Goal: Task Accomplishment & Management: Contribute content

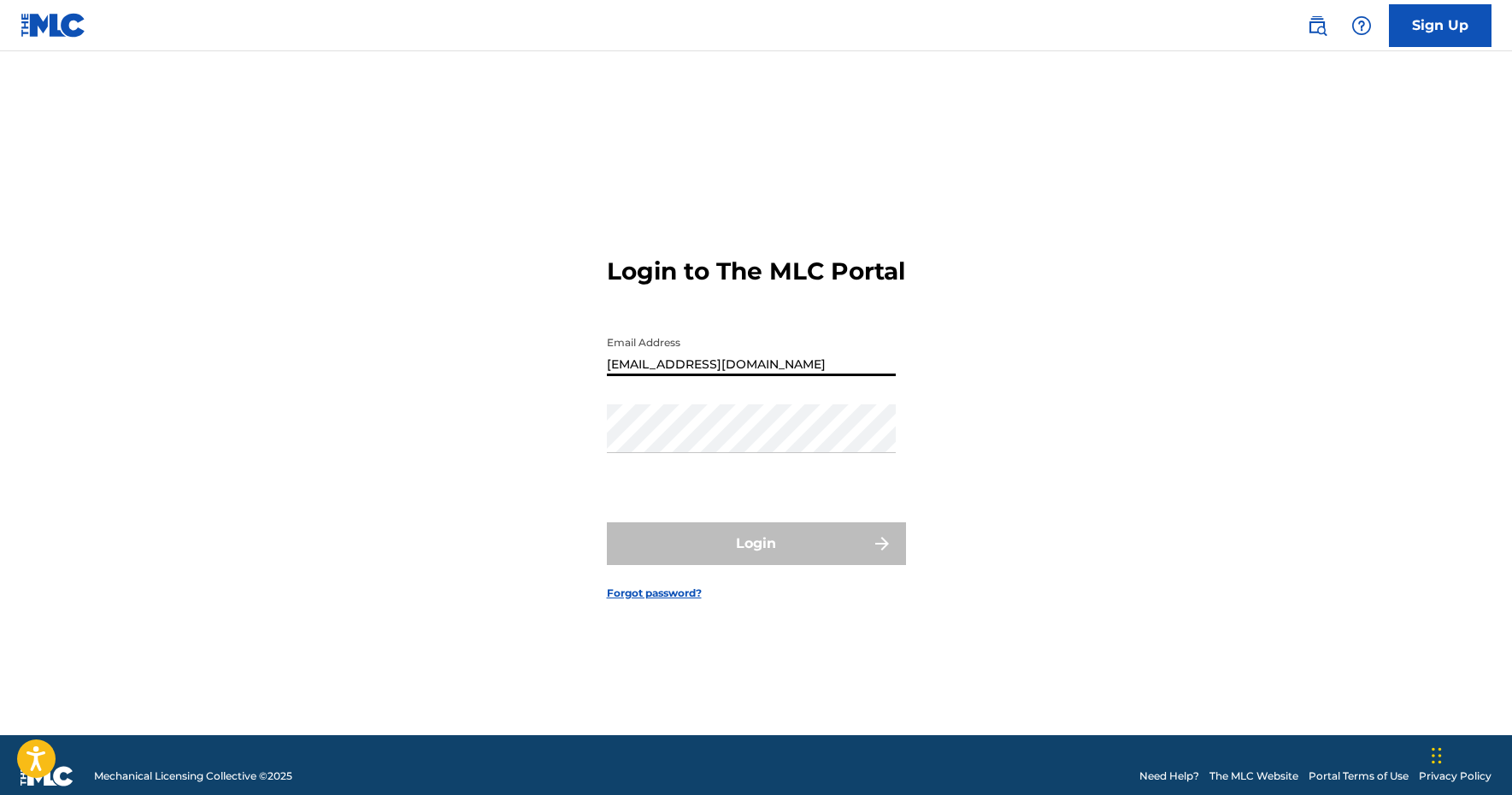
type input "[EMAIL_ADDRESS][DOMAIN_NAME]"
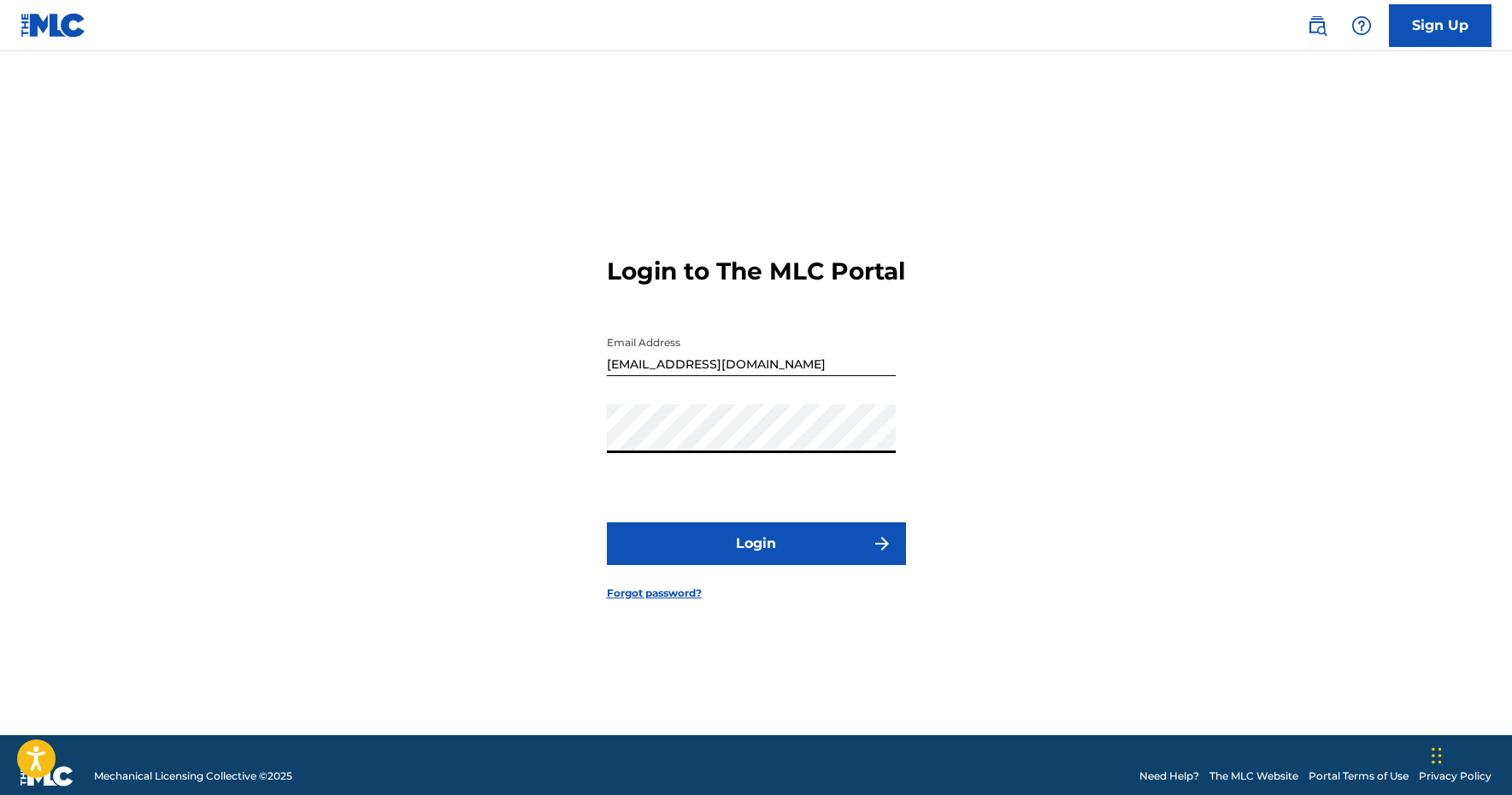
click at [687, 565] on button "Login" at bounding box center [756, 543] width 299 height 43
click at [755, 558] on button "Login" at bounding box center [756, 543] width 299 height 43
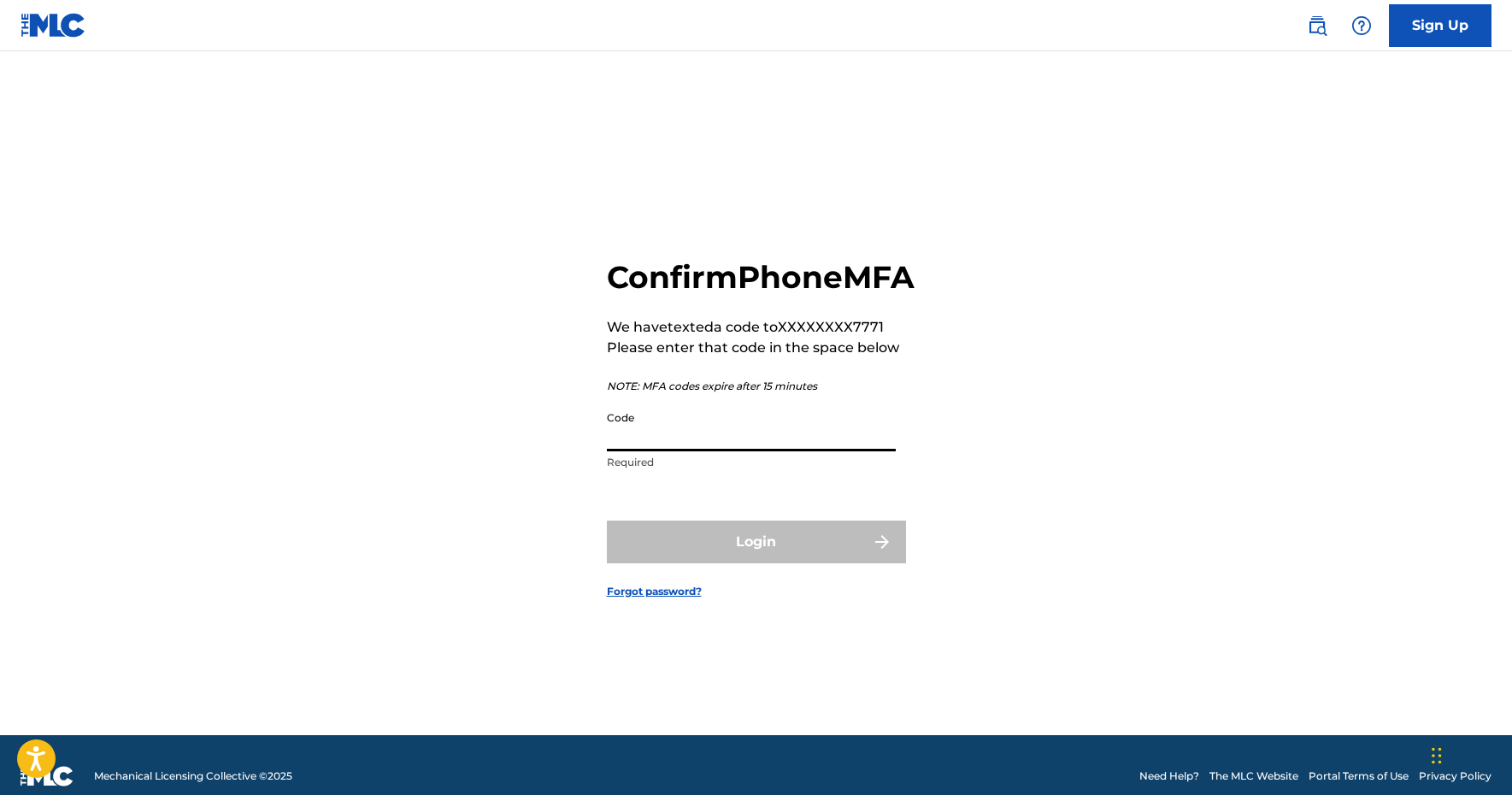
click at [688, 452] on input "Code" at bounding box center [751, 427] width 288 height 49
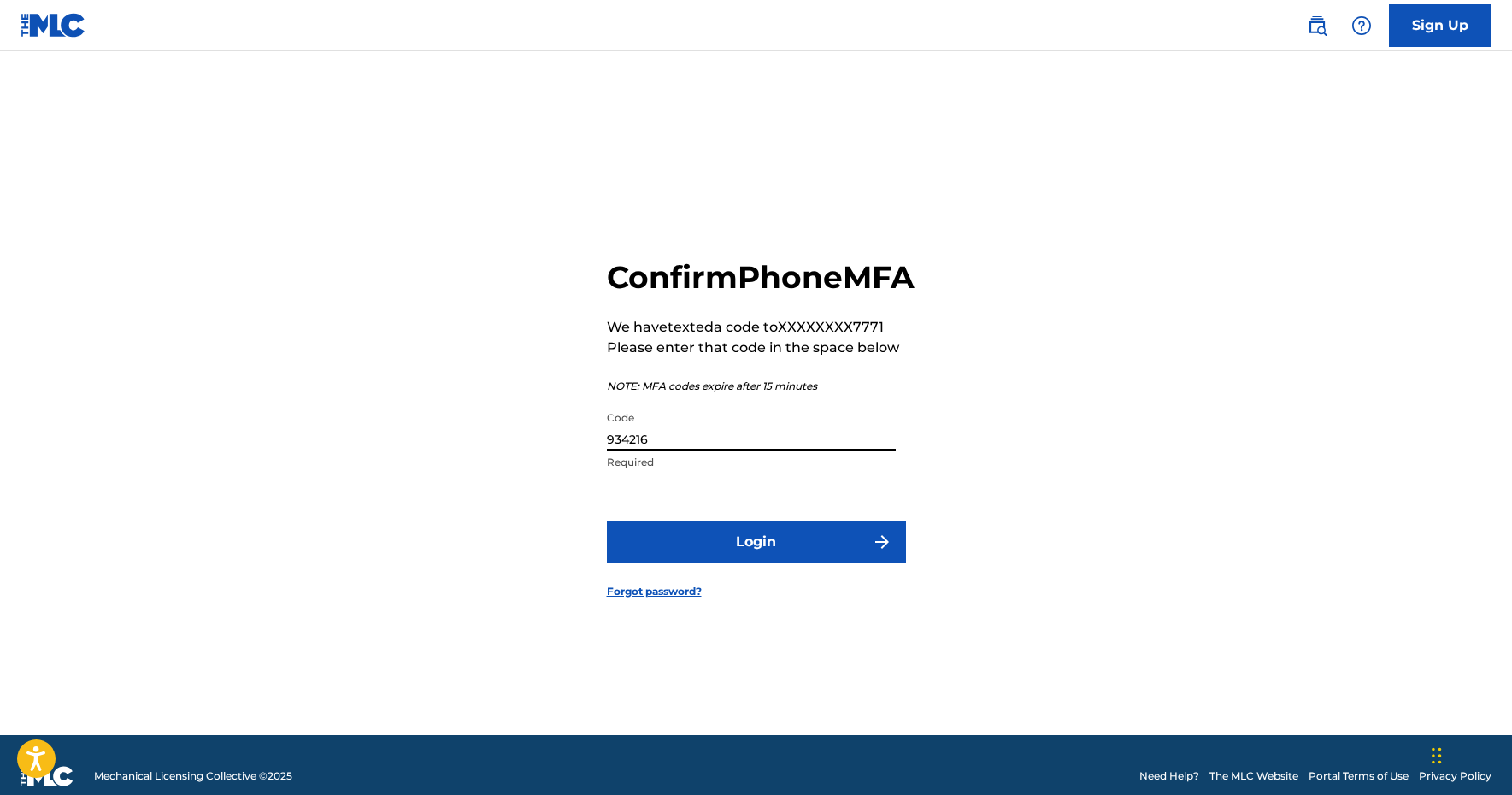
type input "934216"
click at [785, 559] on button "Login" at bounding box center [756, 541] width 299 height 43
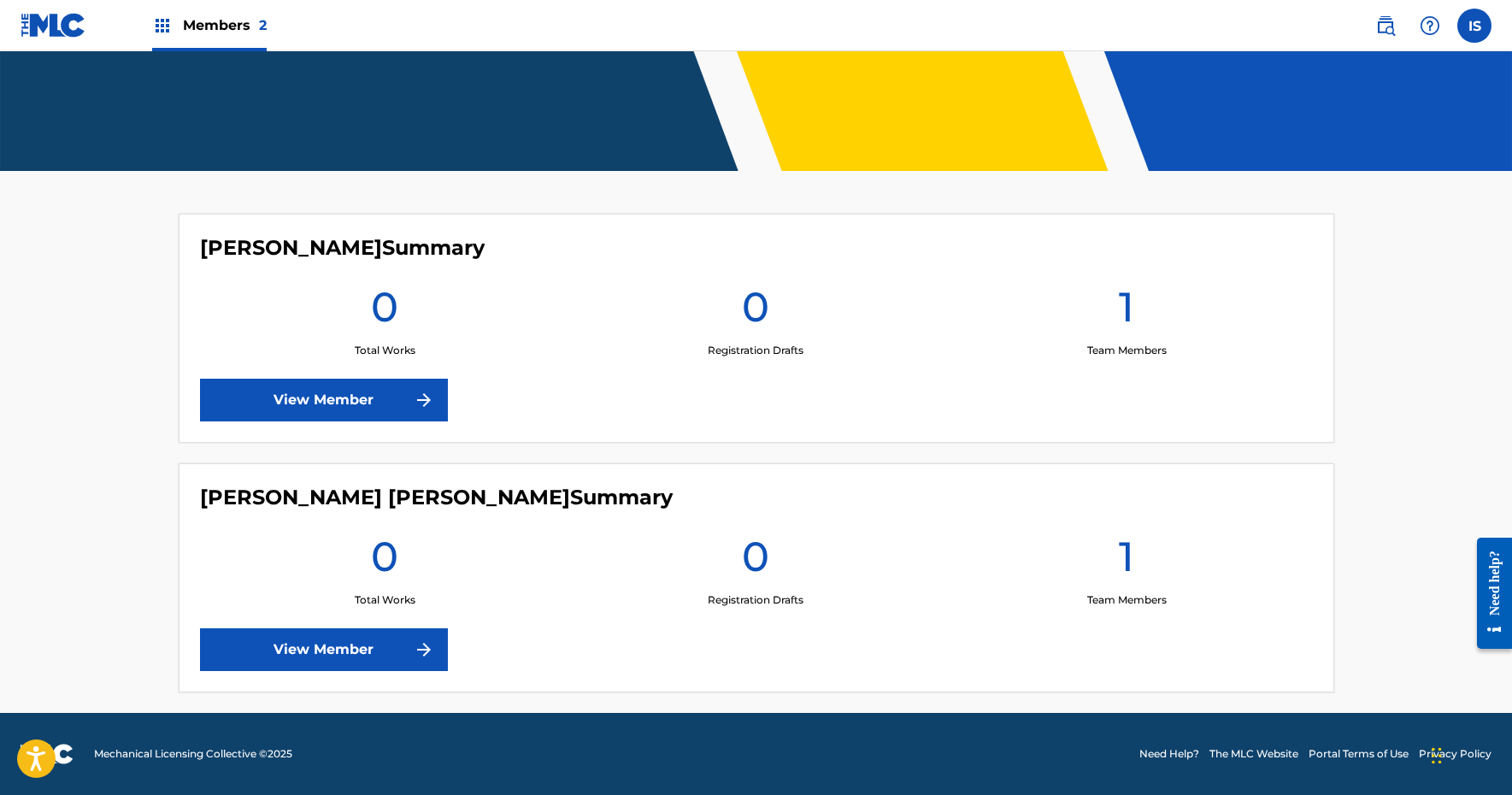
scroll to position [330, 0]
click at [343, 651] on link "View Member" at bounding box center [323, 649] width 248 height 43
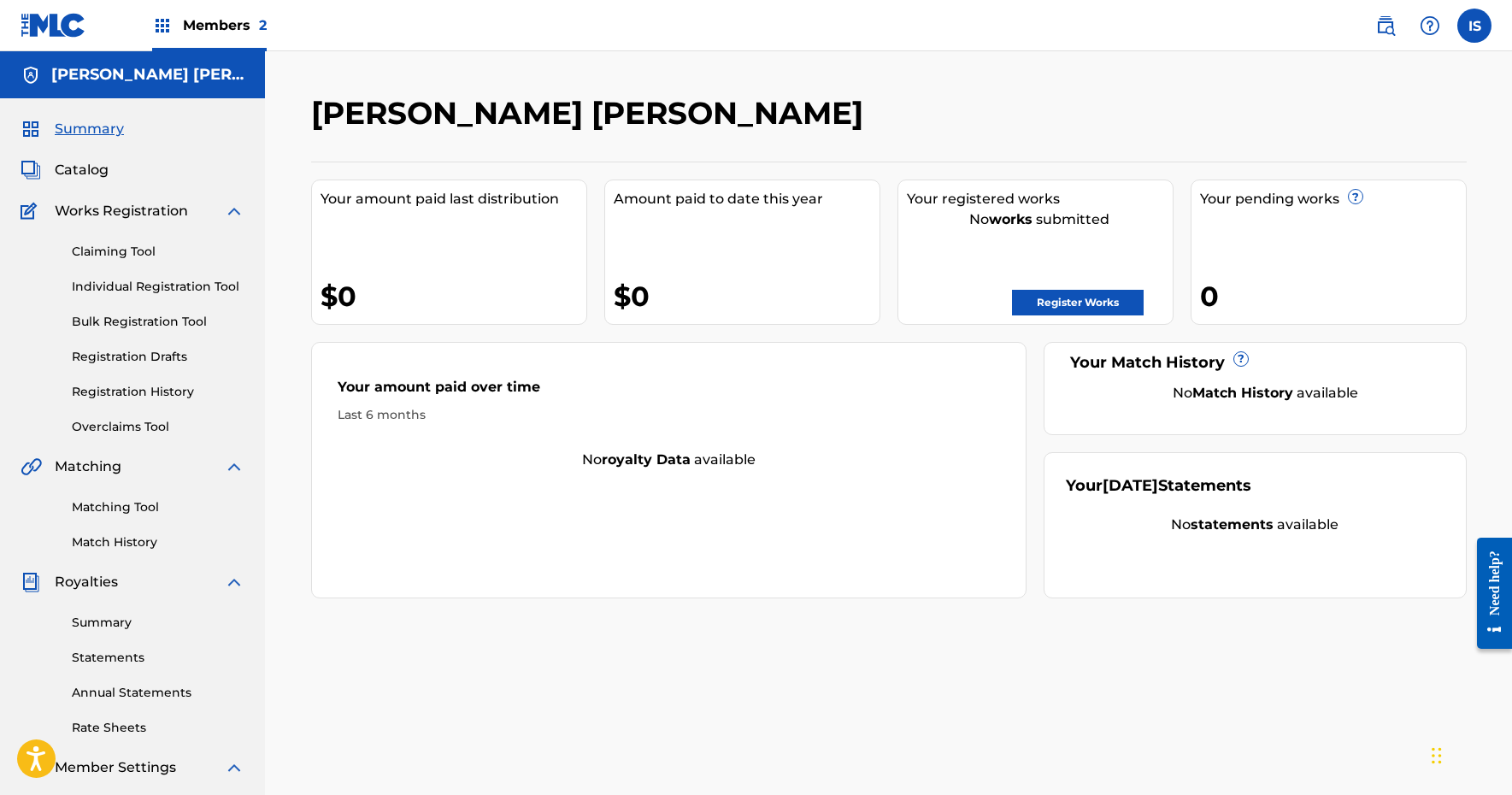
click at [1057, 305] on link "Register Works" at bounding box center [1077, 302] width 131 height 26
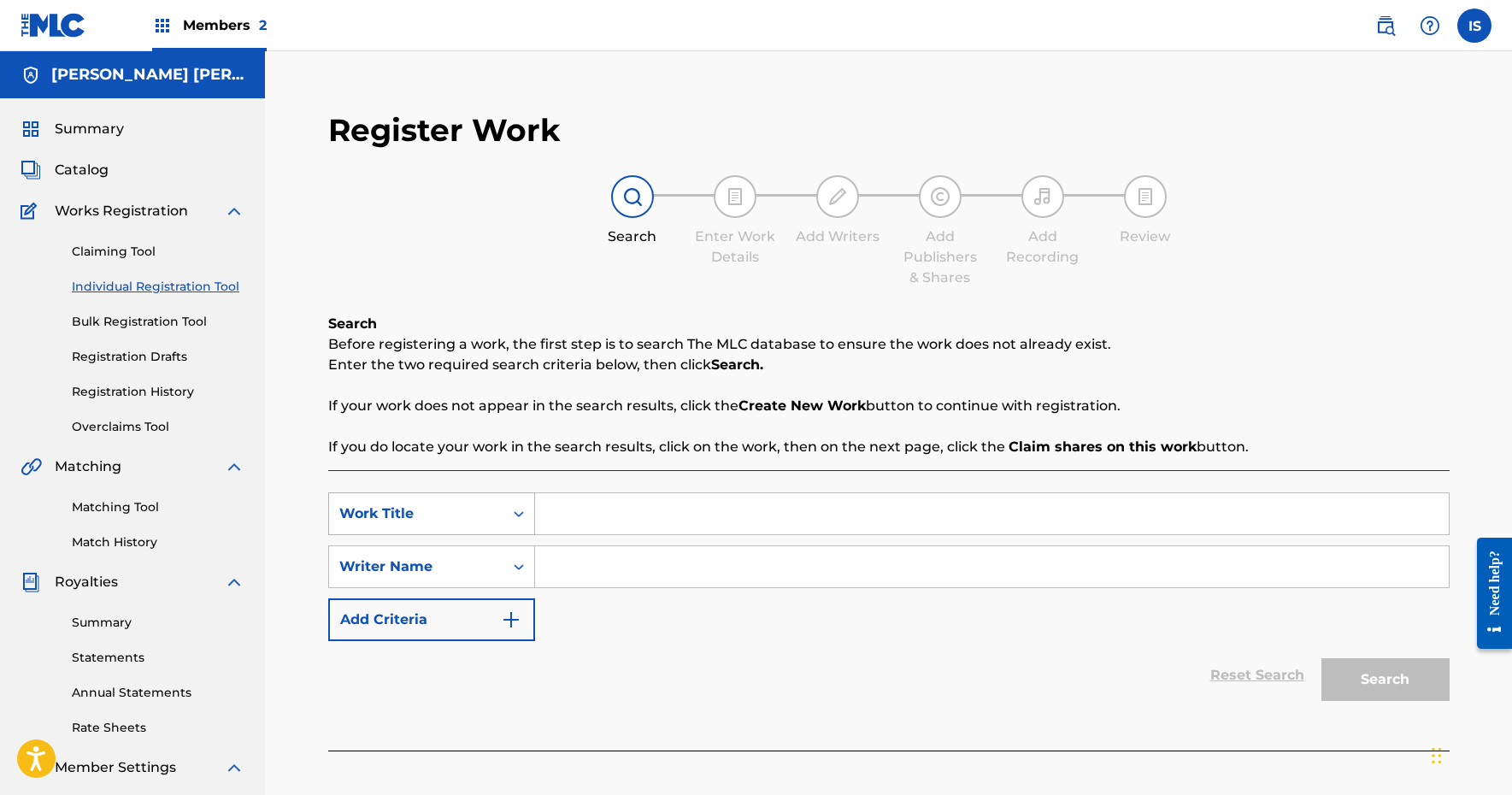
click at [439, 507] on div "Work Title" at bounding box center [416, 513] width 154 height 21
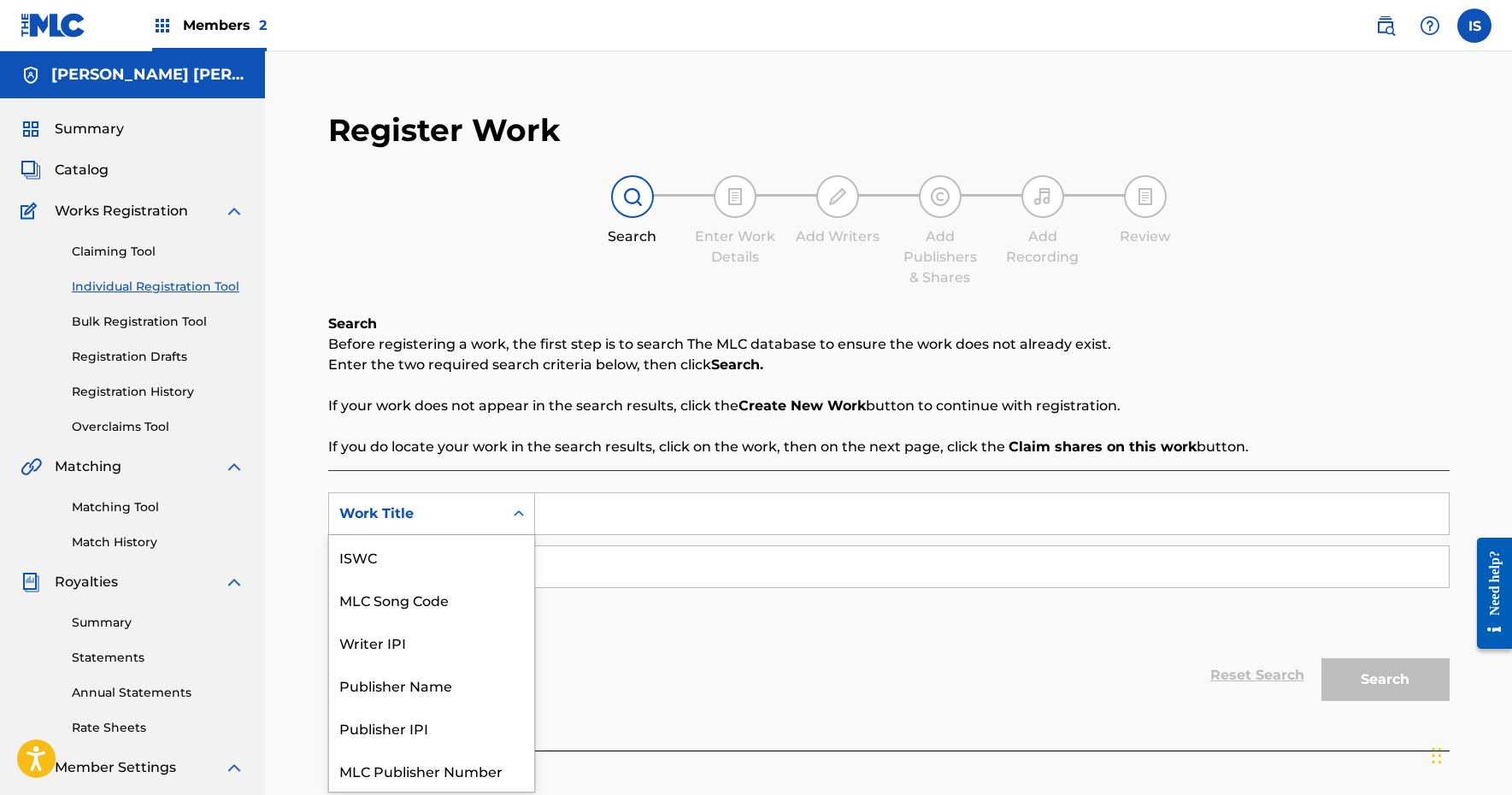
scroll to position [43, 0]
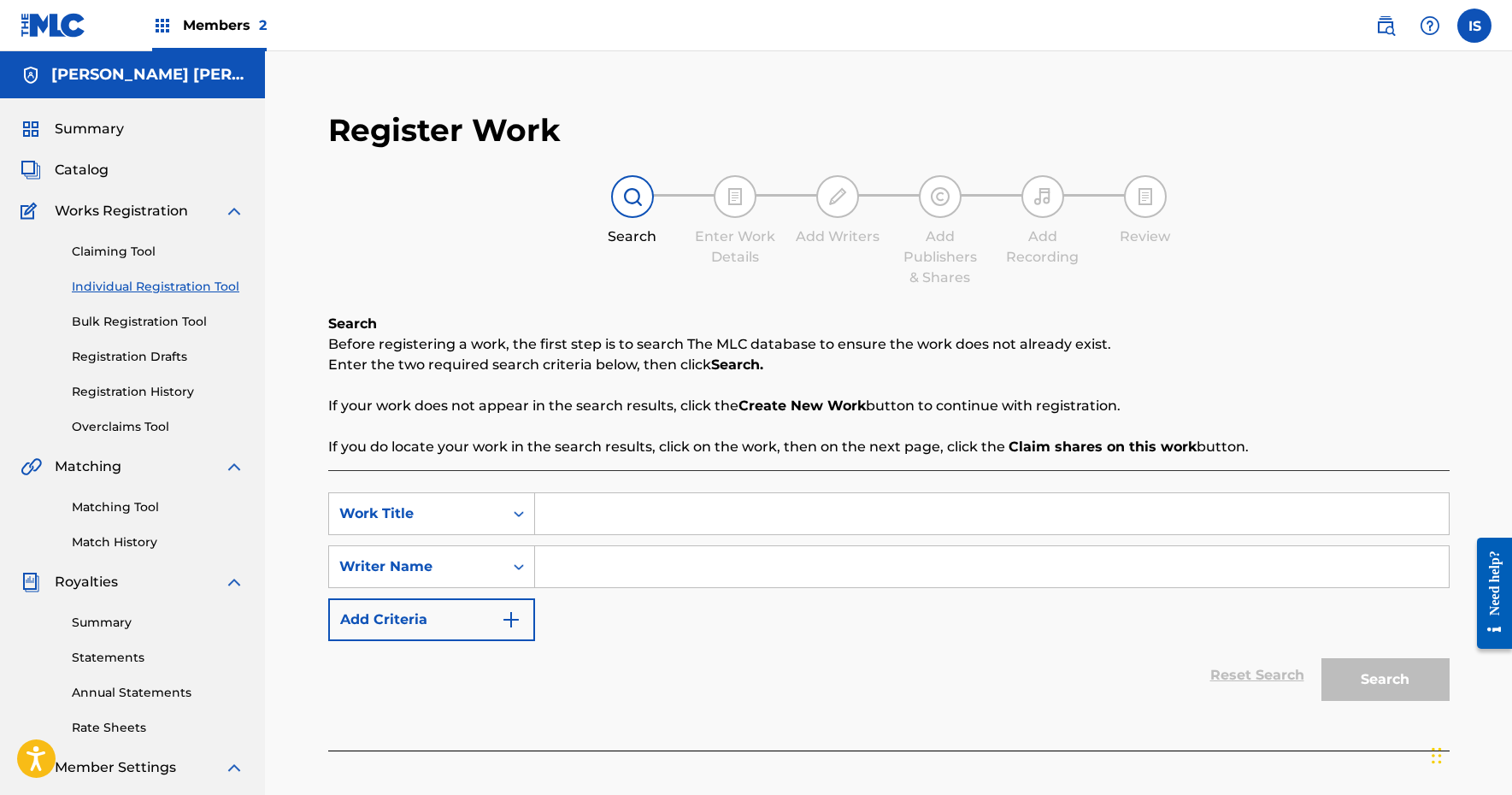
click at [438, 506] on div "Work Title" at bounding box center [416, 513] width 154 height 21
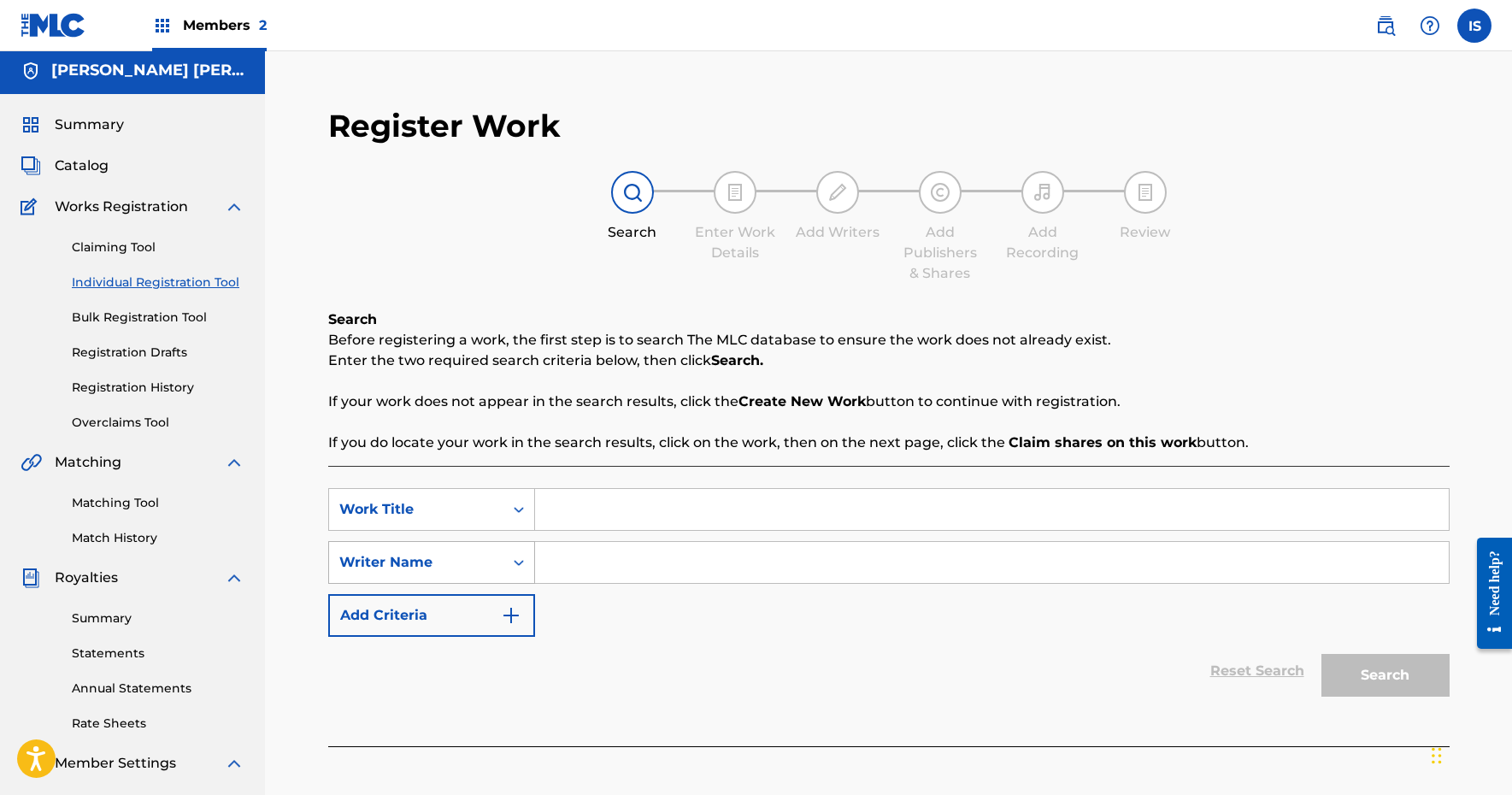
click at [434, 555] on div "Writer Name" at bounding box center [416, 562] width 174 height 33
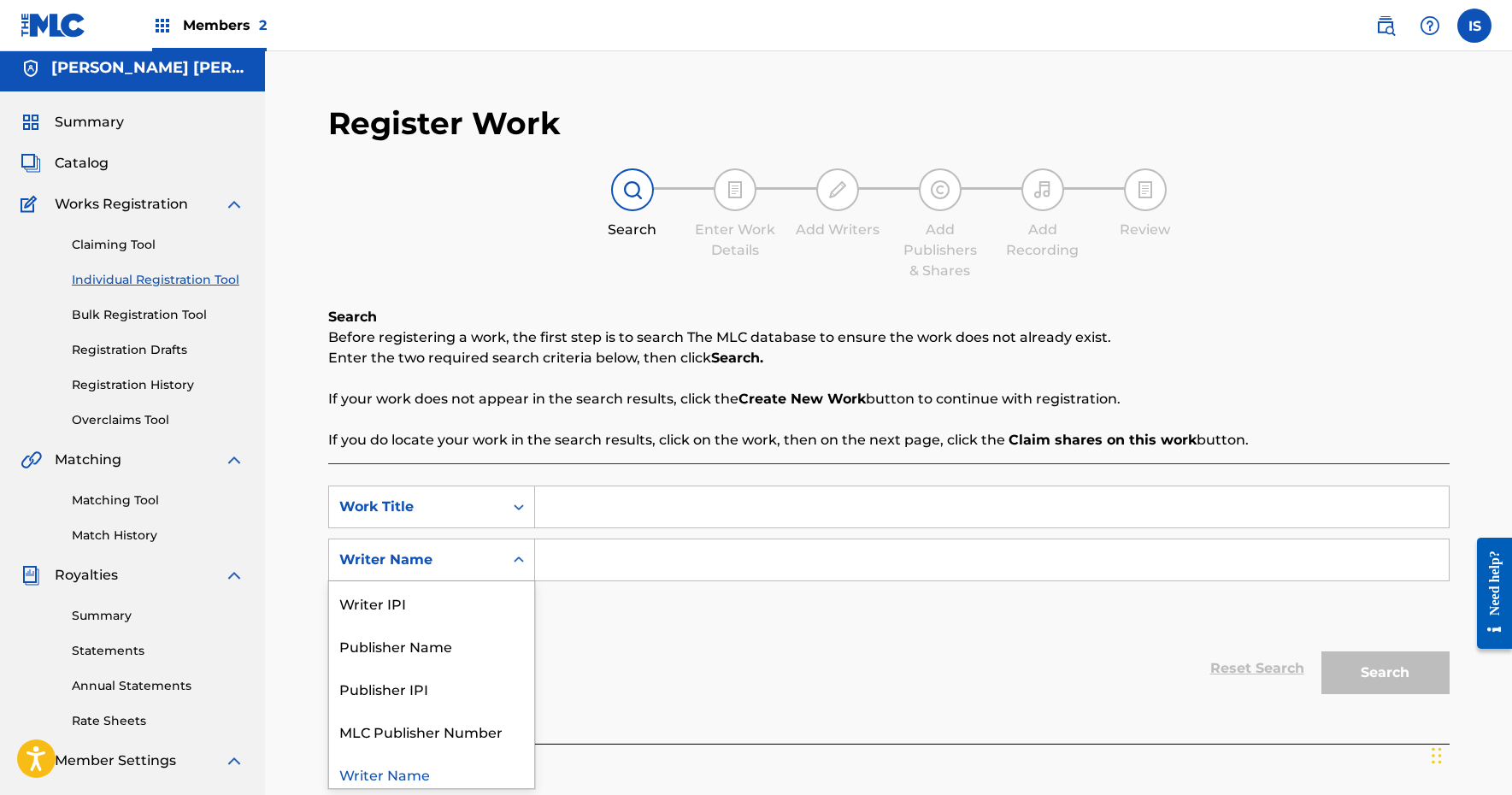
scroll to position [8, 0]
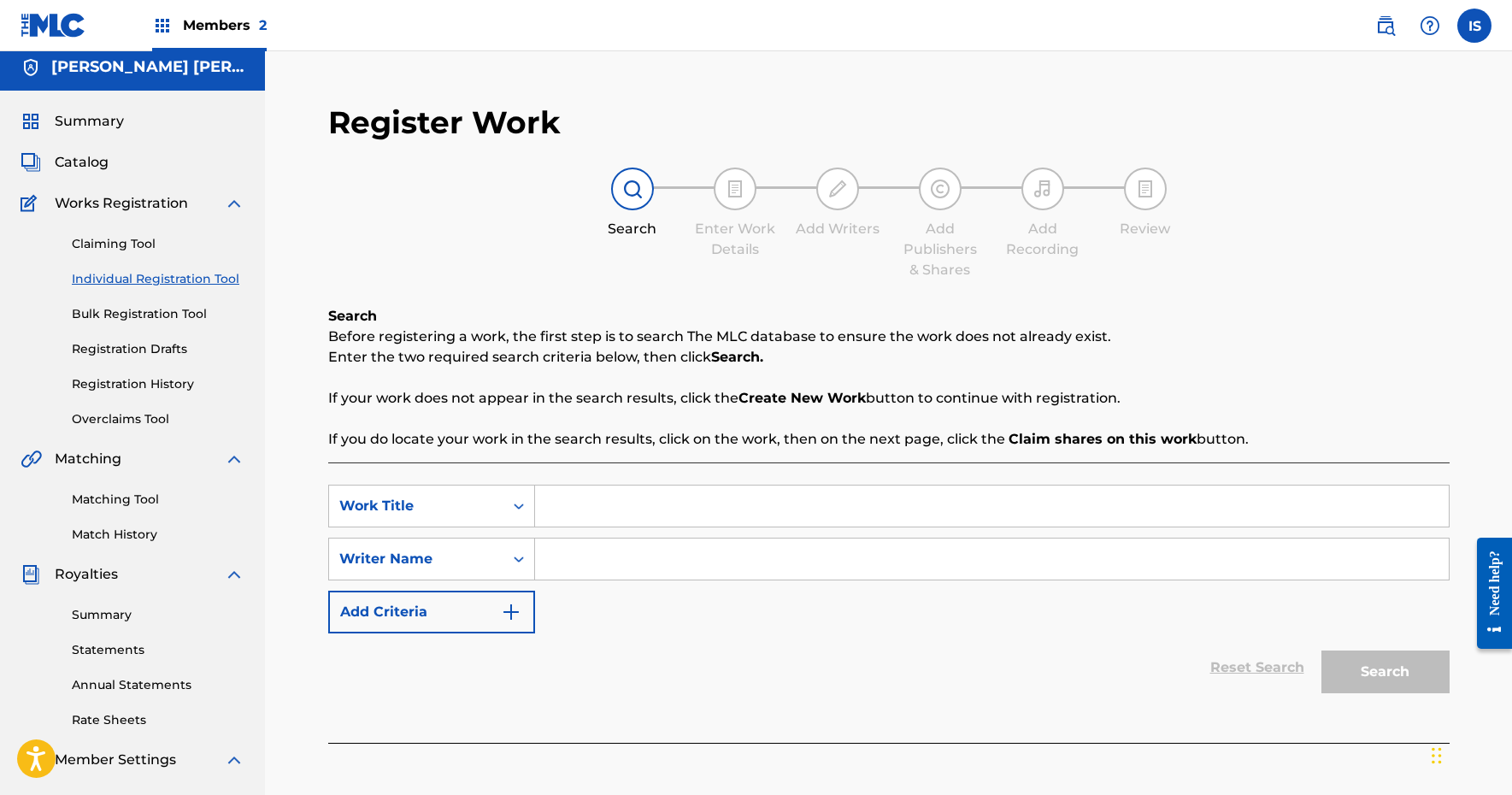
click at [433, 554] on div "Writer Name" at bounding box center [416, 558] width 154 height 21
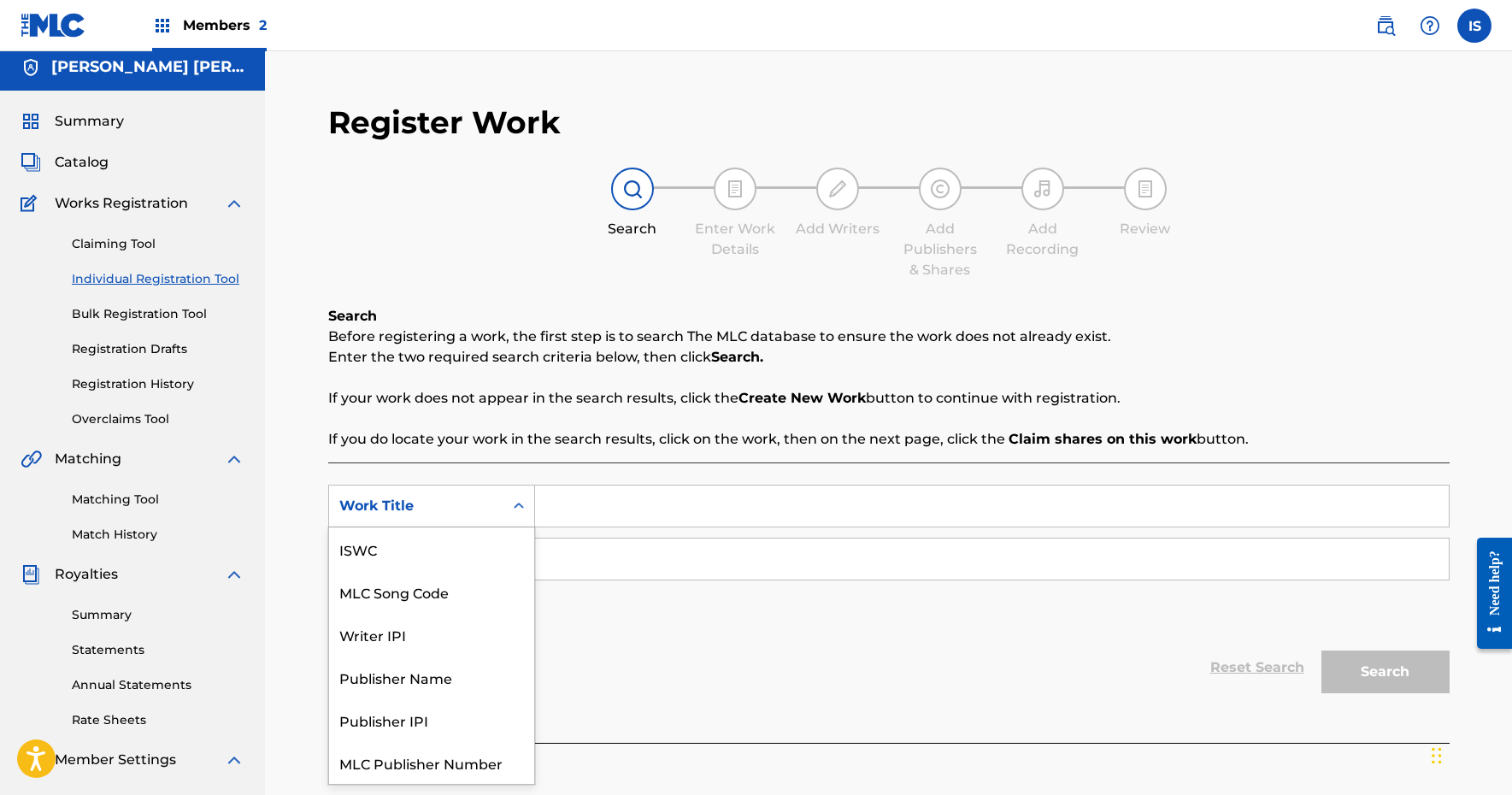
click at [433, 504] on div "Work Title" at bounding box center [416, 505] width 154 height 21
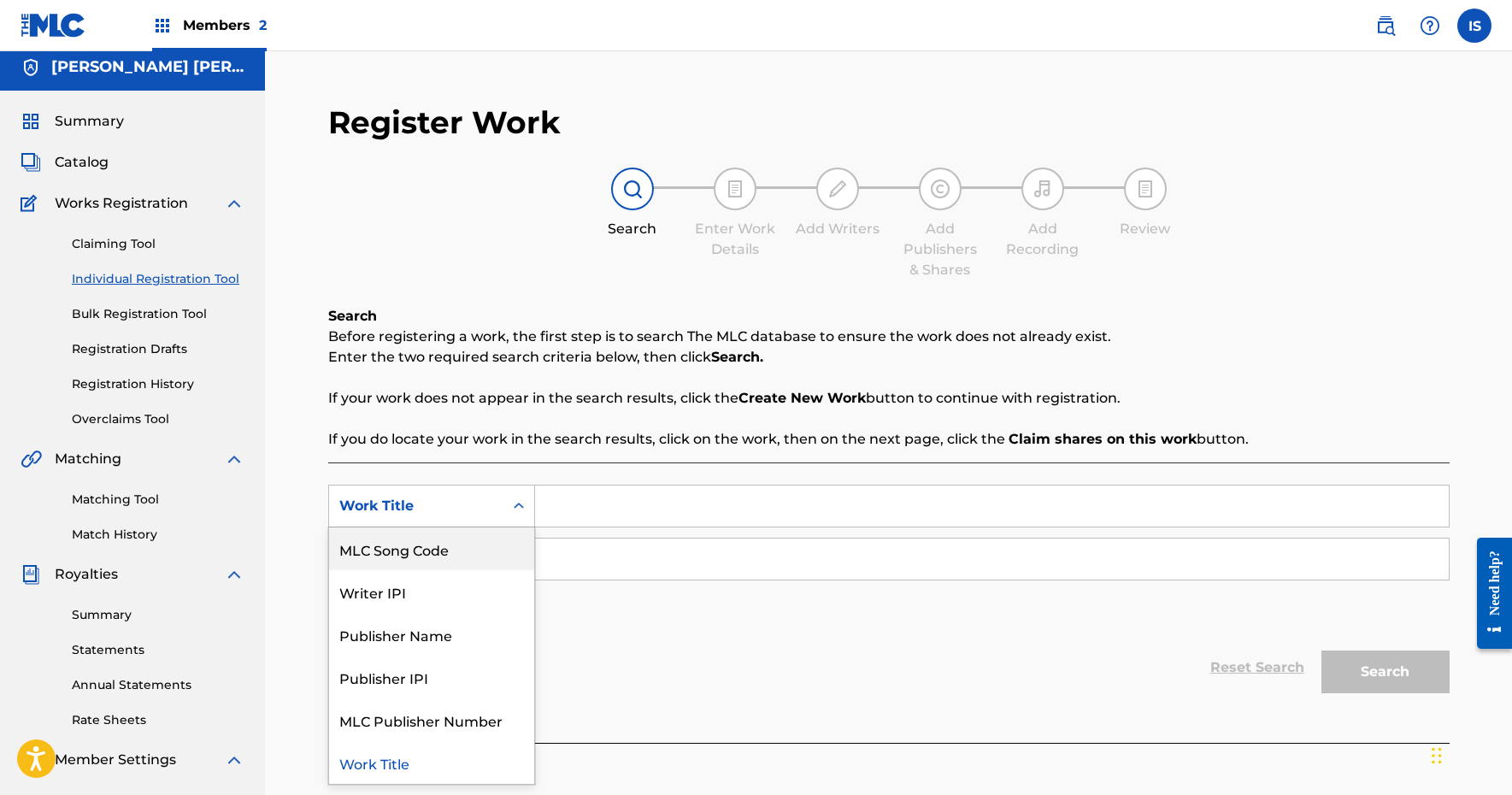
click at [428, 551] on div "MLC Song Code" at bounding box center [432, 548] width 205 height 43
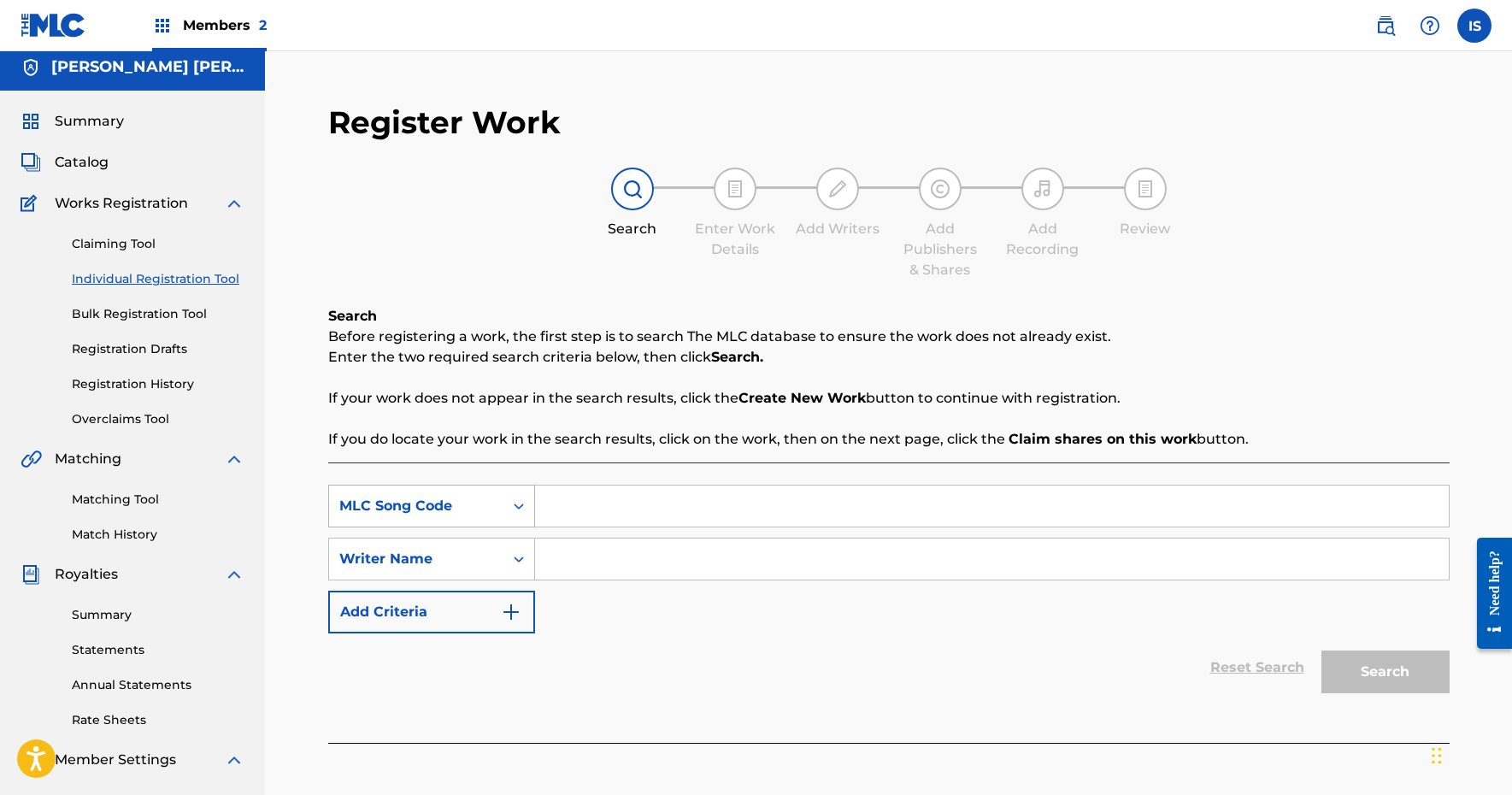
click at [450, 488] on div "MLC Song Code" at bounding box center [432, 505] width 207 height 43
click at [494, 493] on div "MLC Song Code" at bounding box center [416, 505] width 174 height 33
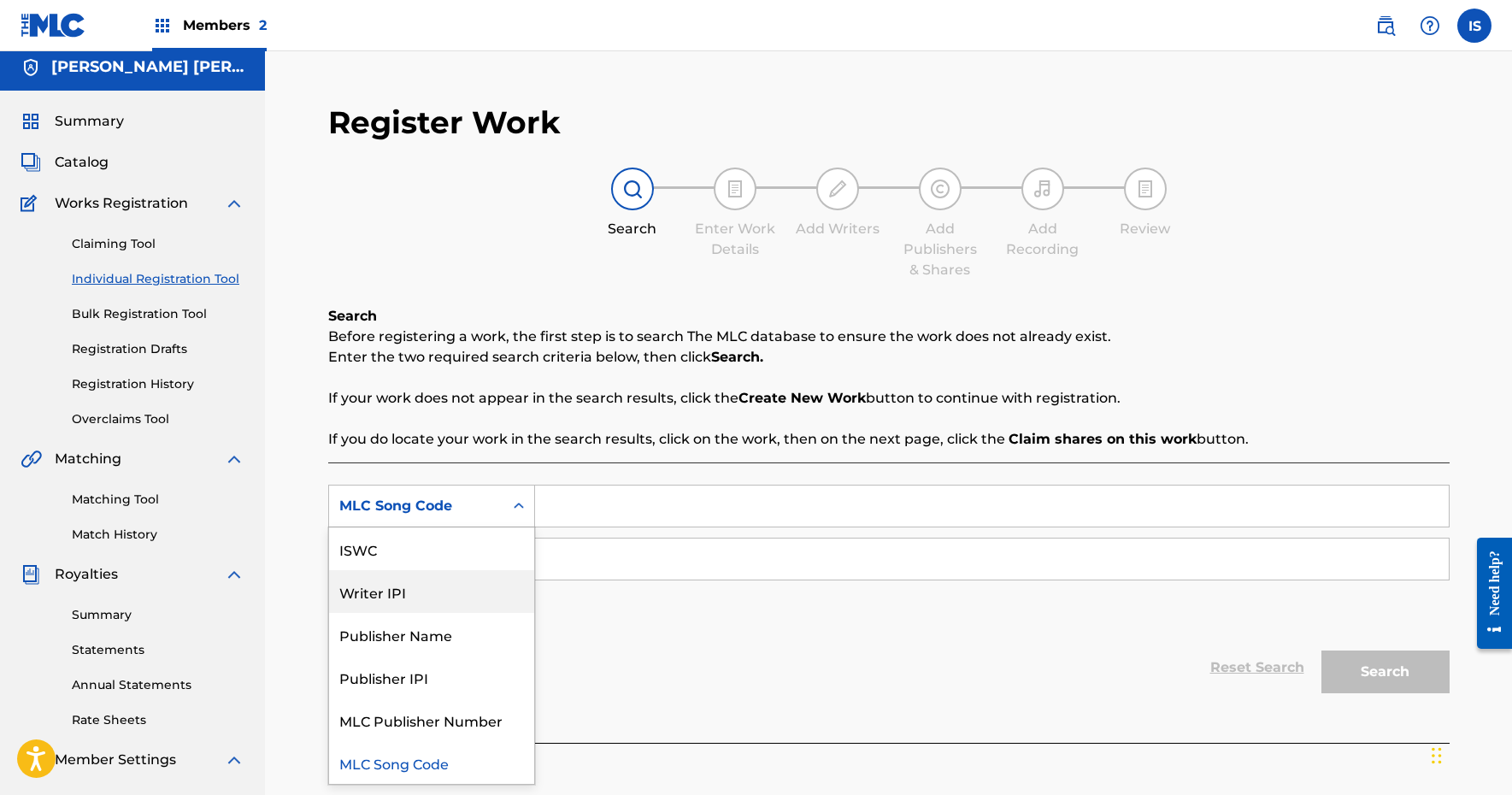
click at [487, 596] on div "Writer IPI" at bounding box center [432, 591] width 205 height 43
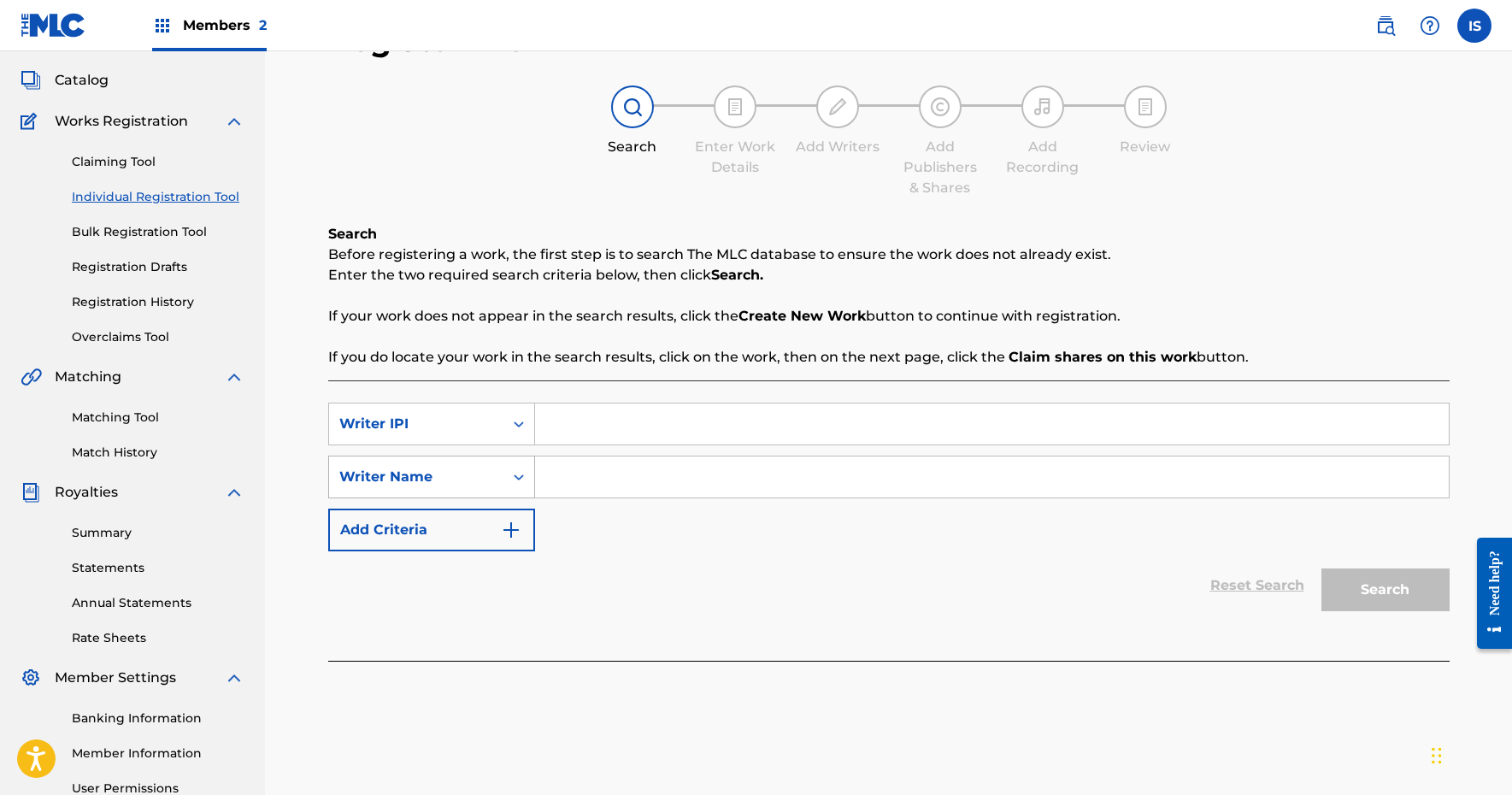
scroll to position [89, 0]
click at [494, 467] on div "Writer Name" at bounding box center [416, 478] width 174 height 33
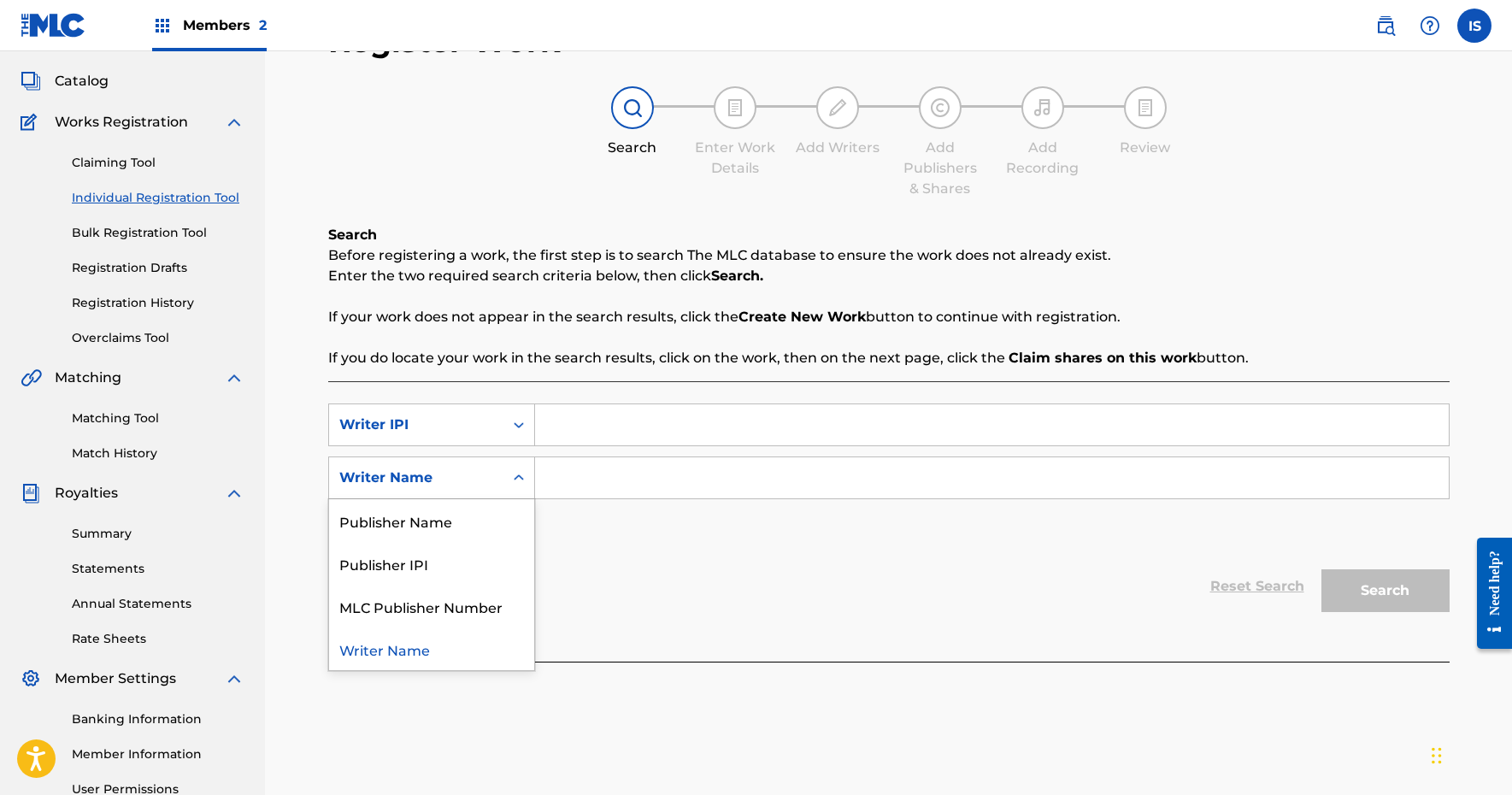
click at [494, 467] on div "Writer Name" at bounding box center [416, 478] width 174 height 33
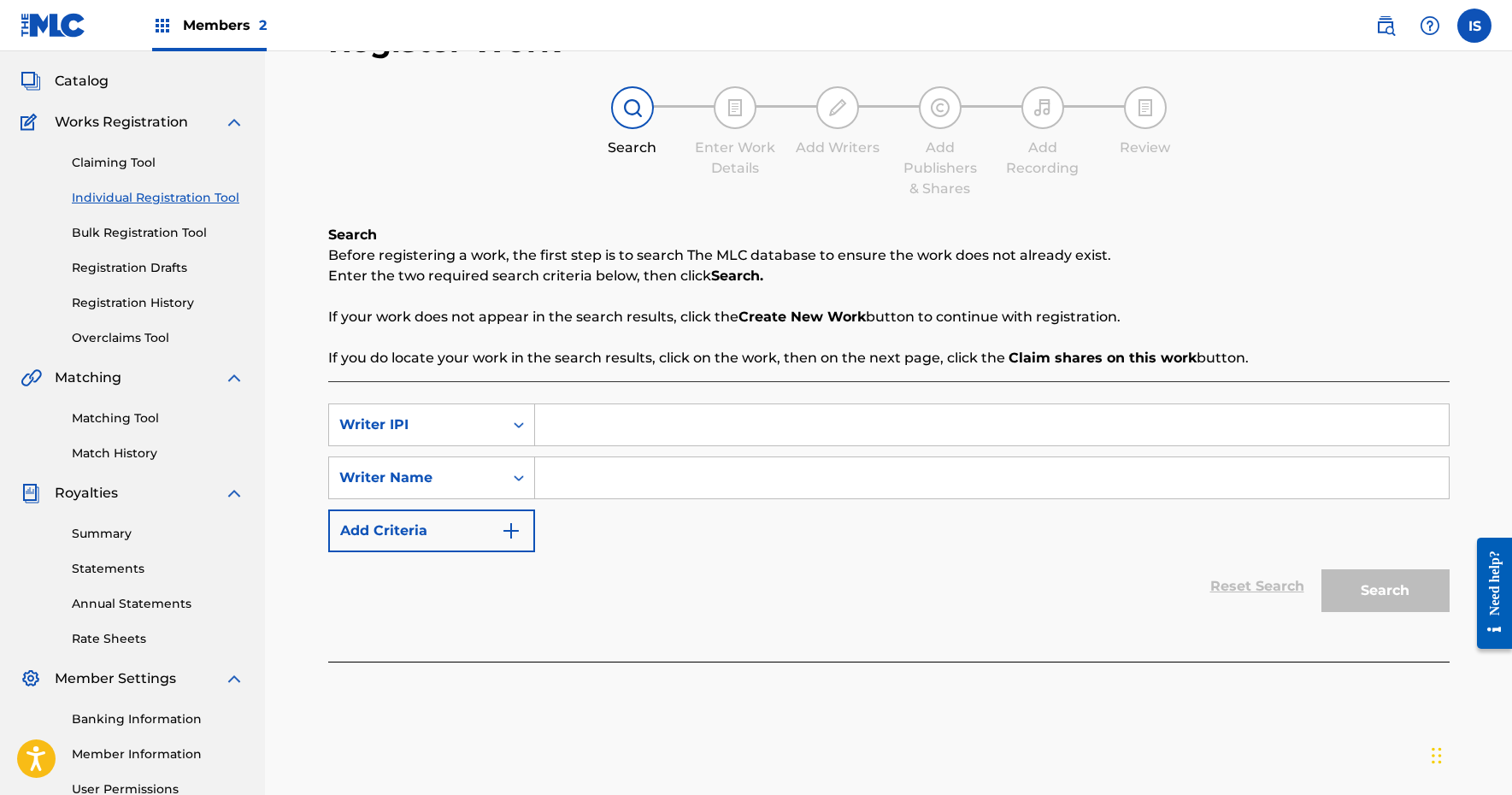
click at [492, 518] on button "Add Criteria" at bounding box center [432, 530] width 207 height 43
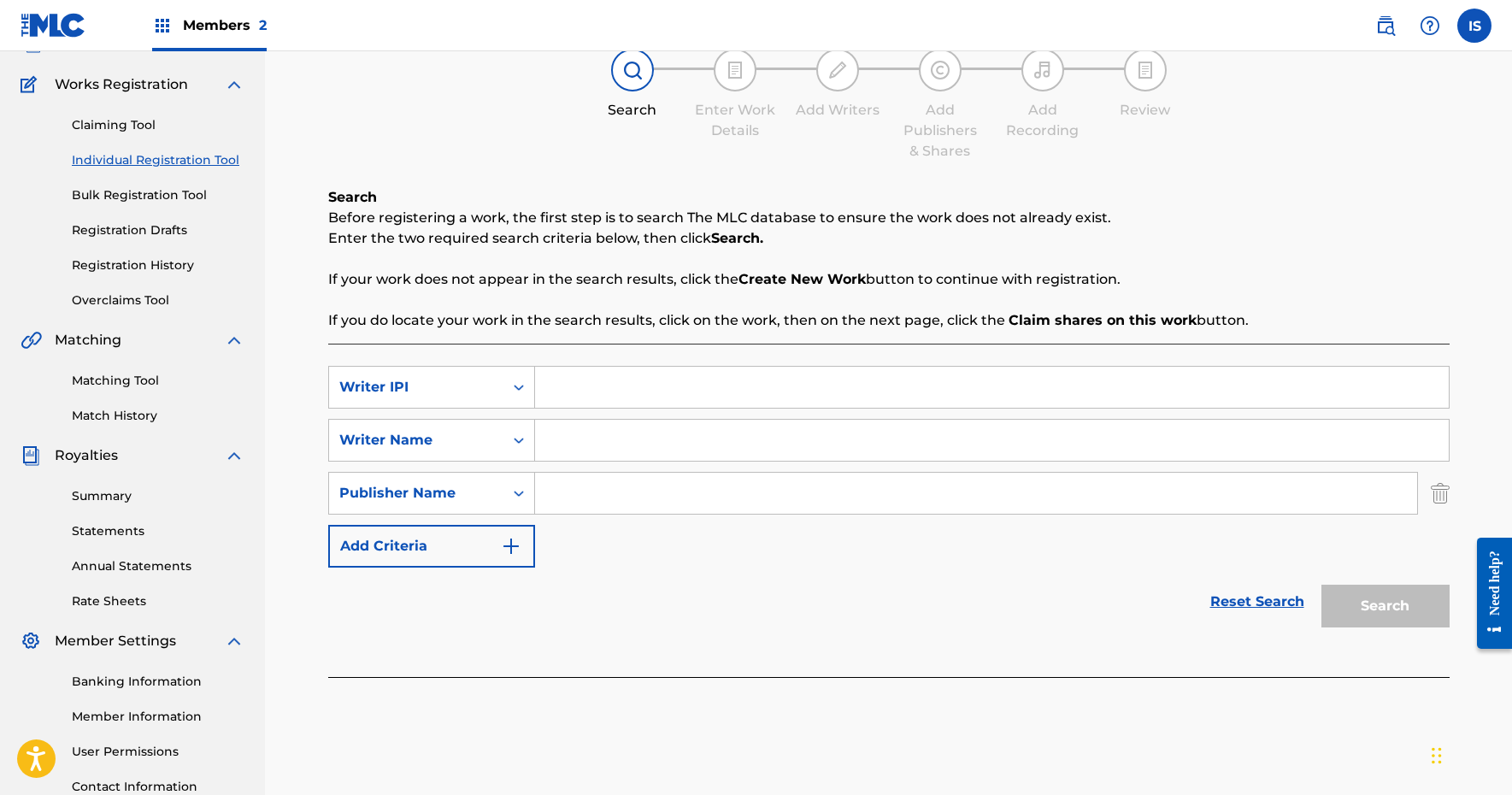
scroll to position [126, 0]
click at [949, 491] on input "Search Form" at bounding box center [976, 493] width 882 height 41
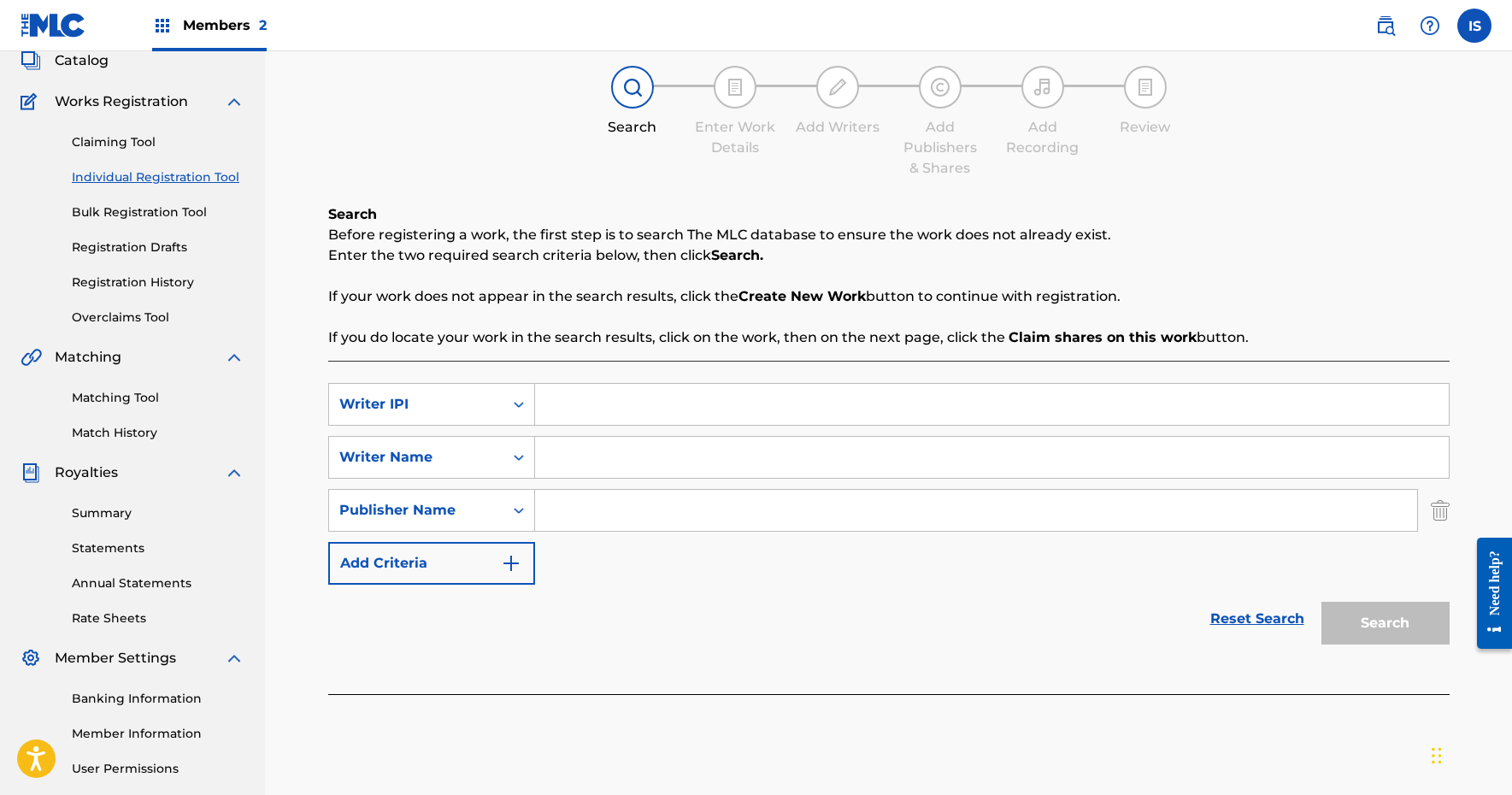
scroll to position [118, 0]
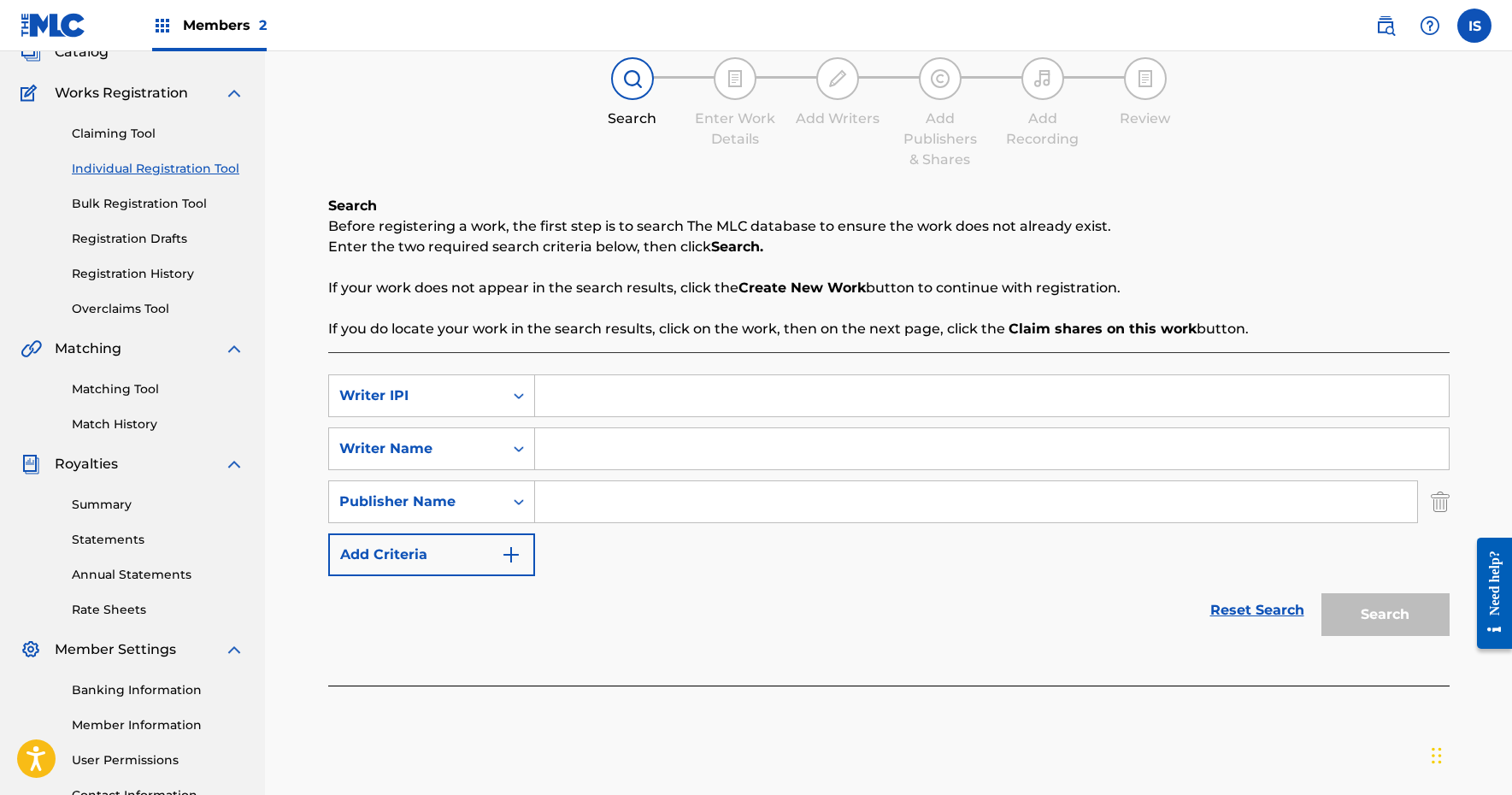
click at [880, 373] on div "SearchWithCriteria1d62332f-94c2-4e04-be6d-f1f01e9f1f96 Writer IPI SearchWithCri…" at bounding box center [888, 518] width 1121 height 333
click at [874, 394] on input "Search Form" at bounding box center [992, 395] width 913 height 41
type input "my last moments of teenage years"
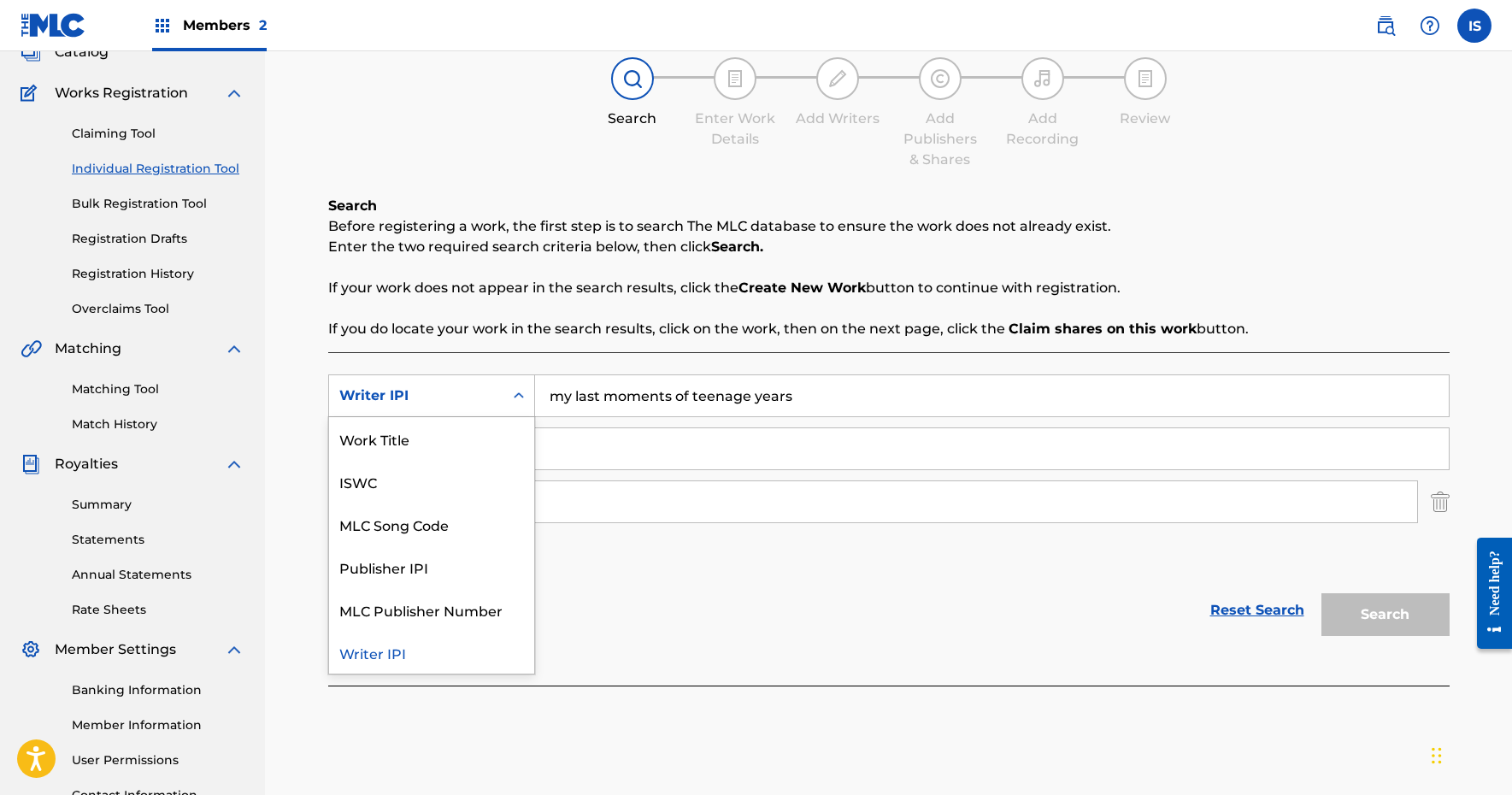
click at [397, 378] on div "Writer IPI" at bounding box center [432, 395] width 207 height 43
click at [430, 434] on div "Work Title" at bounding box center [432, 438] width 205 height 43
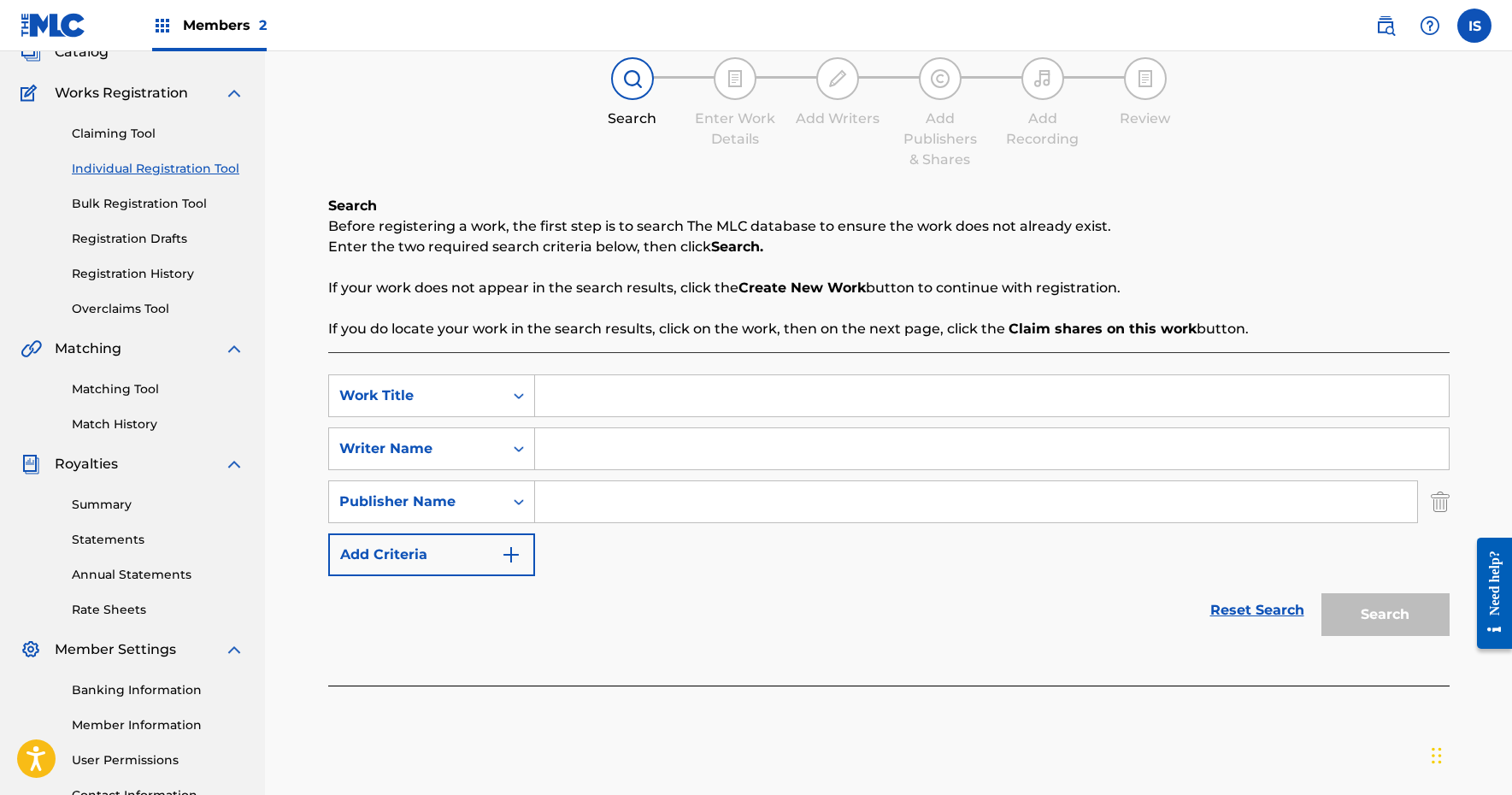
click at [1074, 389] on input "Search Form" at bounding box center [992, 395] width 913 height 41
click at [1076, 653] on div "SearchWithCriteria8c21f71f-c4aa-4af3-b58e-6f2891aa0af7 Work Title my last momen…" at bounding box center [888, 518] width 1121 height 333
click at [926, 388] on input "my last moments of teenage years" at bounding box center [992, 395] width 913 height 41
type input "m"
click at [793, 465] on input "Search Form" at bounding box center [992, 448] width 913 height 41
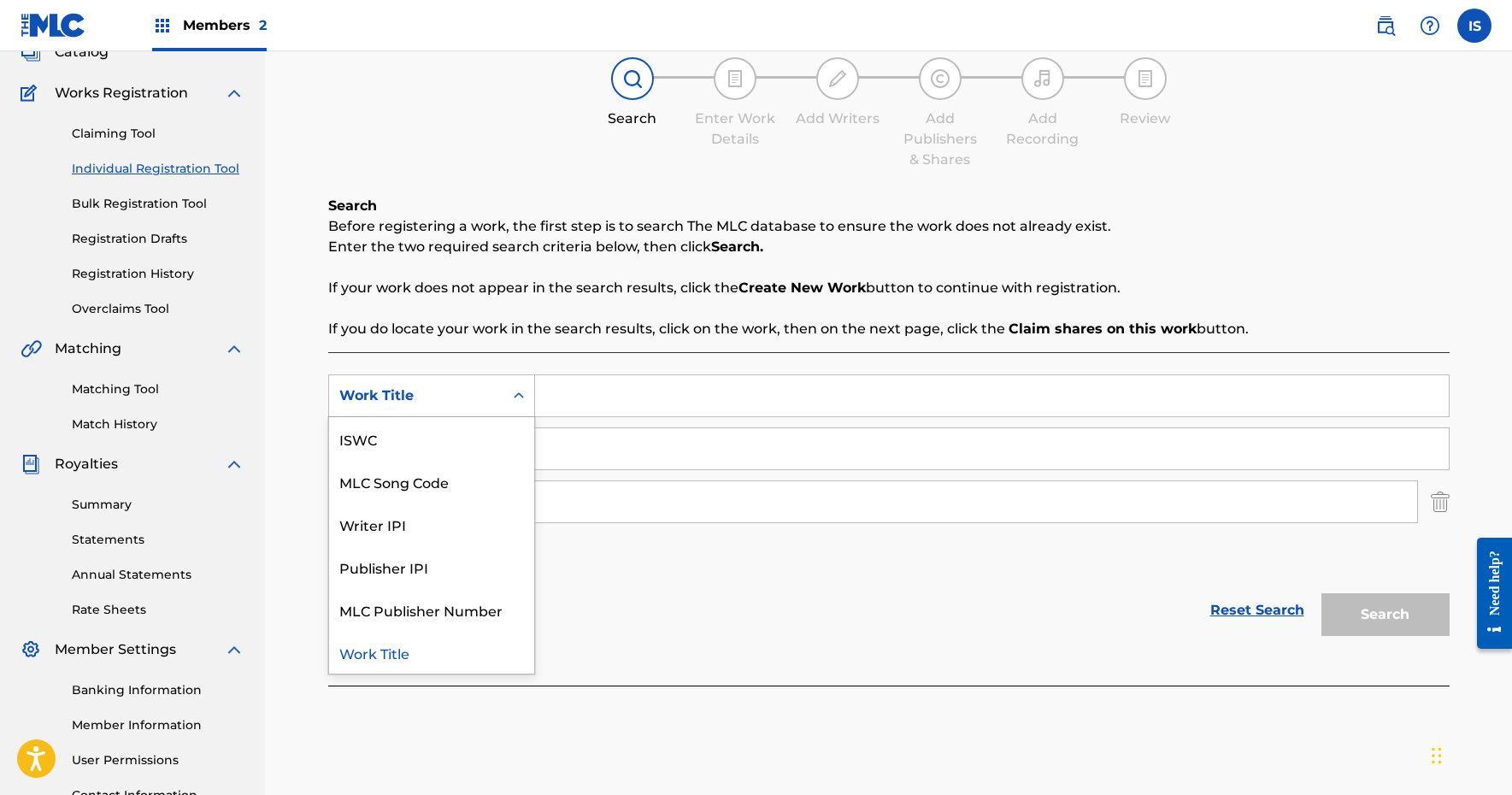
click at [446, 399] on div "Work Title" at bounding box center [416, 395] width 154 height 21
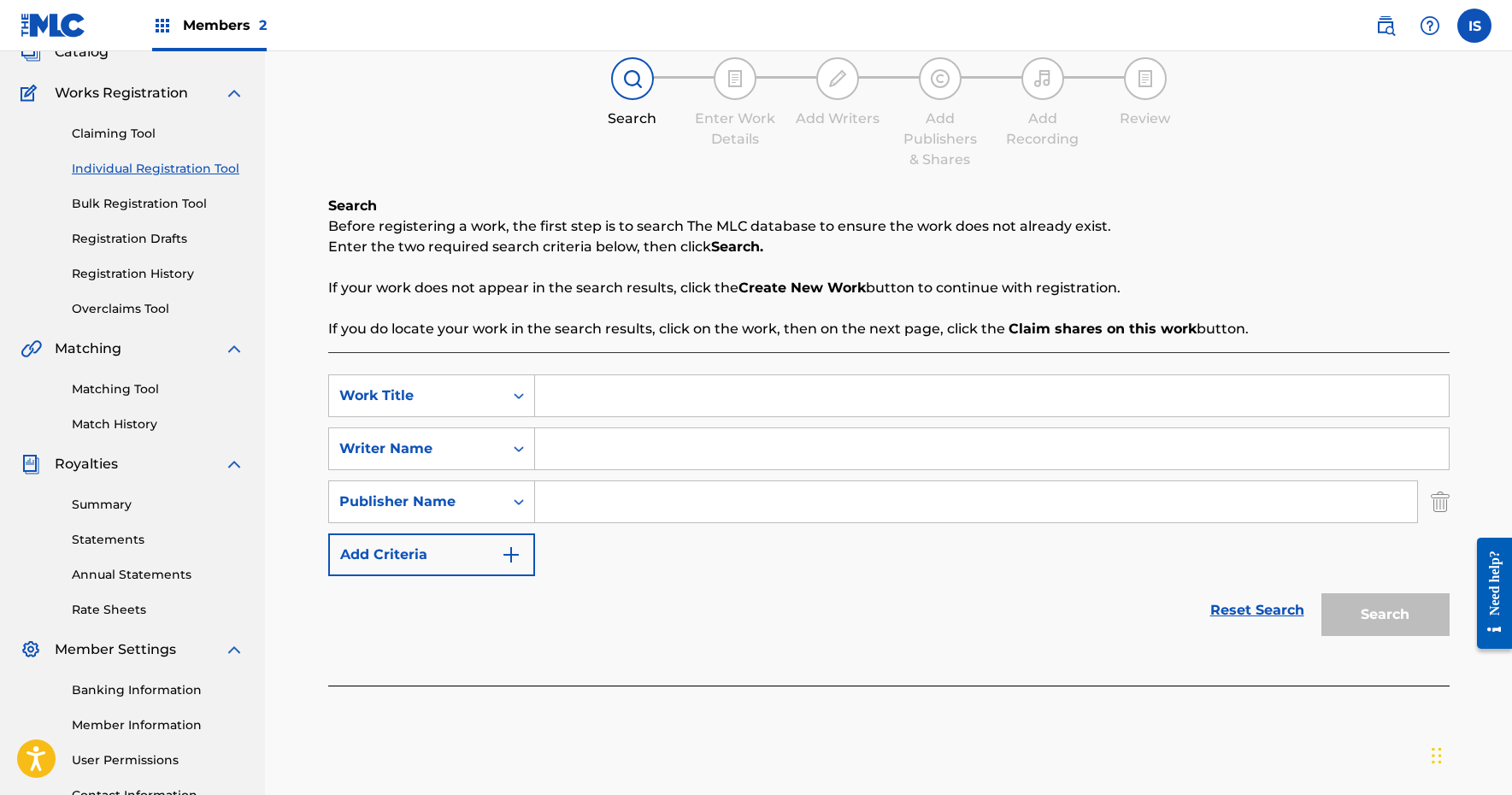
click at [445, 399] on div "Work Title" at bounding box center [416, 395] width 154 height 21
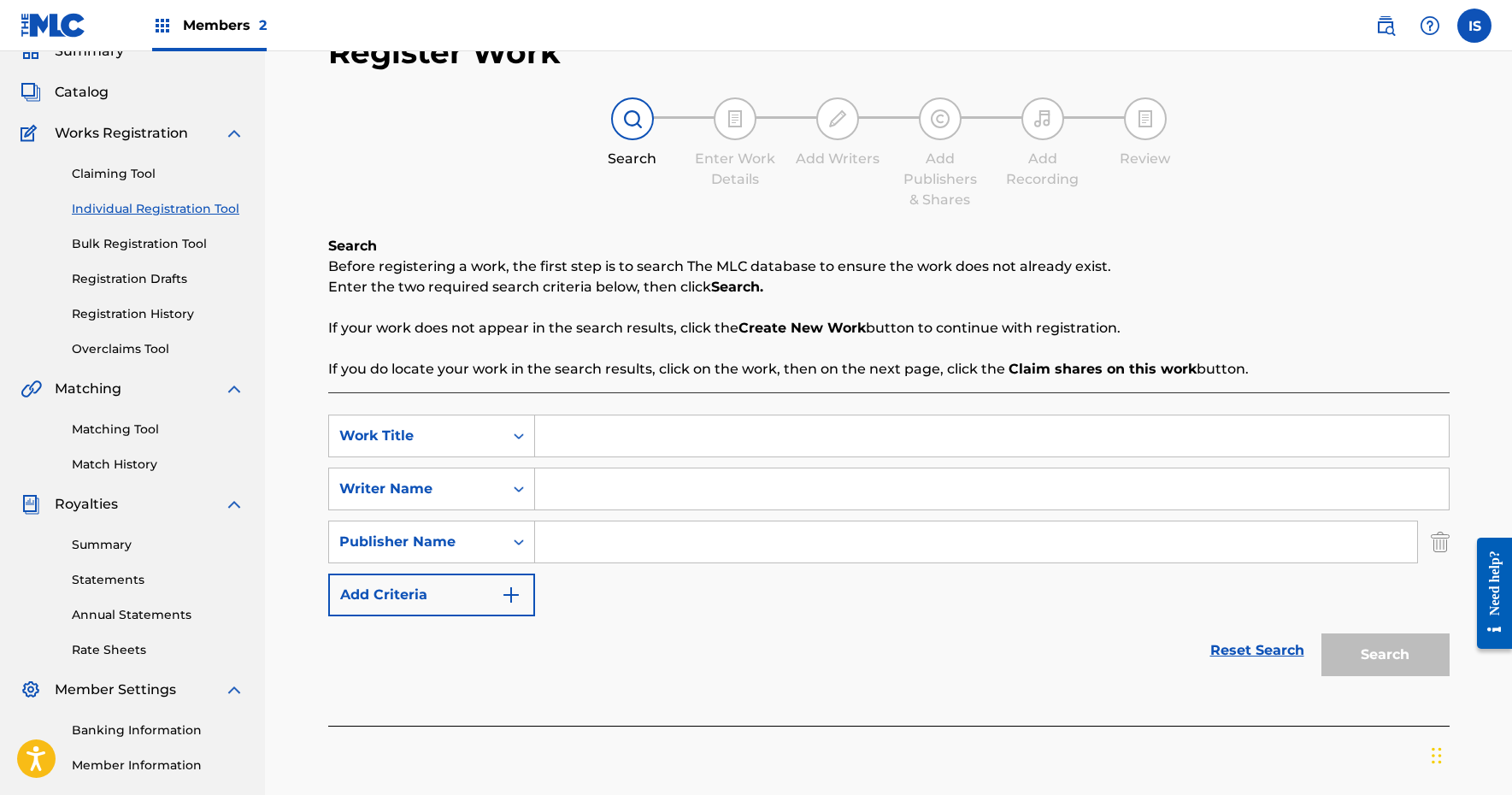
scroll to position [77, 0]
click at [147, 247] on link "Bulk Registration Tool" at bounding box center [158, 245] width 173 height 18
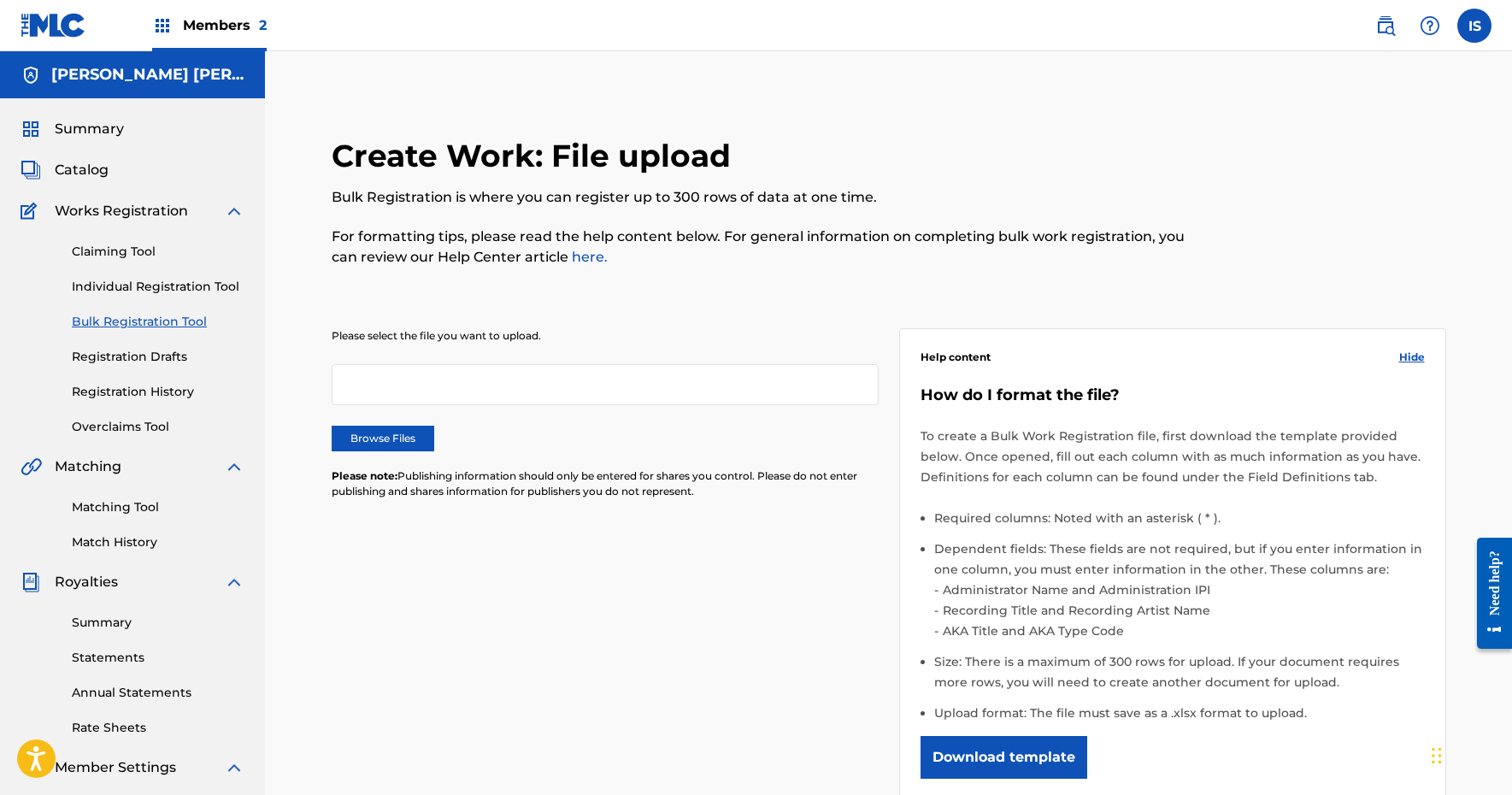
click at [1007, 746] on button "Download template" at bounding box center [1004, 757] width 167 height 43
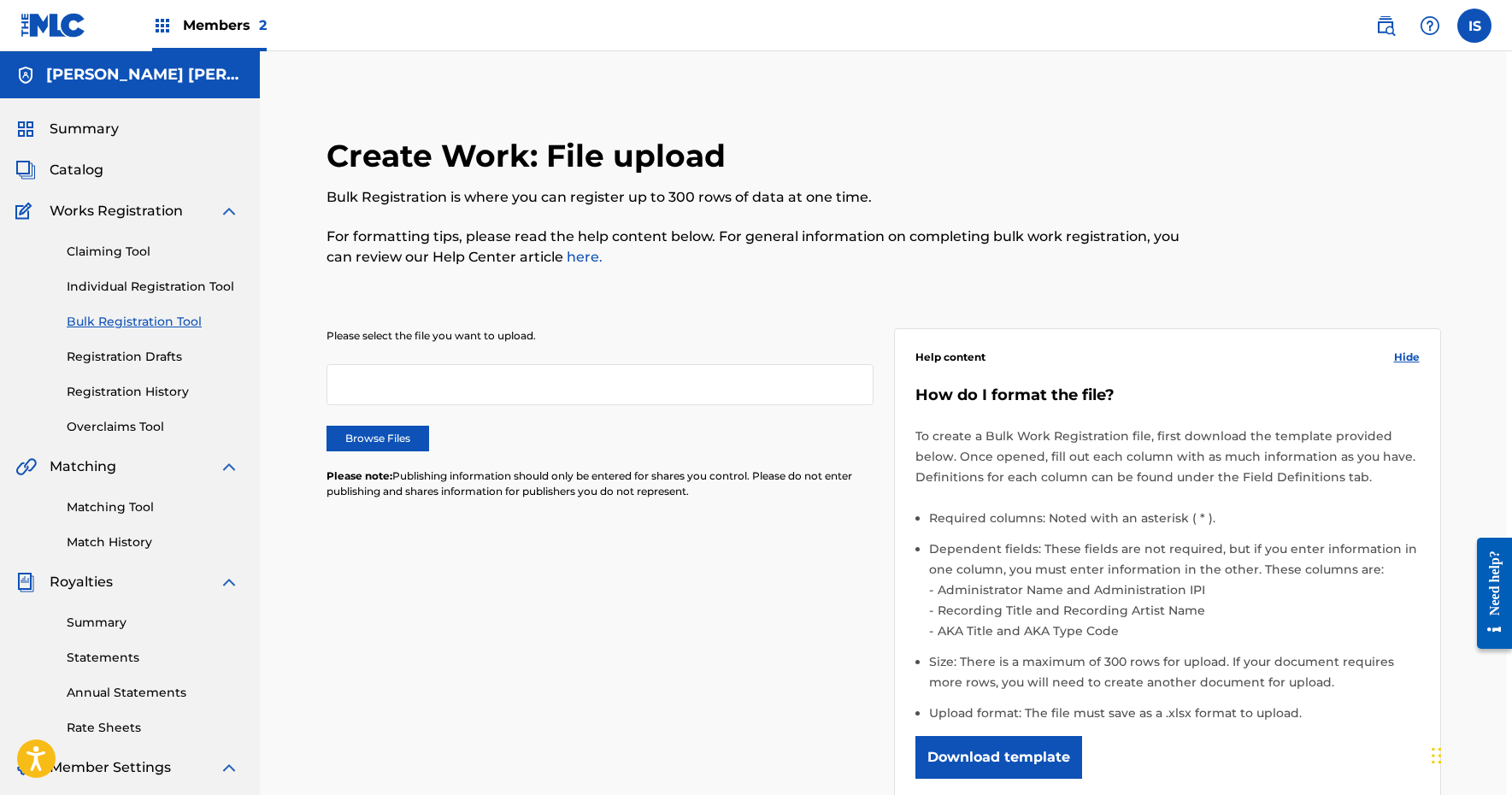
scroll to position [0, 5]
click at [82, 72] on h5 "[PERSON_NAME] [PERSON_NAME]" at bounding box center [142, 75] width 193 height 20
click at [95, 118] on span "Summary" at bounding box center [85, 128] width 70 height 21
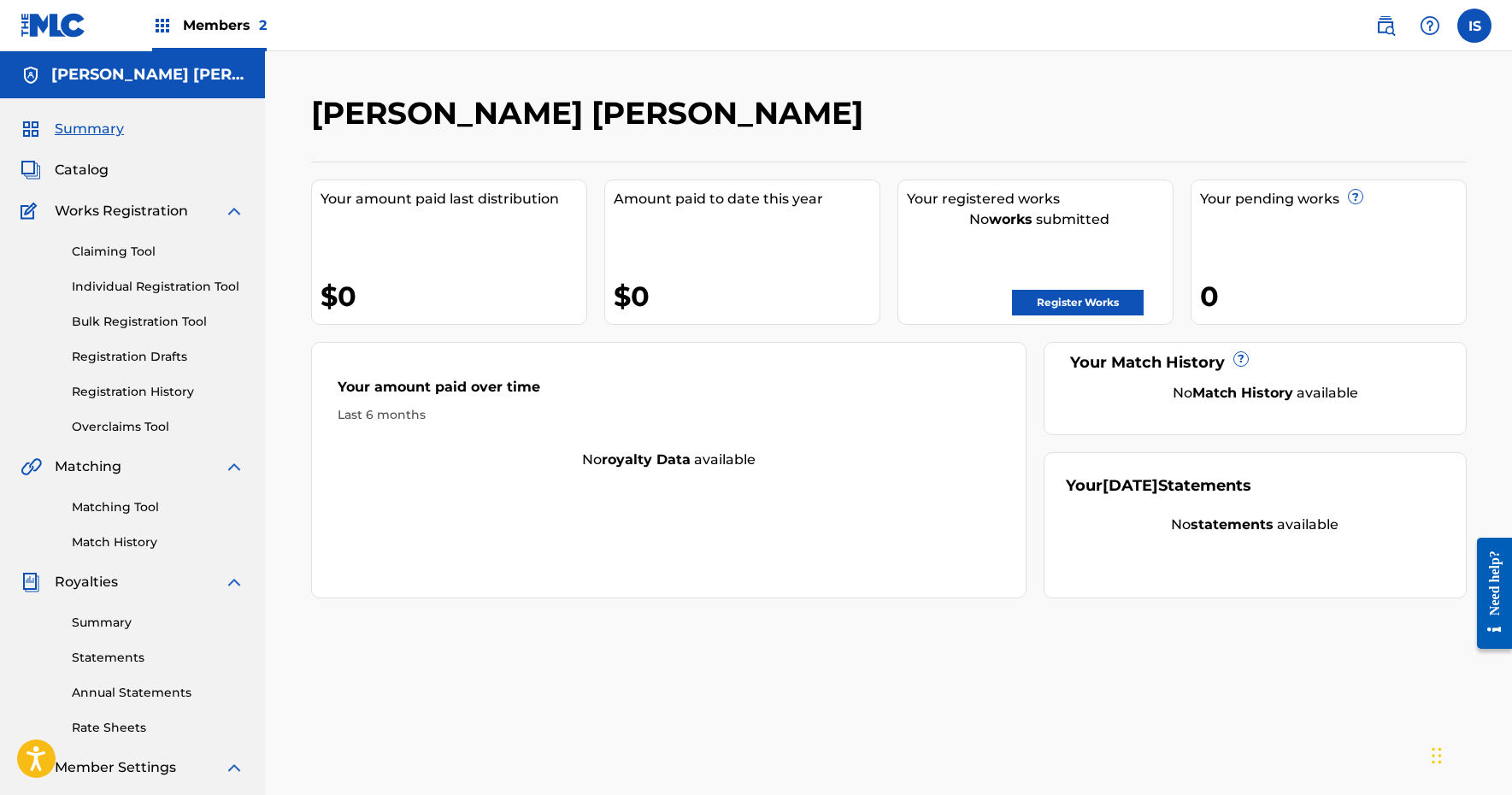
click at [74, 163] on span "Catalog" at bounding box center [82, 170] width 54 height 21
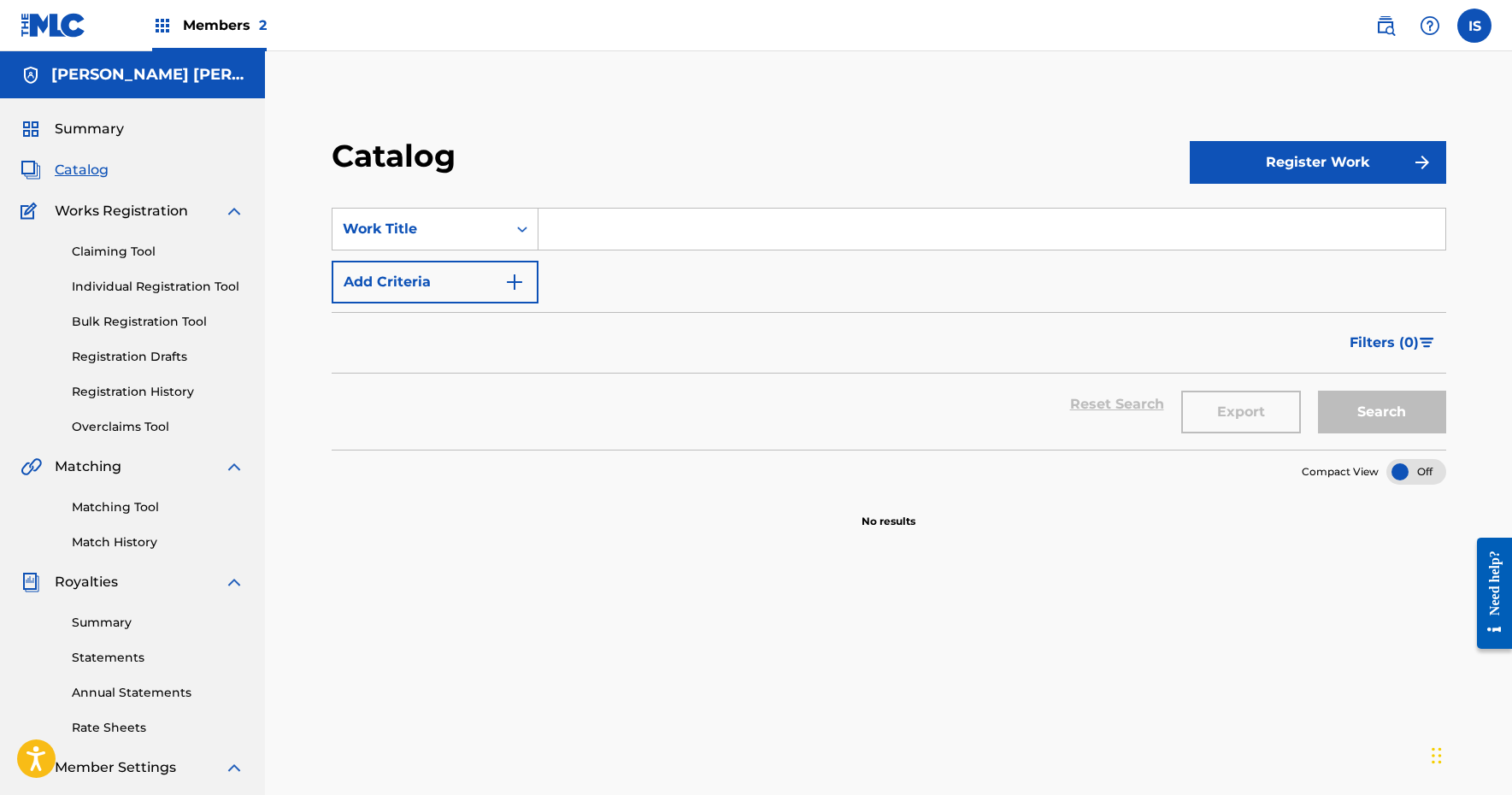
click at [82, 215] on span "Works Registration" at bounding box center [121, 211] width 133 height 21
click at [102, 246] on link "Claiming Tool" at bounding box center [158, 252] width 173 height 18
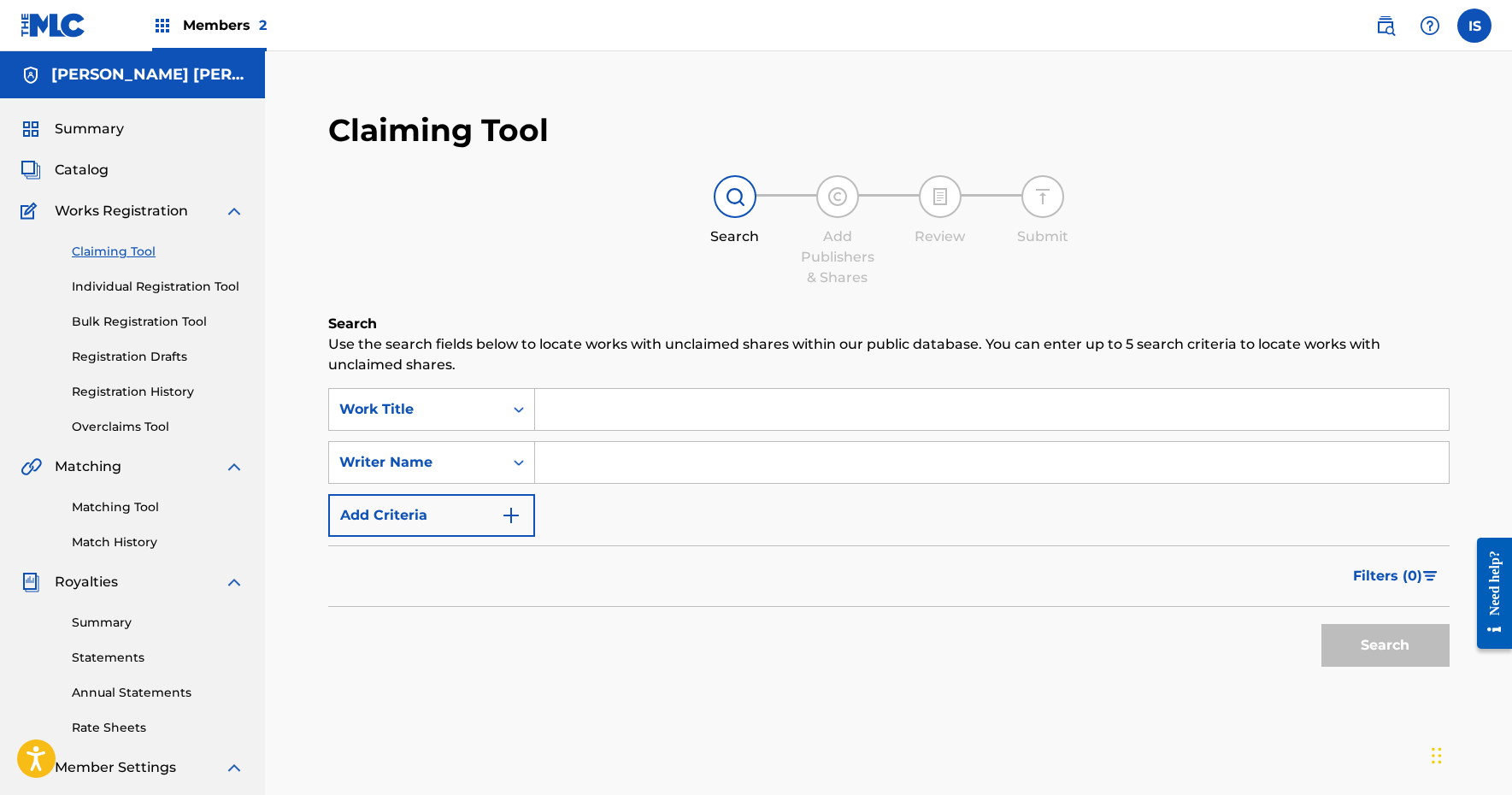
click at [113, 288] on link "Individual Registration Tool" at bounding box center [158, 287] width 173 height 18
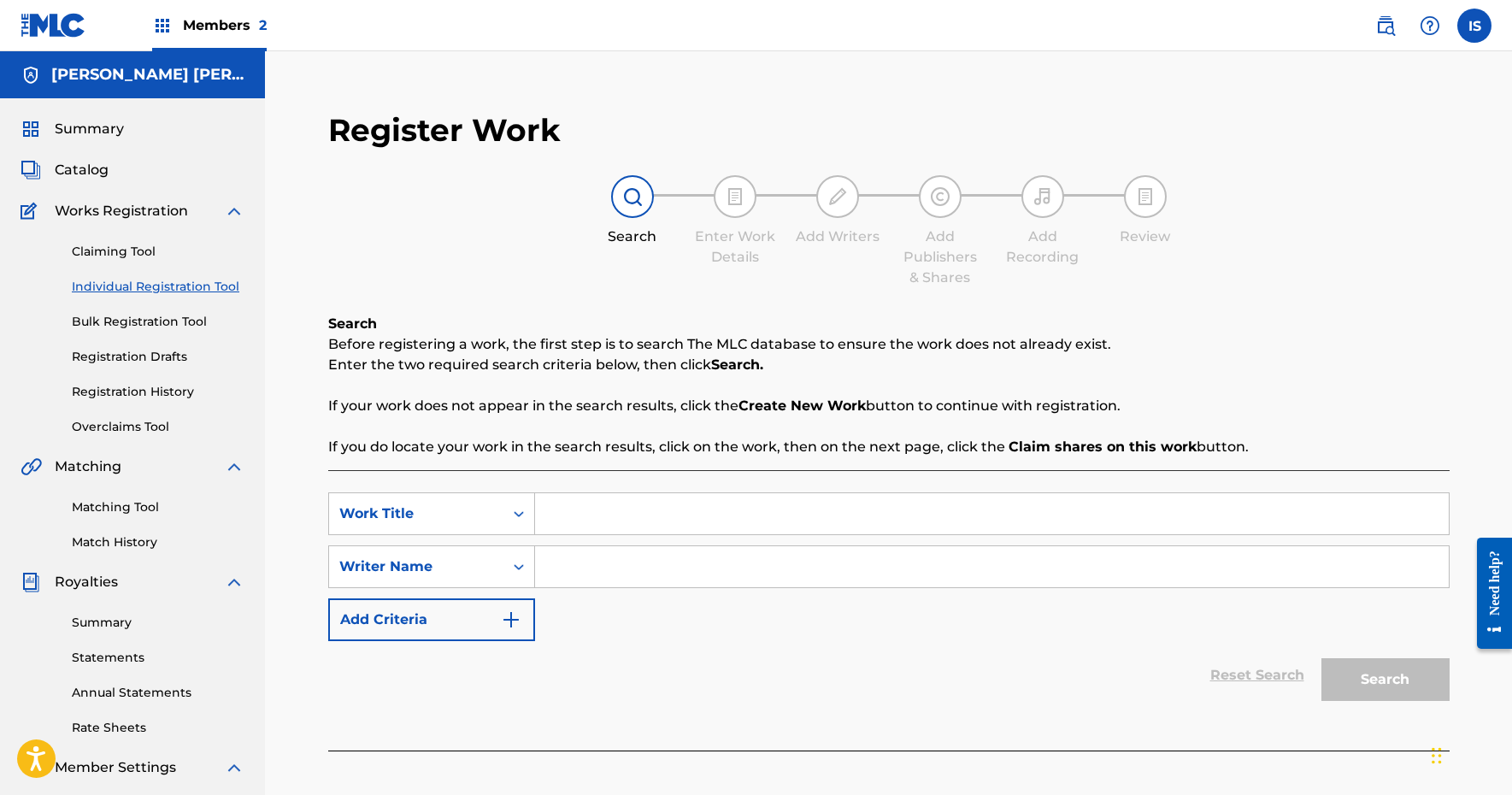
click at [117, 320] on link "Bulk Registration Tool" at bounding box center [158, 321] width 173 height 18
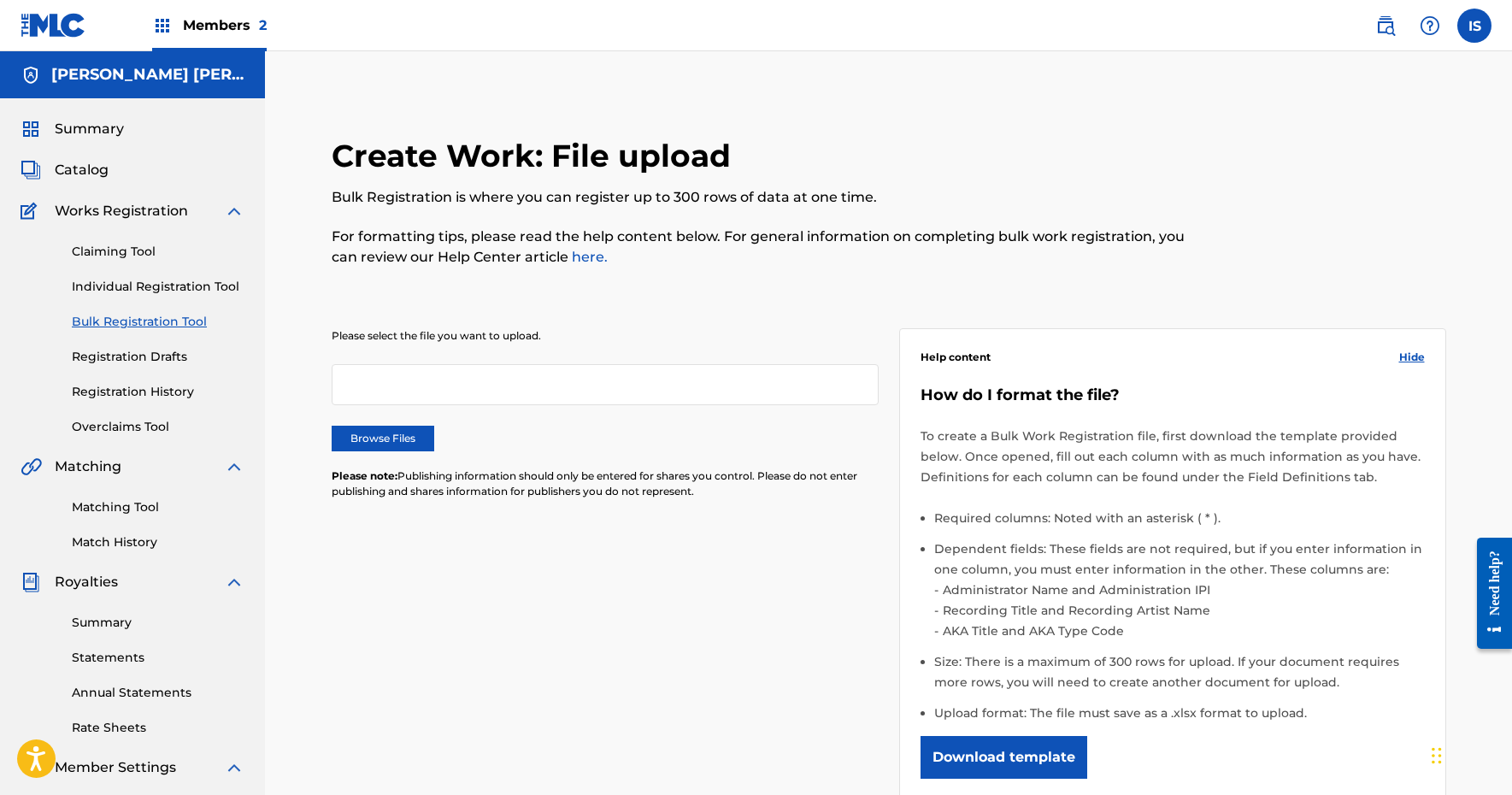
click at [118, 361] on link "Registration Drafts" at bounding box center [158, 357] width 173 height 18
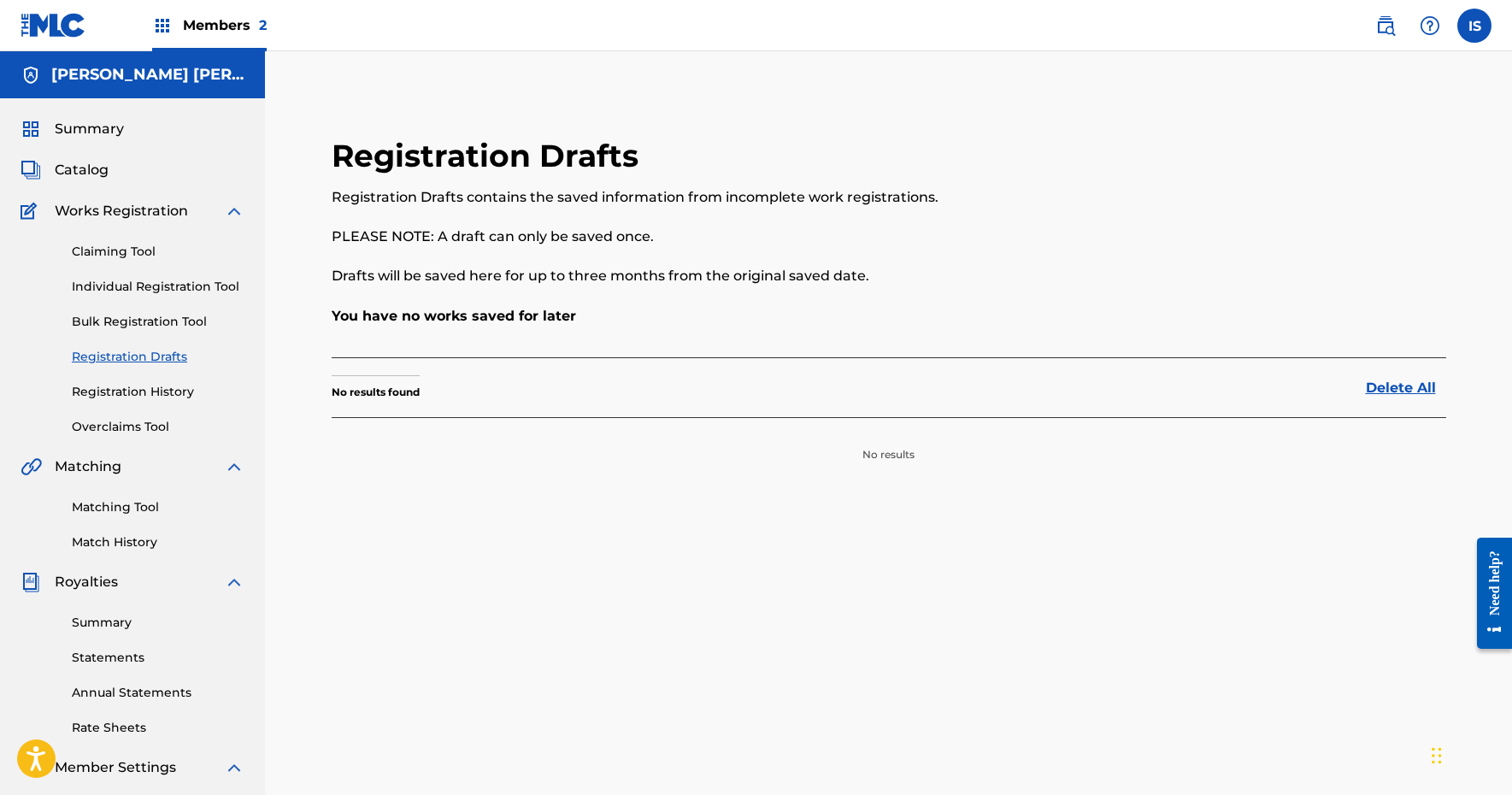
click at [129, 386] on link "Registration History" at bounding box center [158, 392] width 173 height 18
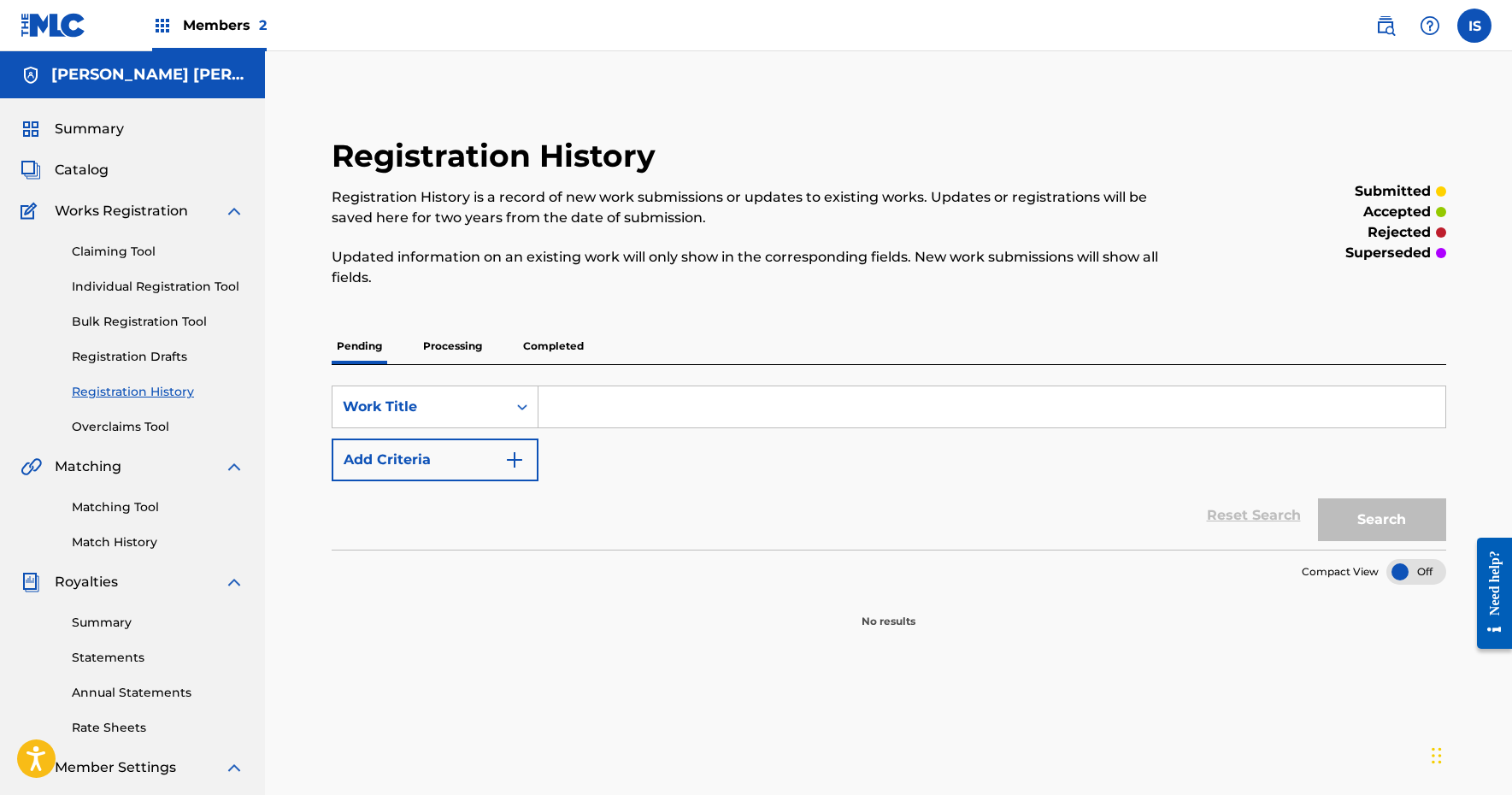
click at [136, 428] on link "Overclaims Tool" at bounding box center [158, 427] width 173 height 18
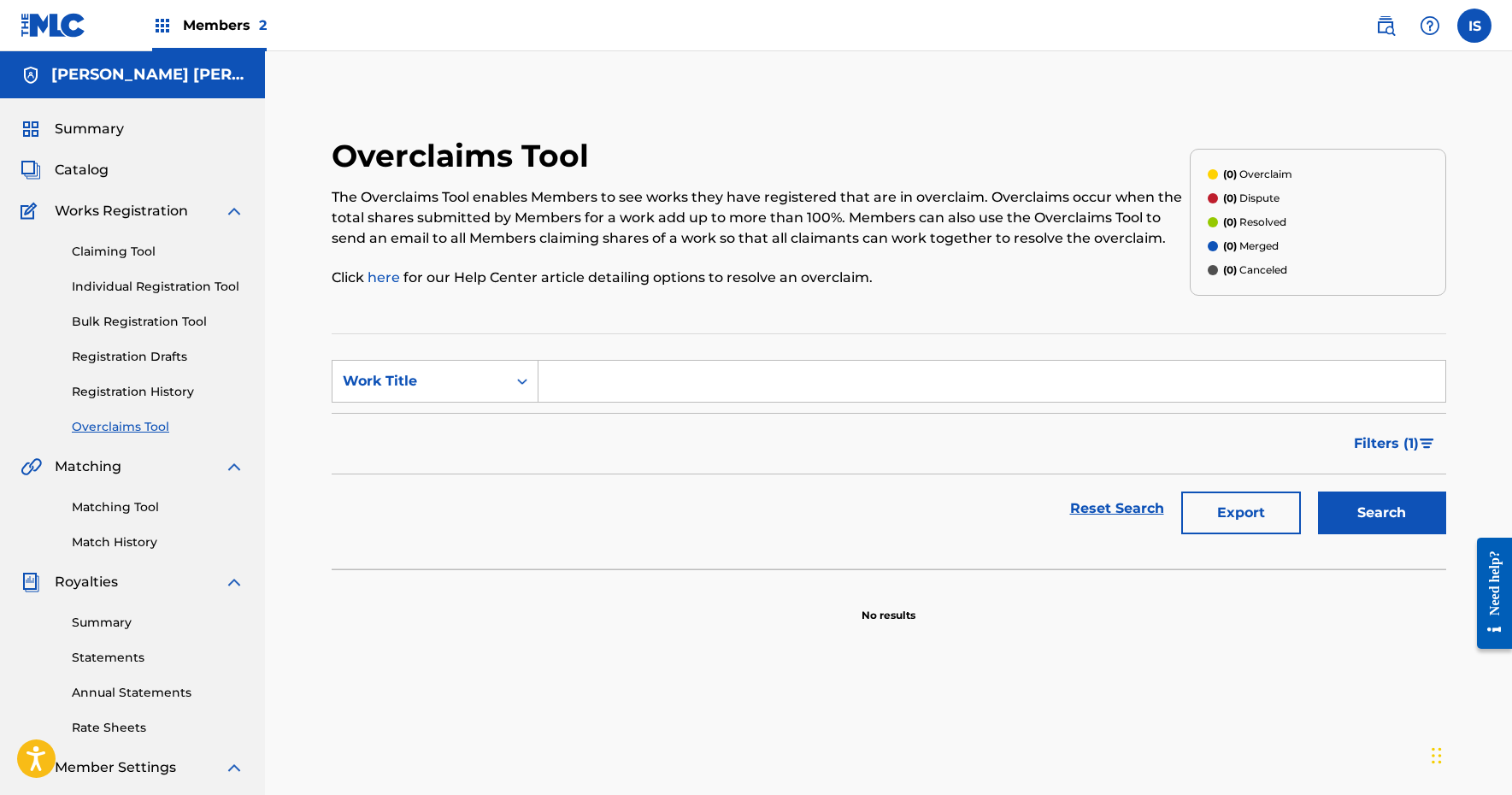
click at [107, 625] on link "Summary" at bounding box center [158, 623] width 173 height 18
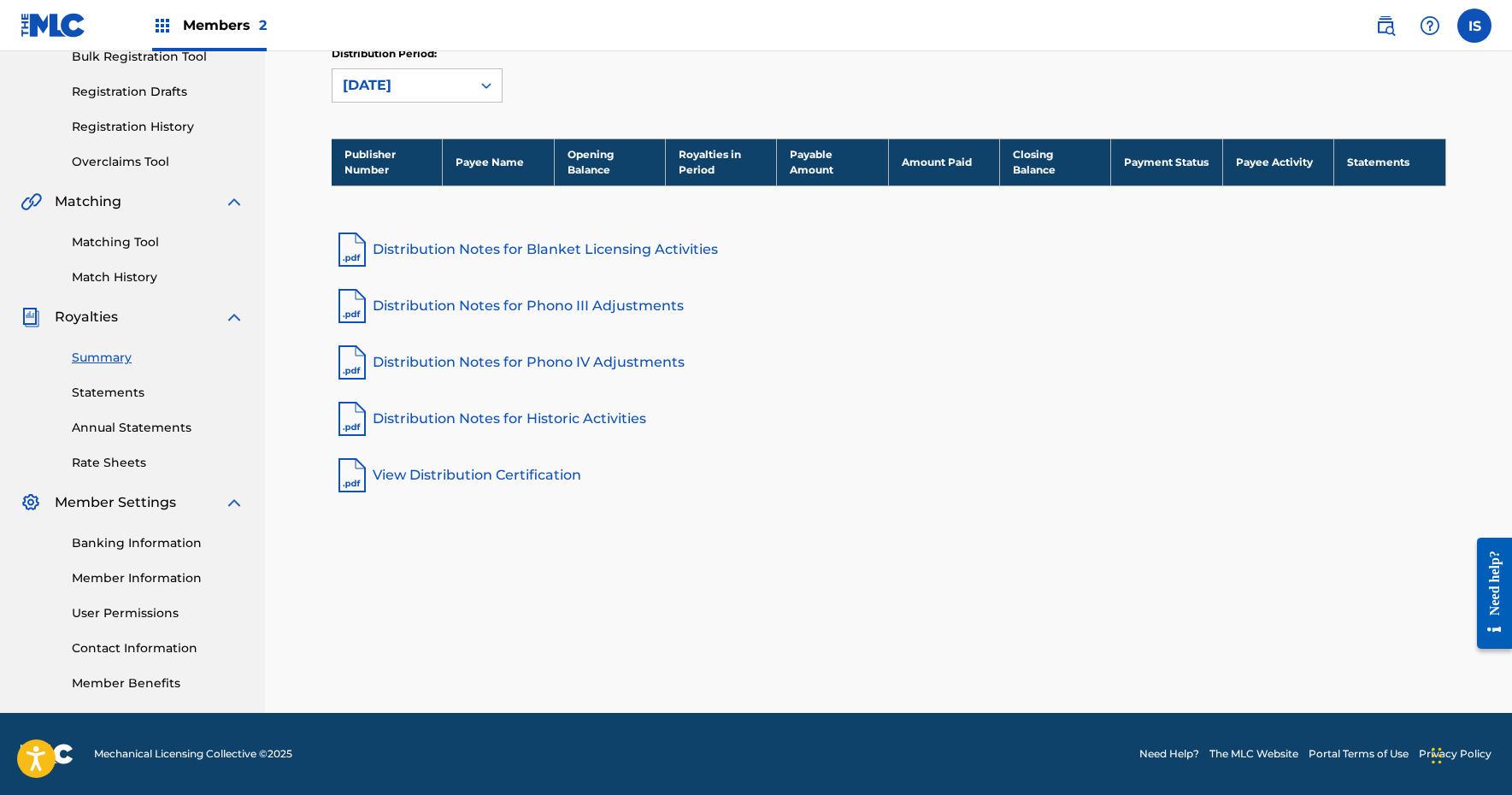
scroll to position [265, 0]
click at [160, 541] on link "Banking Information" at bounding box center [158, 543] width 173 height 18
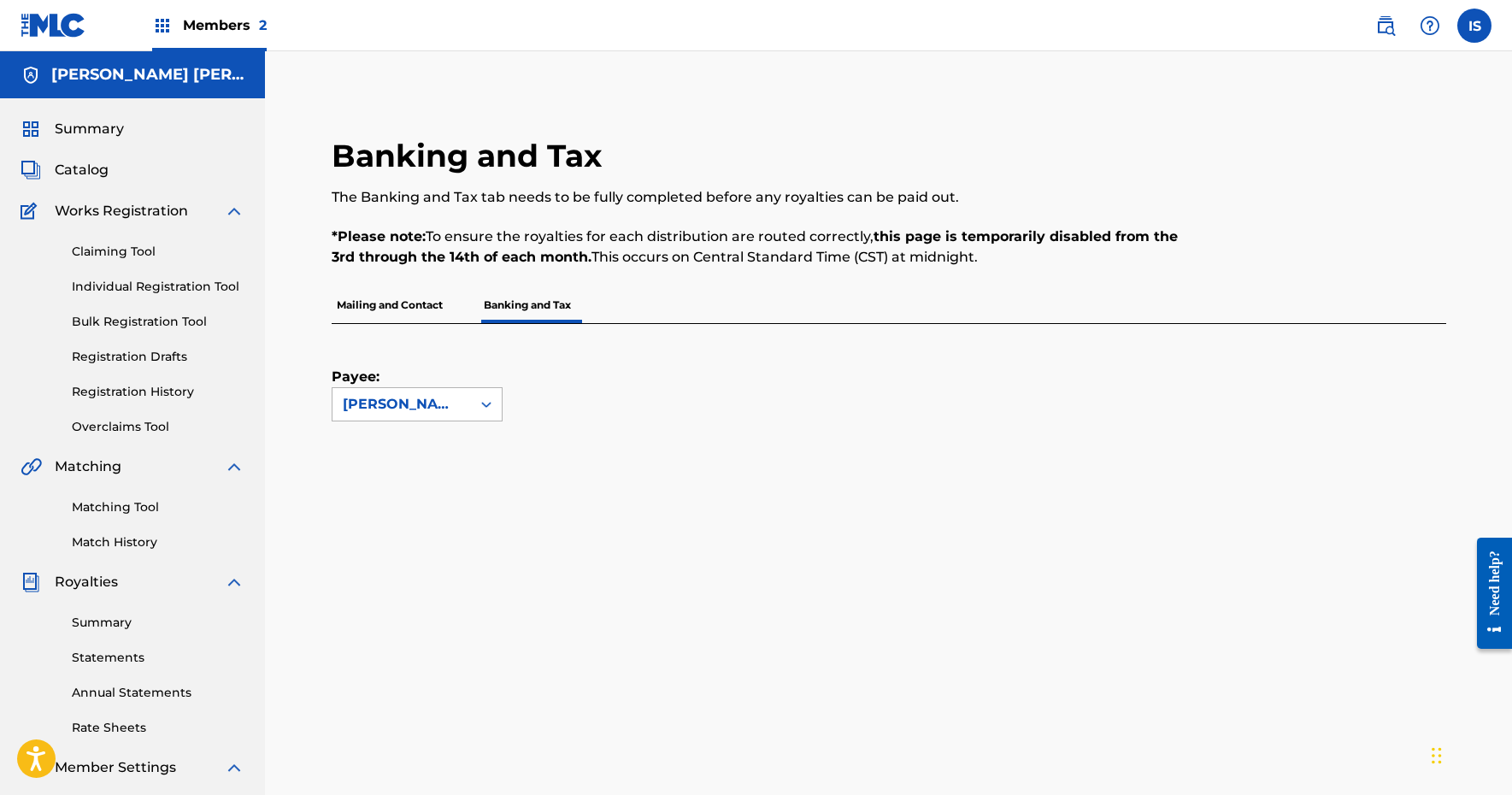
click at [437, 403] on div "[PERSON_NAME] [PERSON_NAME]" at bounding box center [401, 404] width 118 height 21
click at [435, 402] on div "[PERSON_NAME] [PERSON_NAME]" at bounding box center [401, 404] width 118 height 21
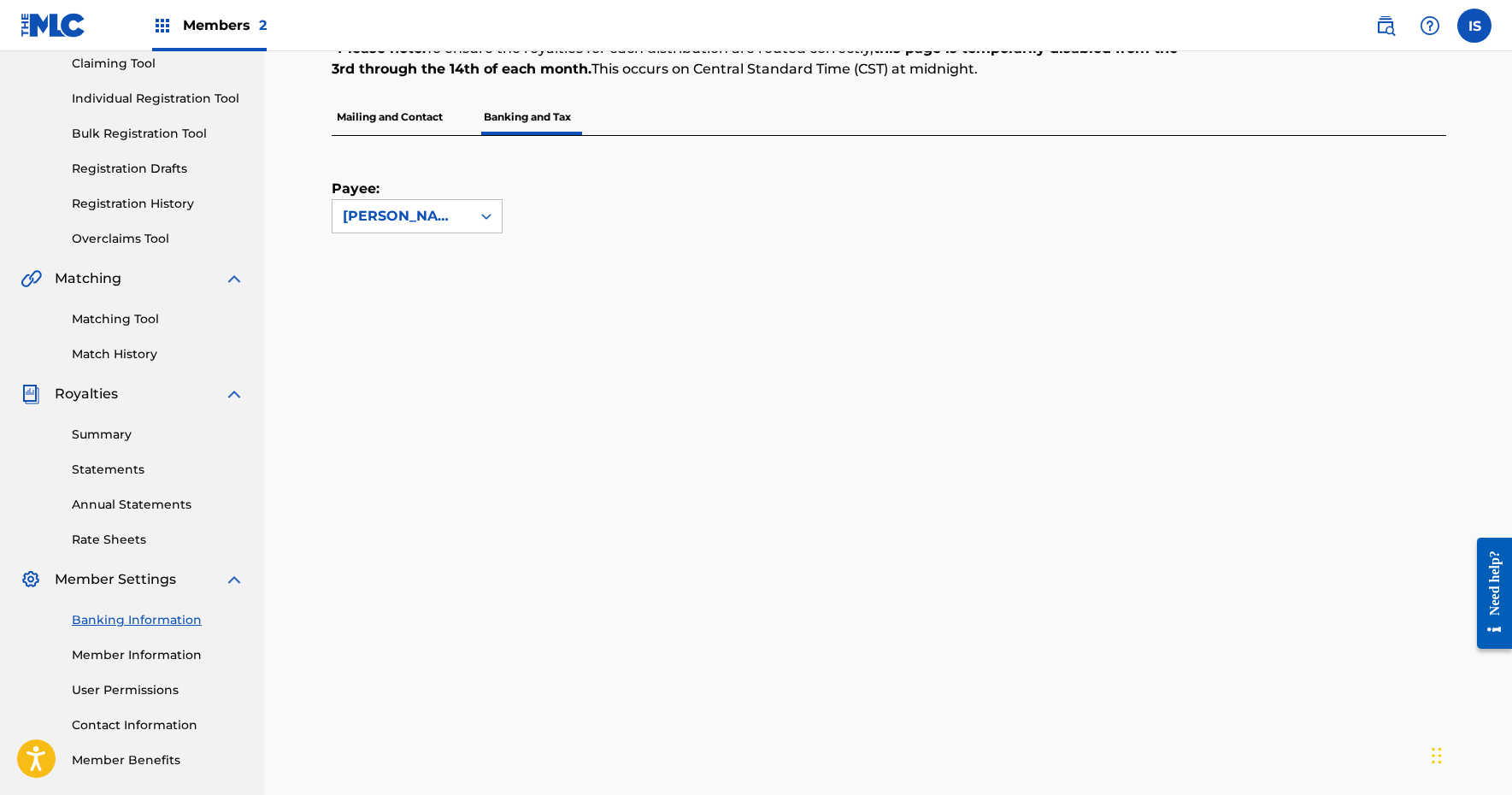
scroll to position [194, 0]
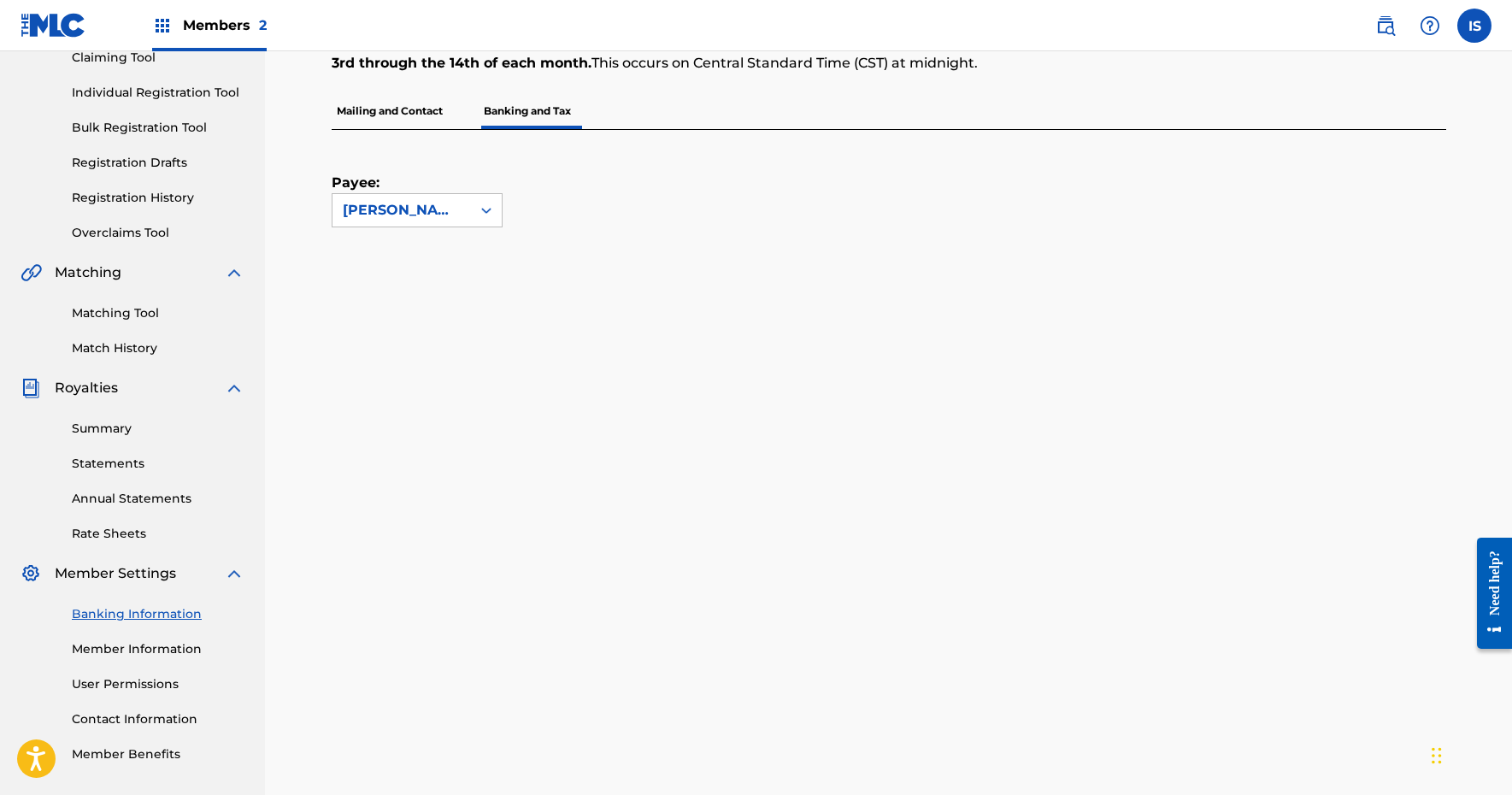
click at [406, 112] on p "Mailing and Contact" at bounding box center [389, 111] width 116 height 36
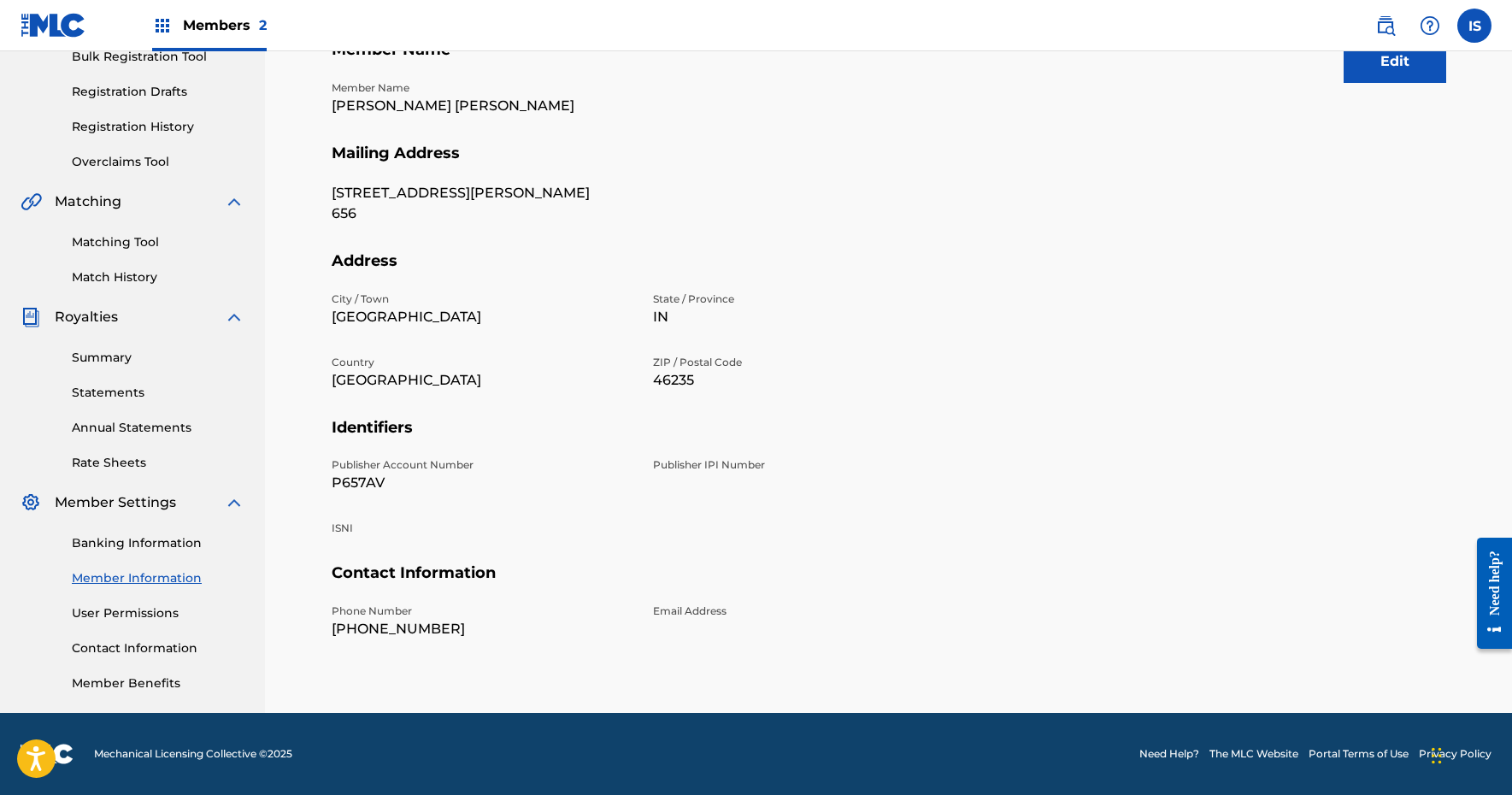
scroll to position [265, 0]
drag, startPoint x: 391, startPoint y: 488, endPoint x: 306, endPoint y: 482, distance: 85.2
click at [306, 482] on div "Mailing and Contact Information entered on the Mailing and Contact tab is used …" at bounding box center [888, 271] width 1197 height 884
copy p "P657AV"
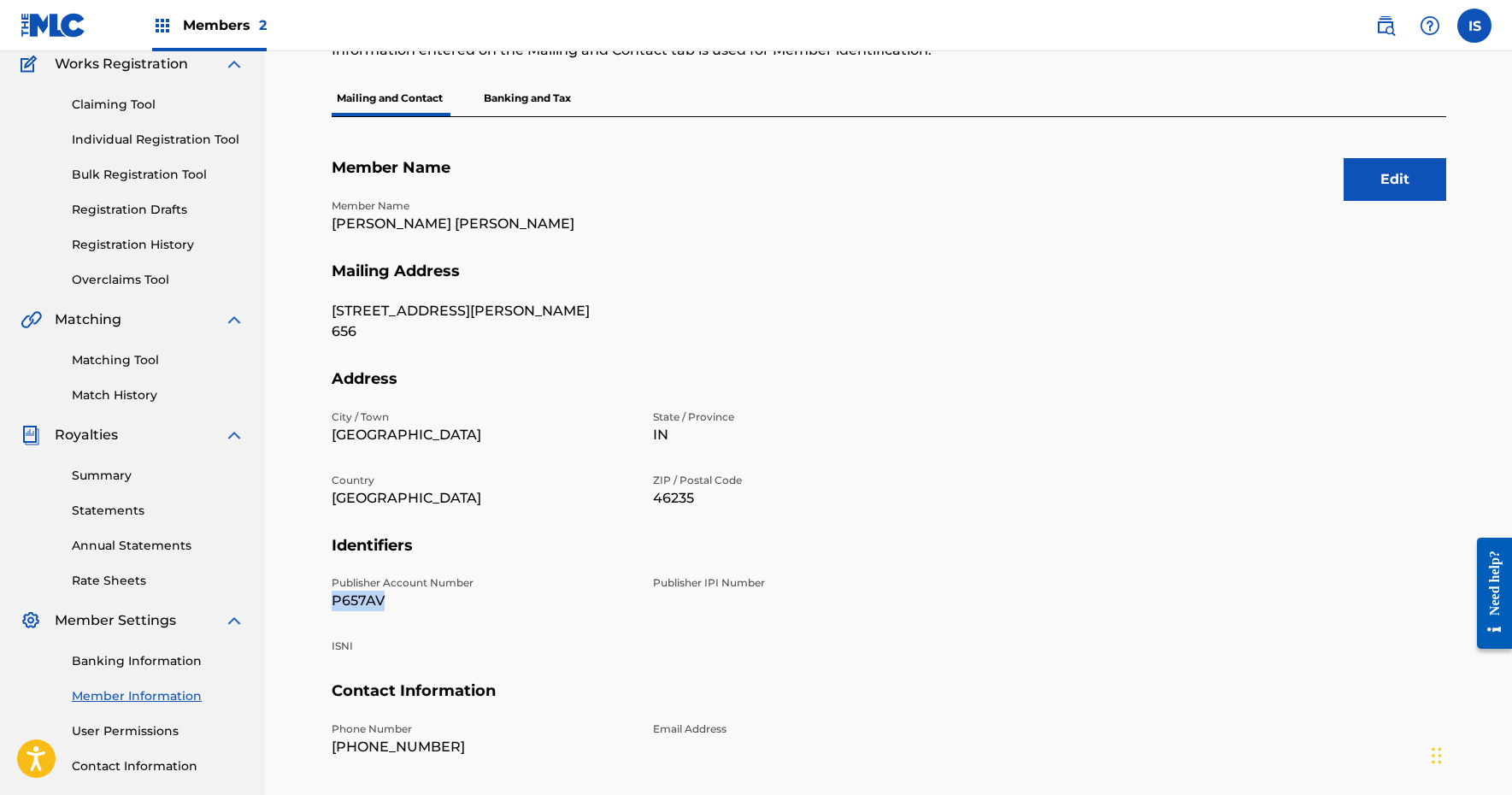
scroll to position [131, 0]
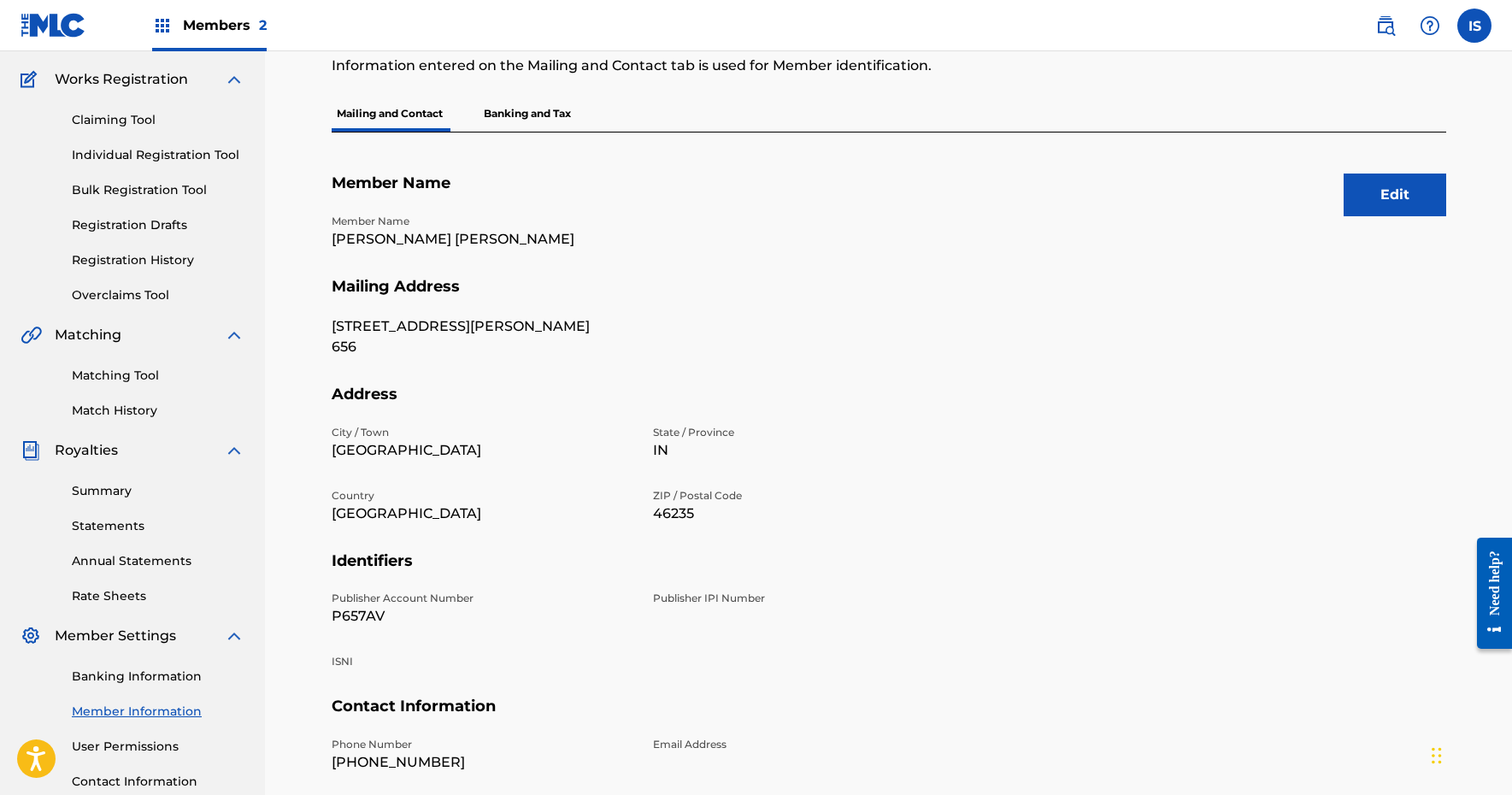
click at [533, 108] on p "Banking and Tax" at bounding box center [527, 113] width 97 height 36
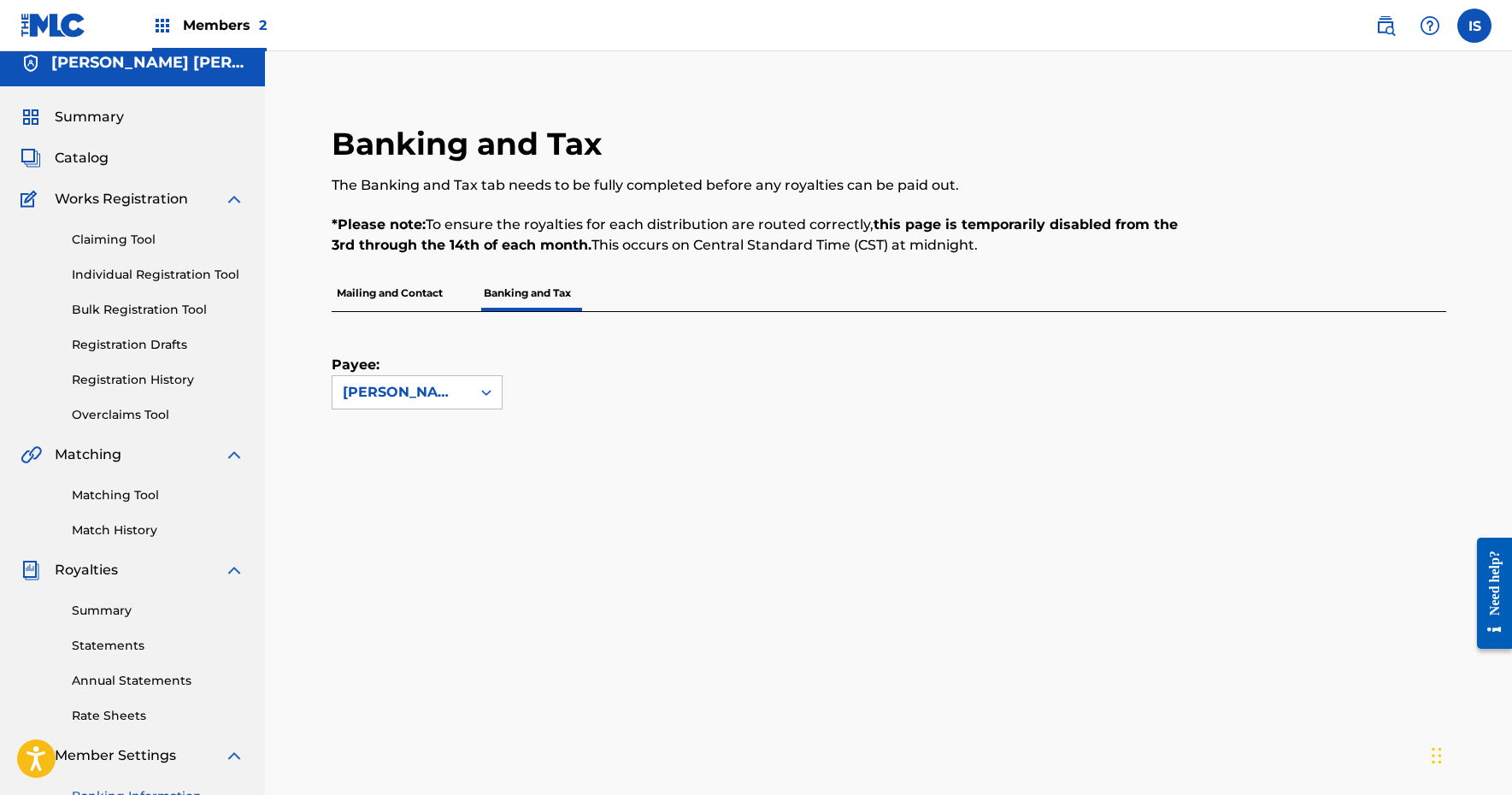
scroll to position [9, 0]
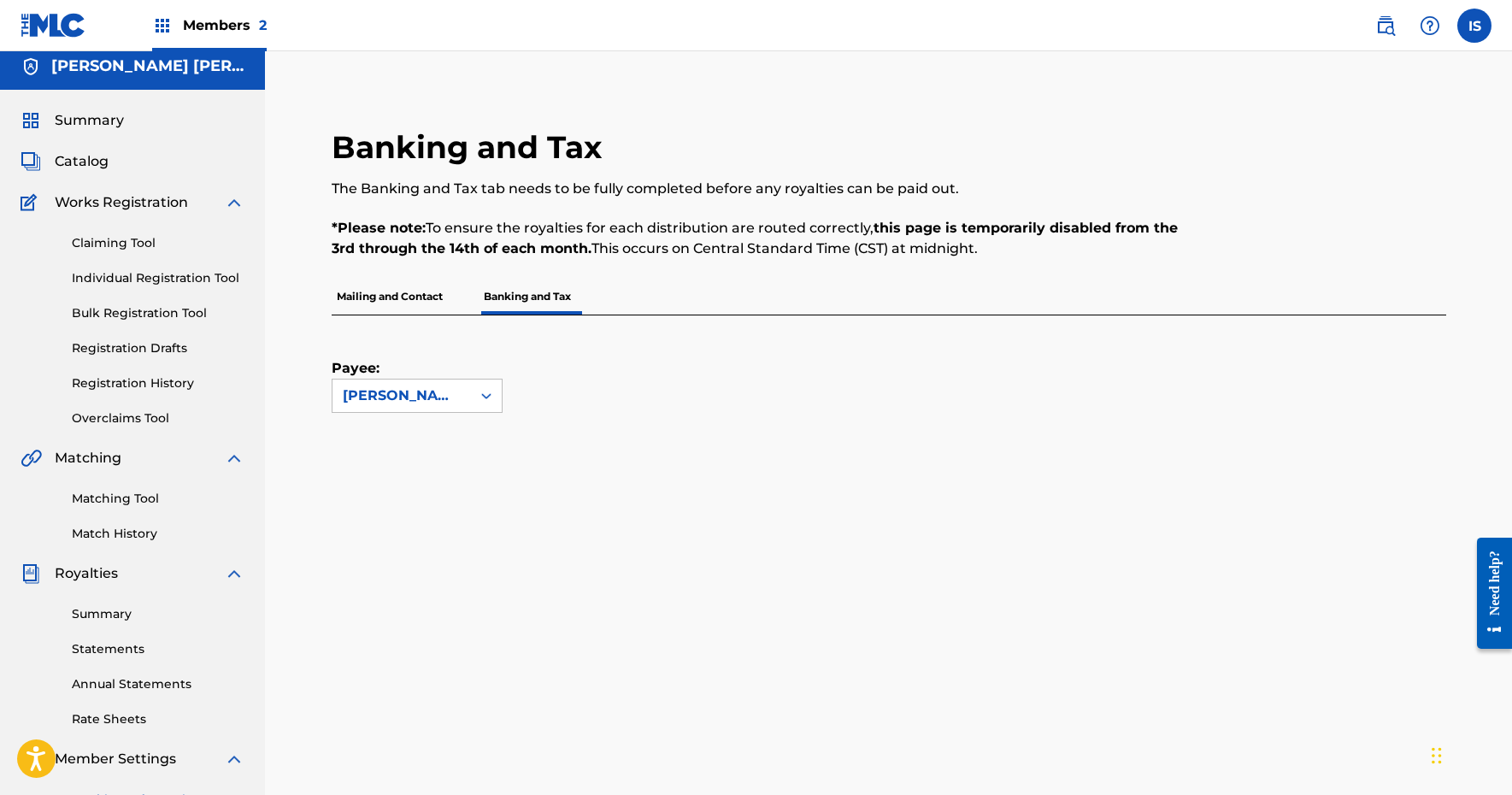
click at [120, 158] on div "Catalog" at bounding box center [132, 161] width 224 height 21
click at [102, 120] on span "Summary" at bounding box center [90, 120] width 70 height 21
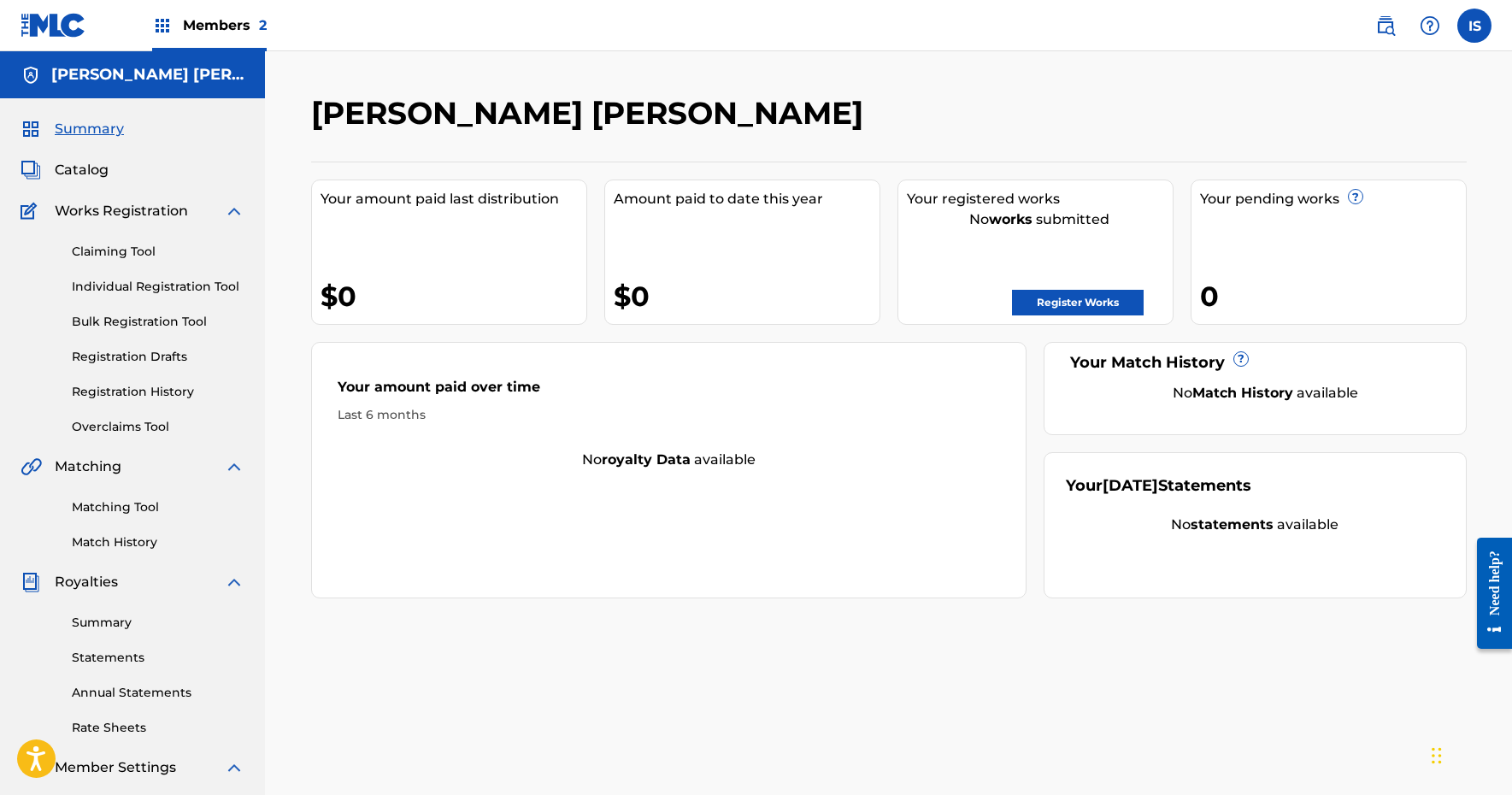
click at [404, 135] on div "[PERSON_NAME] [PERSON_NAME]" at bounding box center [756, 118] width 889 height 51
click at [419, 109] on h2 "[PERSON_NAME] [PERSON_NAME]" at bounding box center [592, 112] width 561 height 39
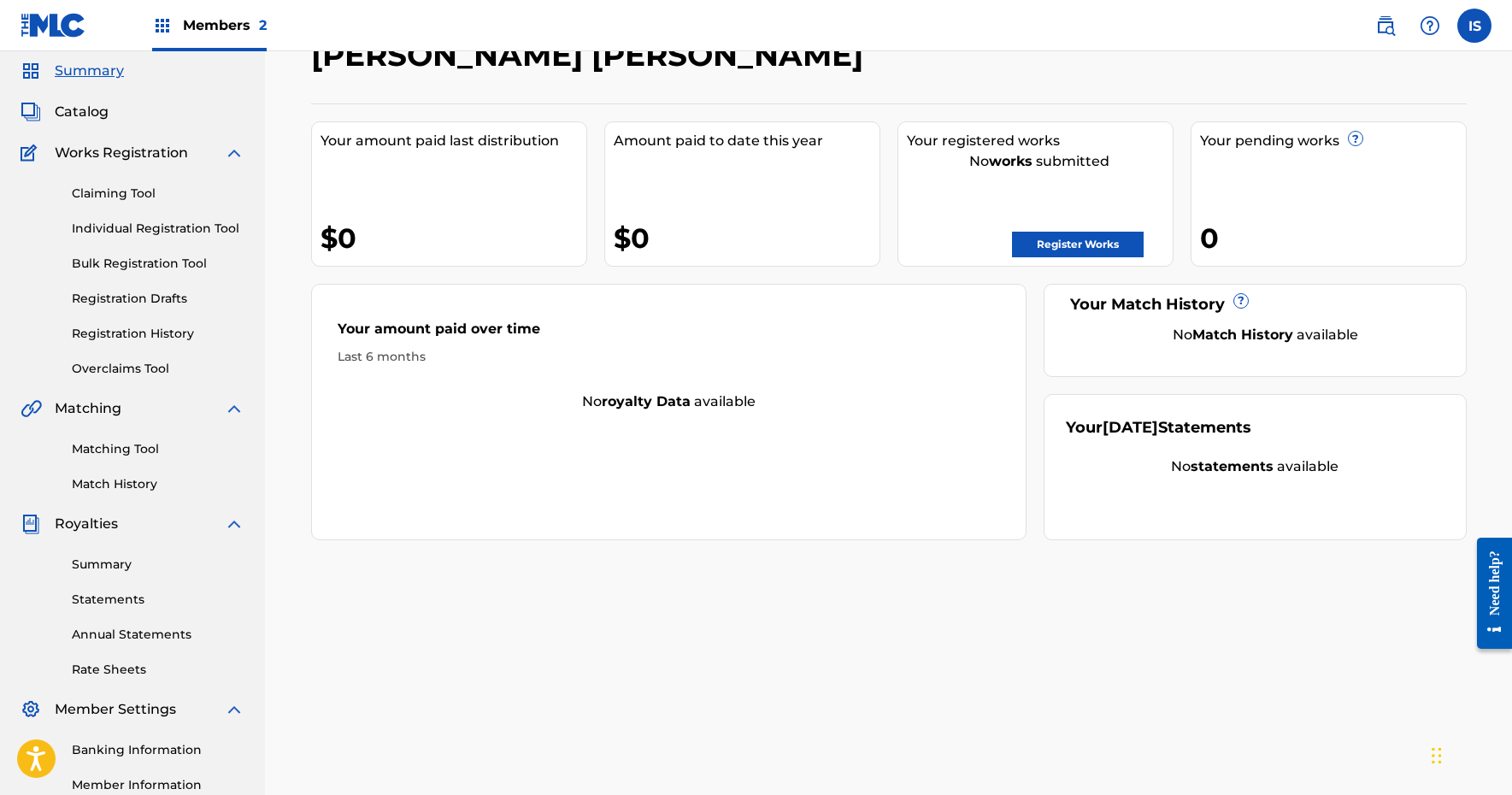
scroll to position [69, 0]
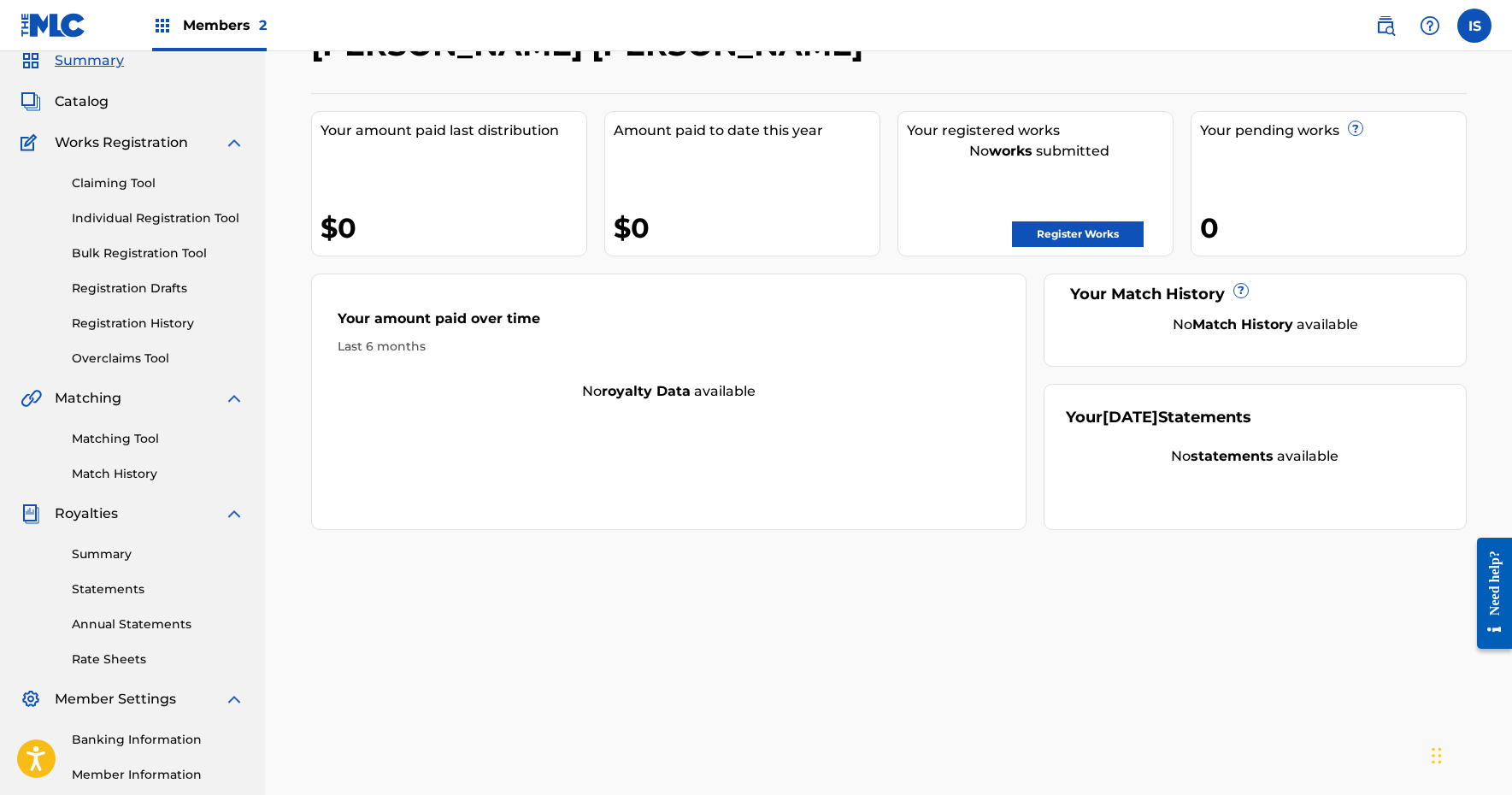
click at [120, 551] on link "Summary" at bounding box center [158, 554] width 173 height 18
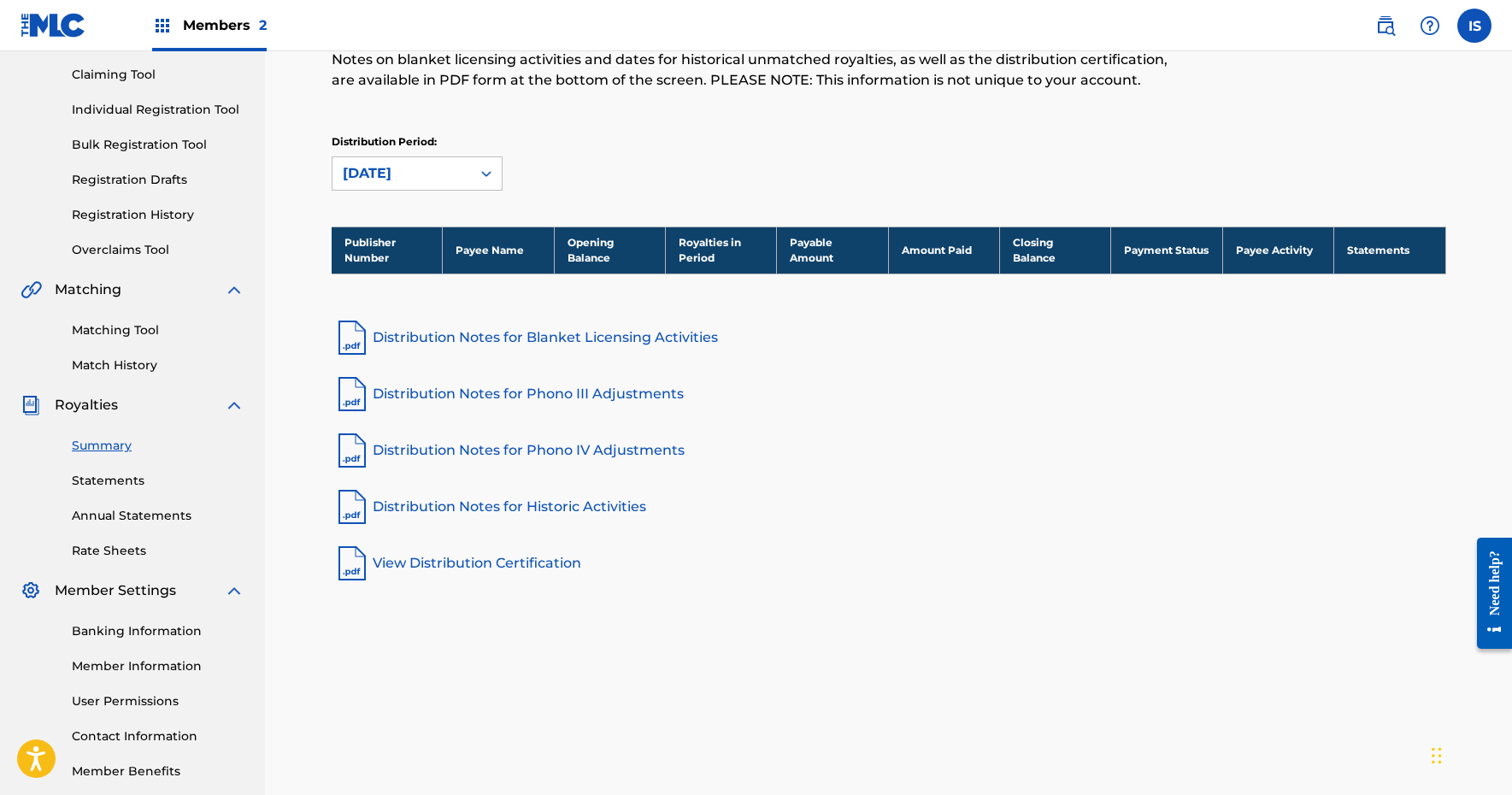
scroll to position [182, 0]
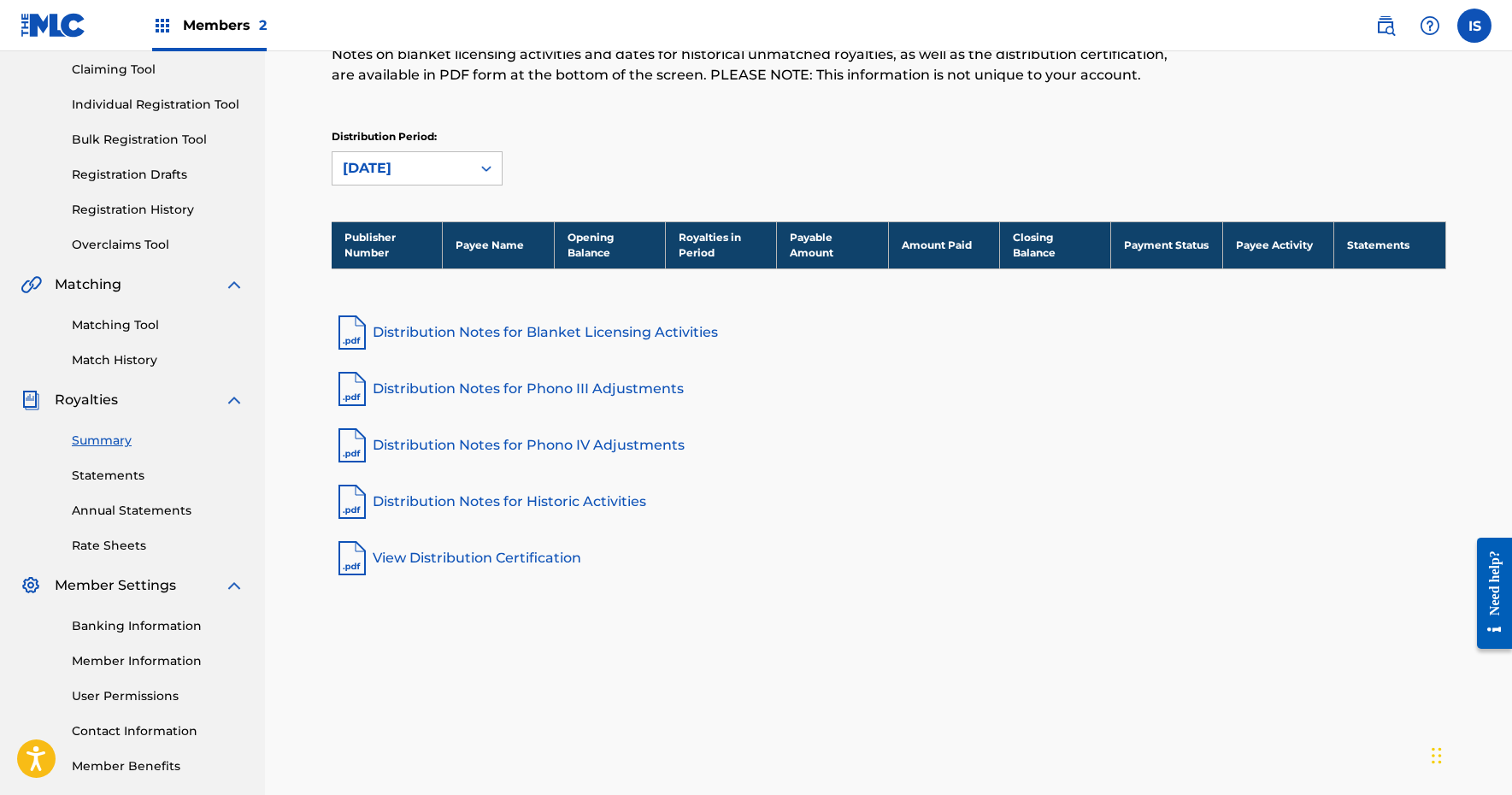
click at [100, 661] on link "Member Information" at bounding box center [158, 661] width 173 height 18
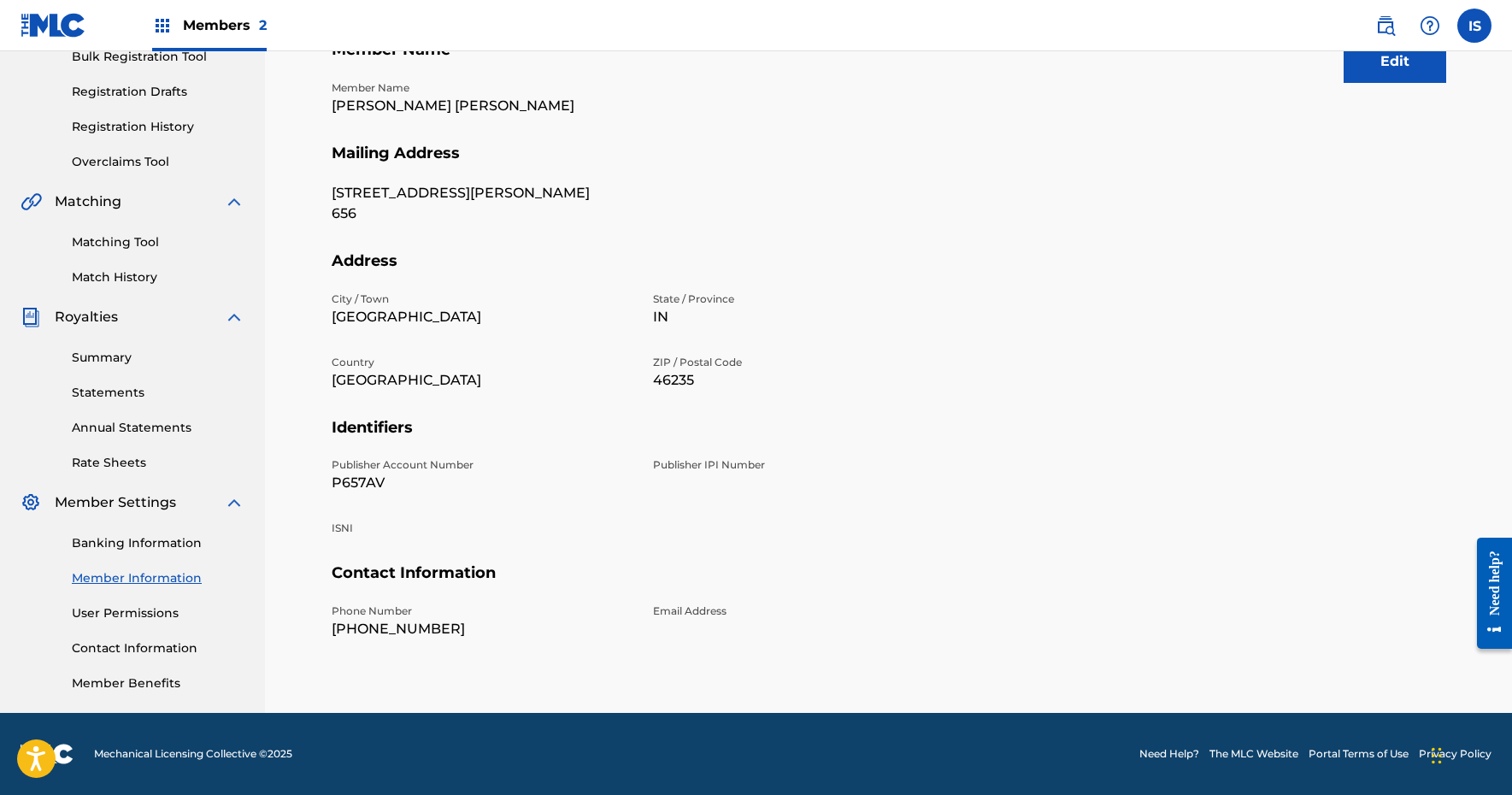
scroll to position [265, 0]
click at [138, 609] on link "User Permissions" at bounding box center [158, 613] width 173 height 18
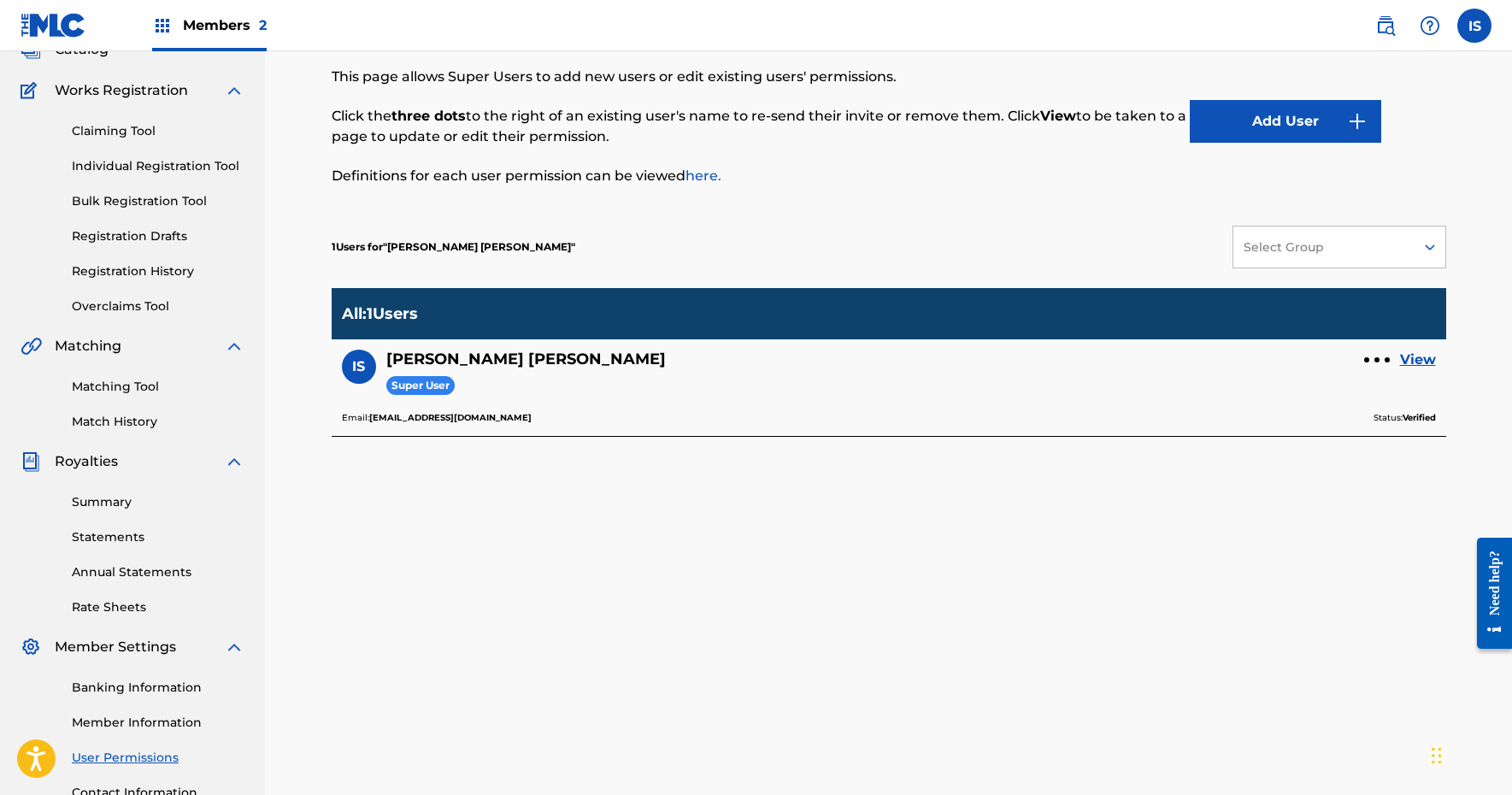
scroll to position [119, 0]
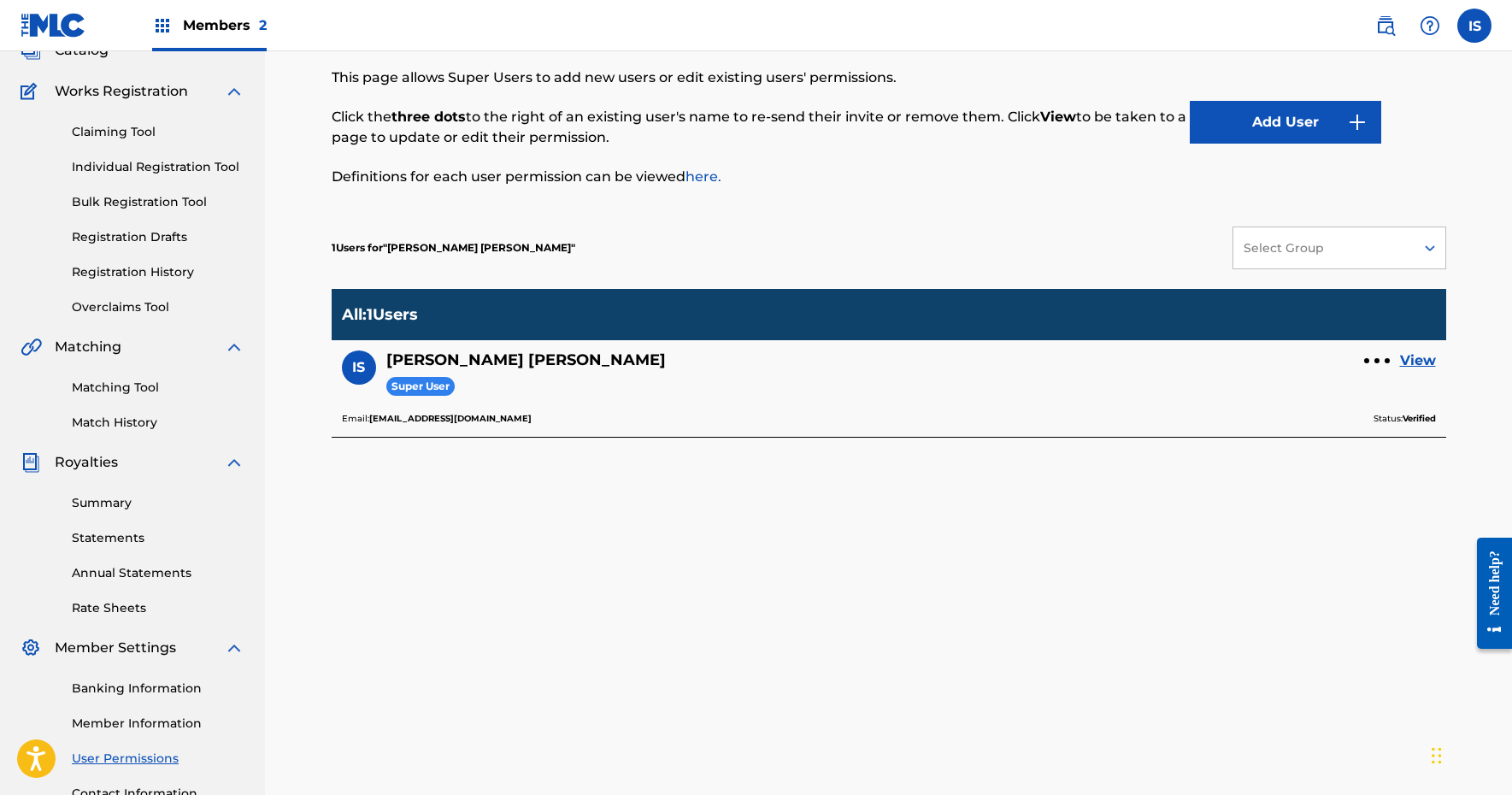
click at [121, 722] on link "Member Information" at bounding box center [158, 723] width 173 height 18
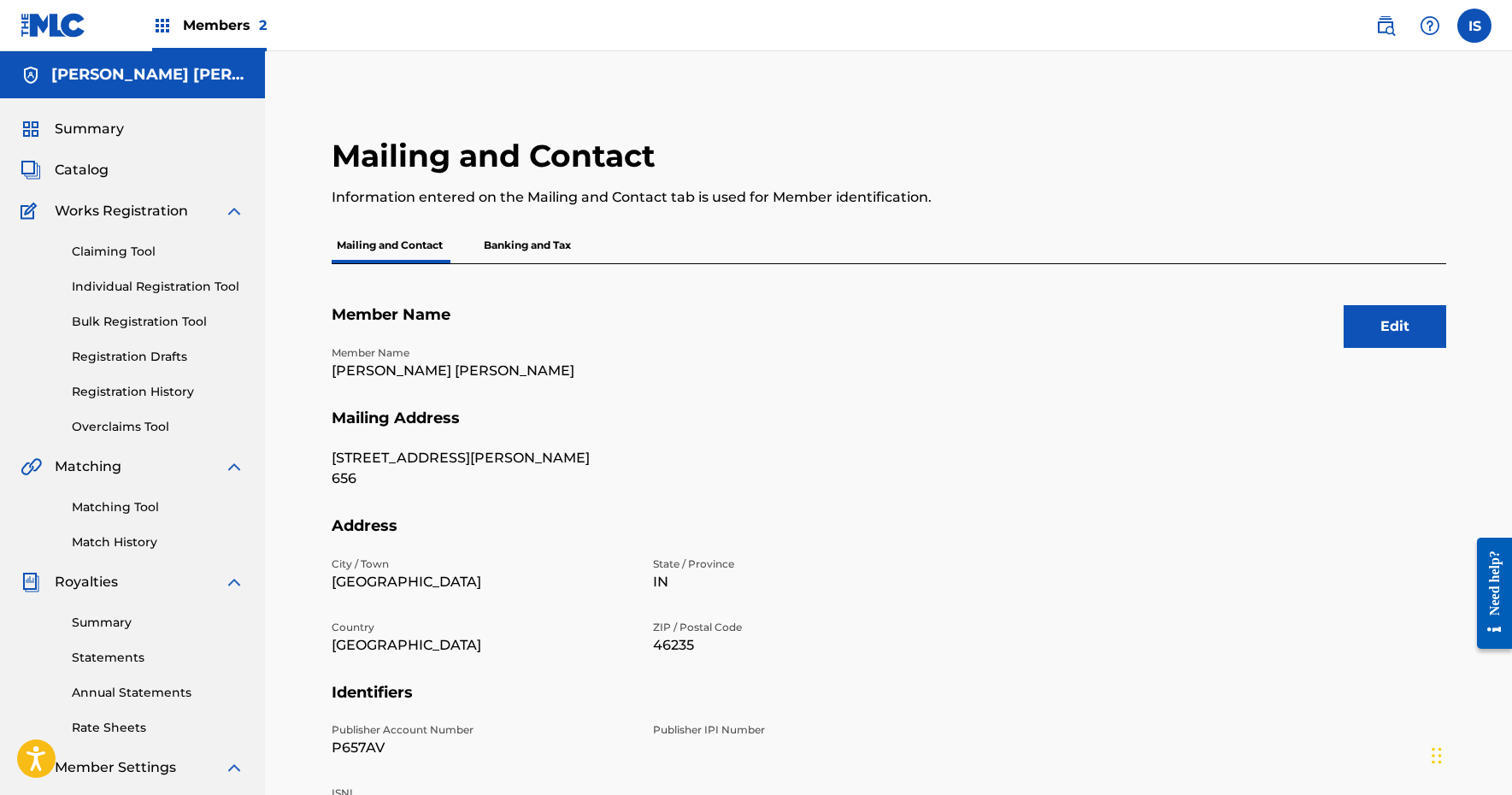
click at [1390, 328] on button "Edit" at bounding box center [1394, 326] width 102 height 43
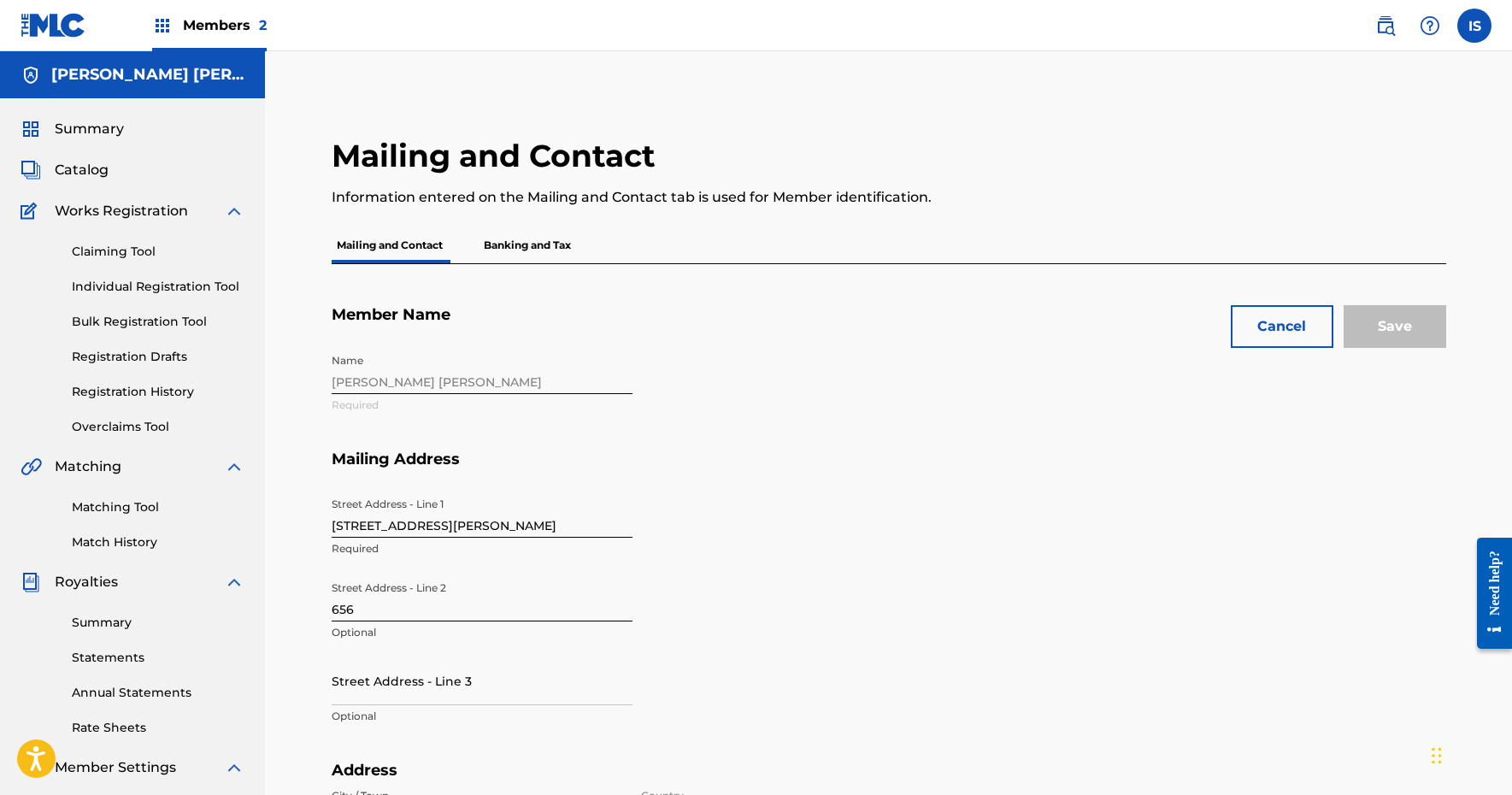
click at [411, 382] on div "Name Moss Soukup Required" at bounding box center [642, 397] width 622 height 104
click at [417, 382] on div "Name Moss Soukup Required" at bounding box center [642, 397] width 622 height 104
click at [468, 371] on div "Name Moss Soukup Required" at bounding box center [642, 397] width 622 height 104
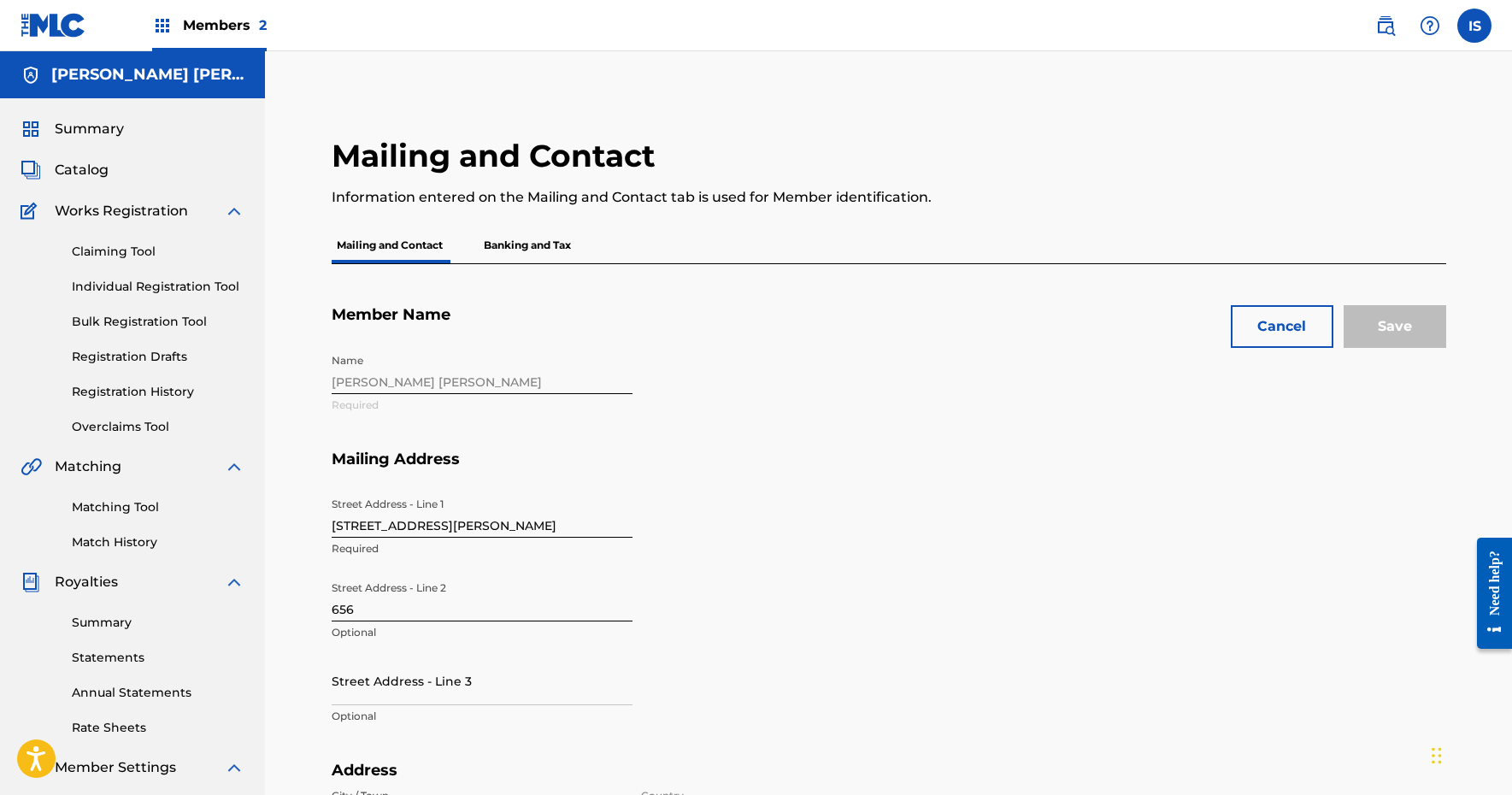
click at [473, 386] on div "Name Moss Soukup Required" at bounding box center [642, 397] width 622 height 104
click at [1300, 325] on button "Cancel" at bounding box center [1281, 326] width 102 height 43
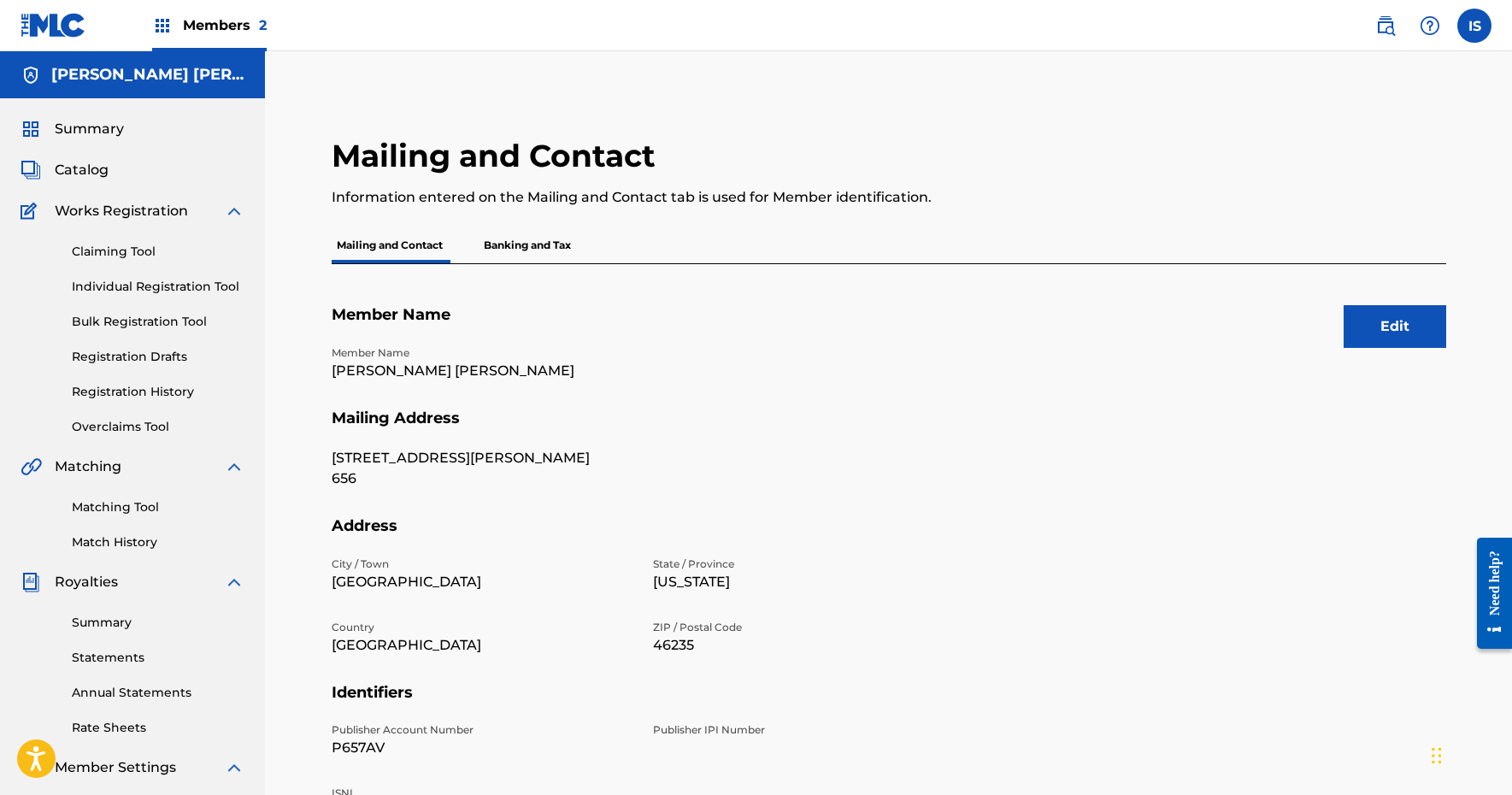
click at [124, 318] on link "Bulk Registration Tool" at bounding box center [158, 321] width 173 height 18
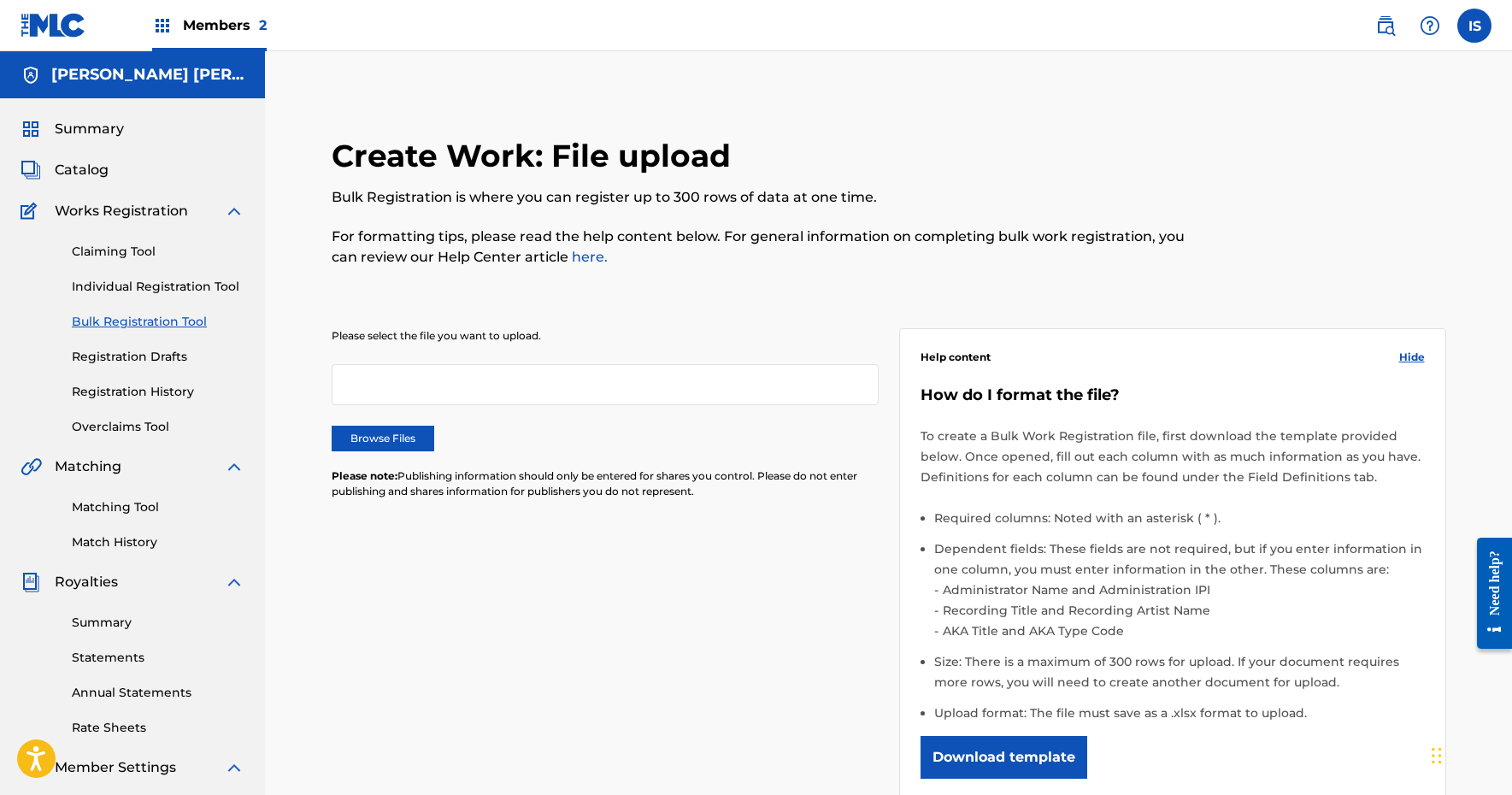
click at [362, 440] on label "Browse Files" at bounding box center [382, 439] width 102 height 26
click at [0, 0] on input "Browse Files" at bounding box center [0, 0] width 0 height 0
click at [383, 442] on label "Browse Files" at bounding box center [382, 439] width 102 height 26
click at [0, 0] on input "Browse Files" at bounding box center [0, 0] width 0 height 0
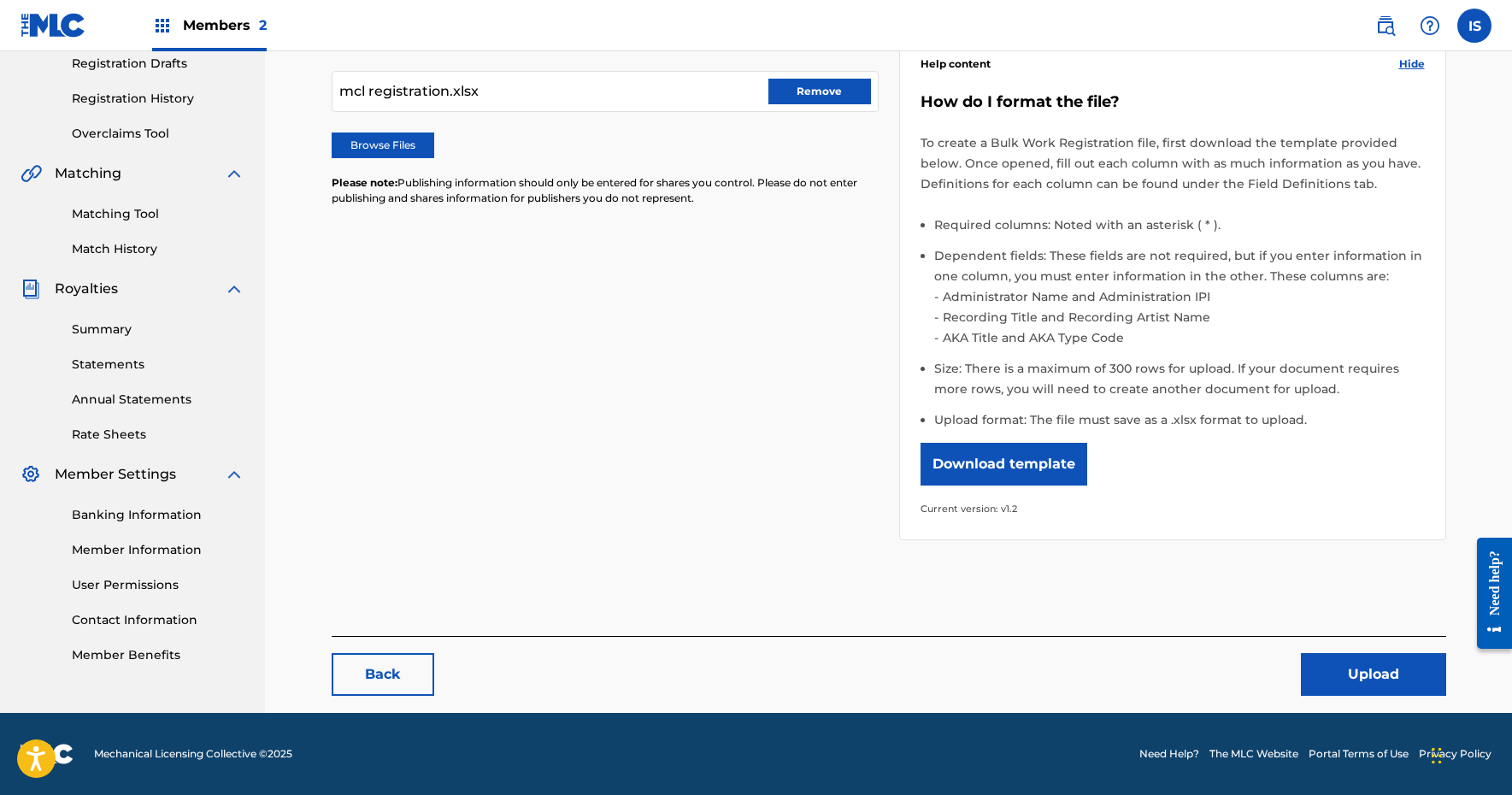
scroll to position [293, 0]
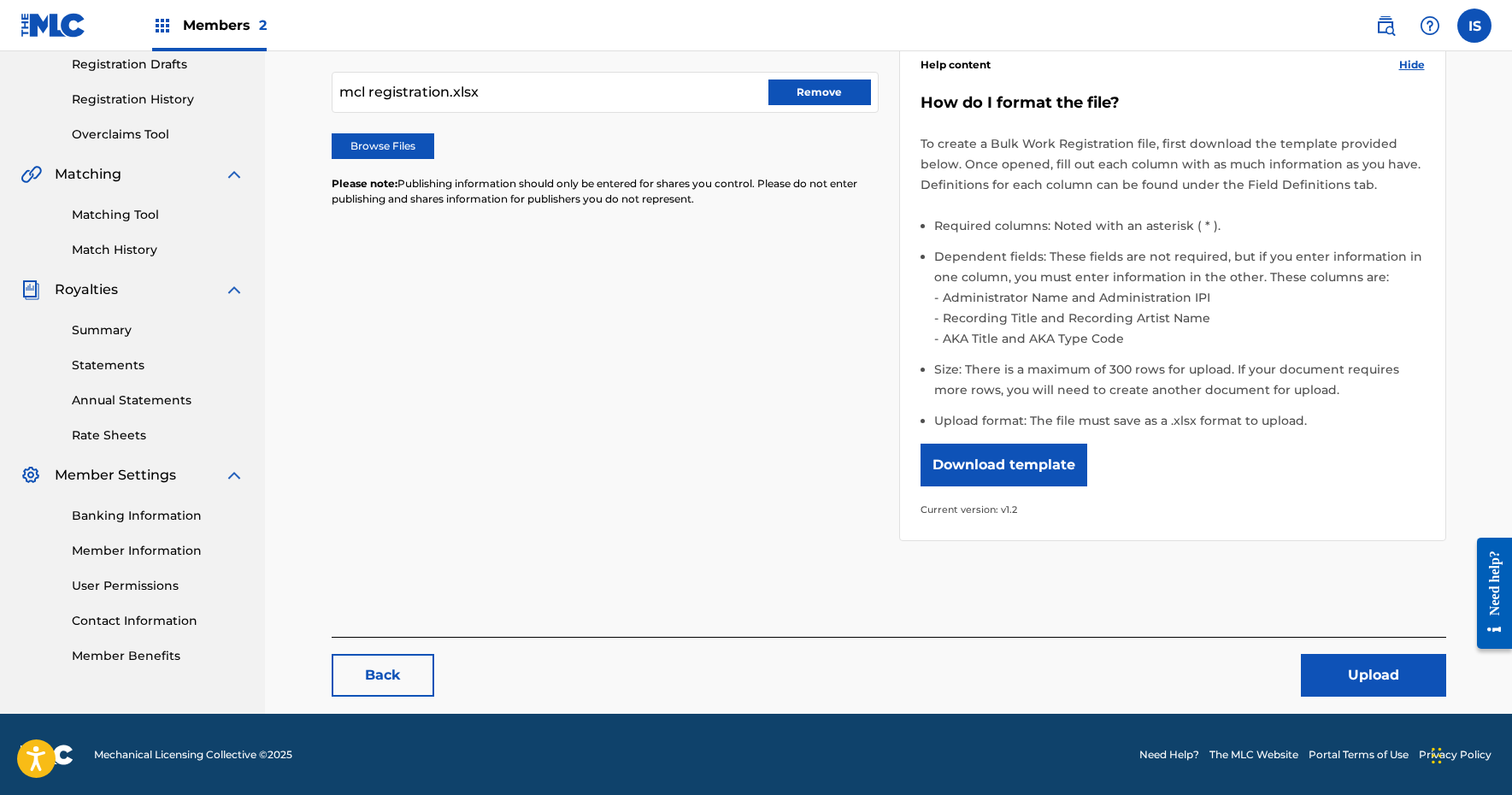
click at [1398, 680] on button "Upload" at bounding box center [1373, 675] width 145 height 43
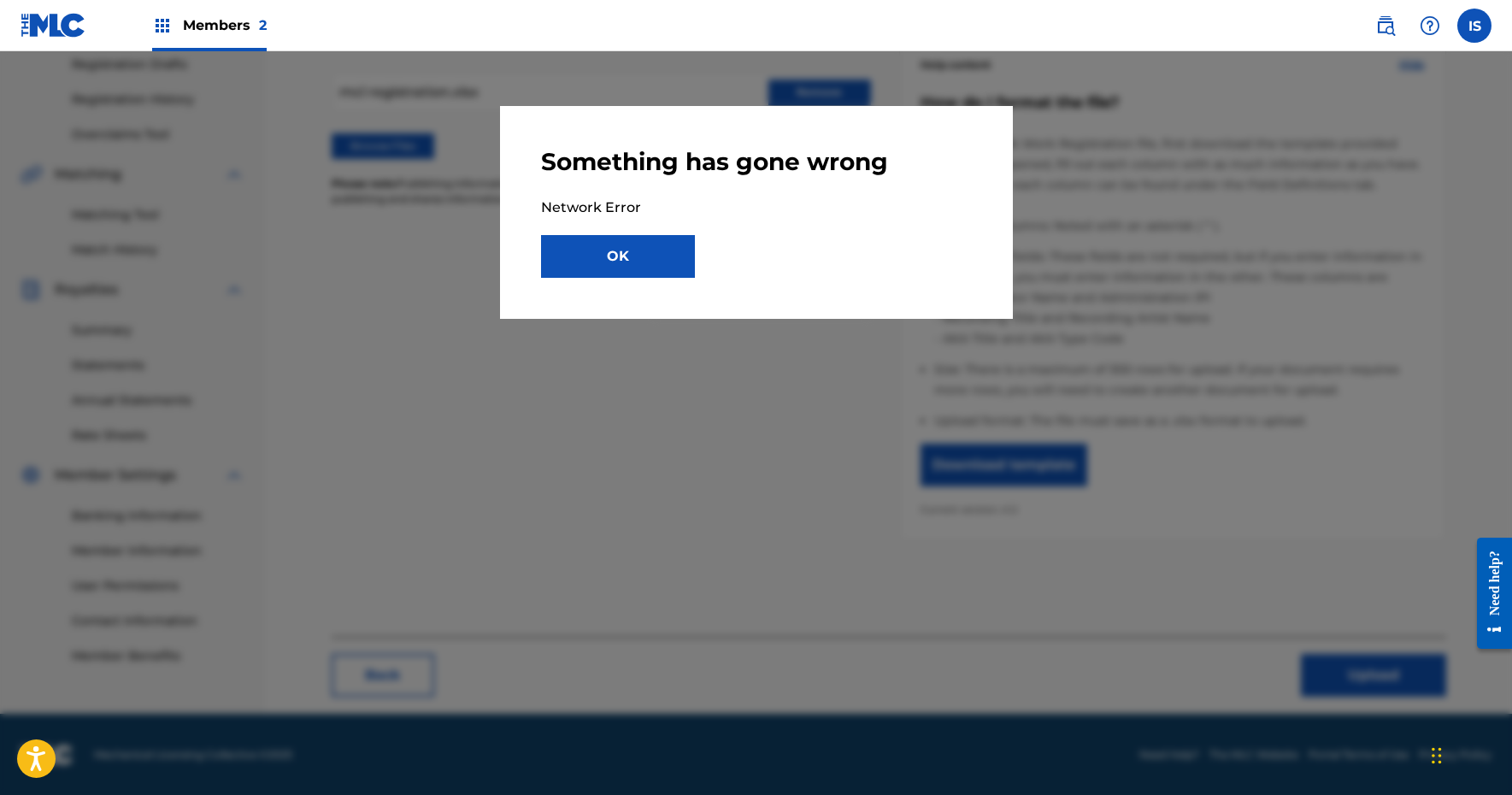
click at [622, 246] on button "OK" at bounding box center [618, 256] width 154 height 43
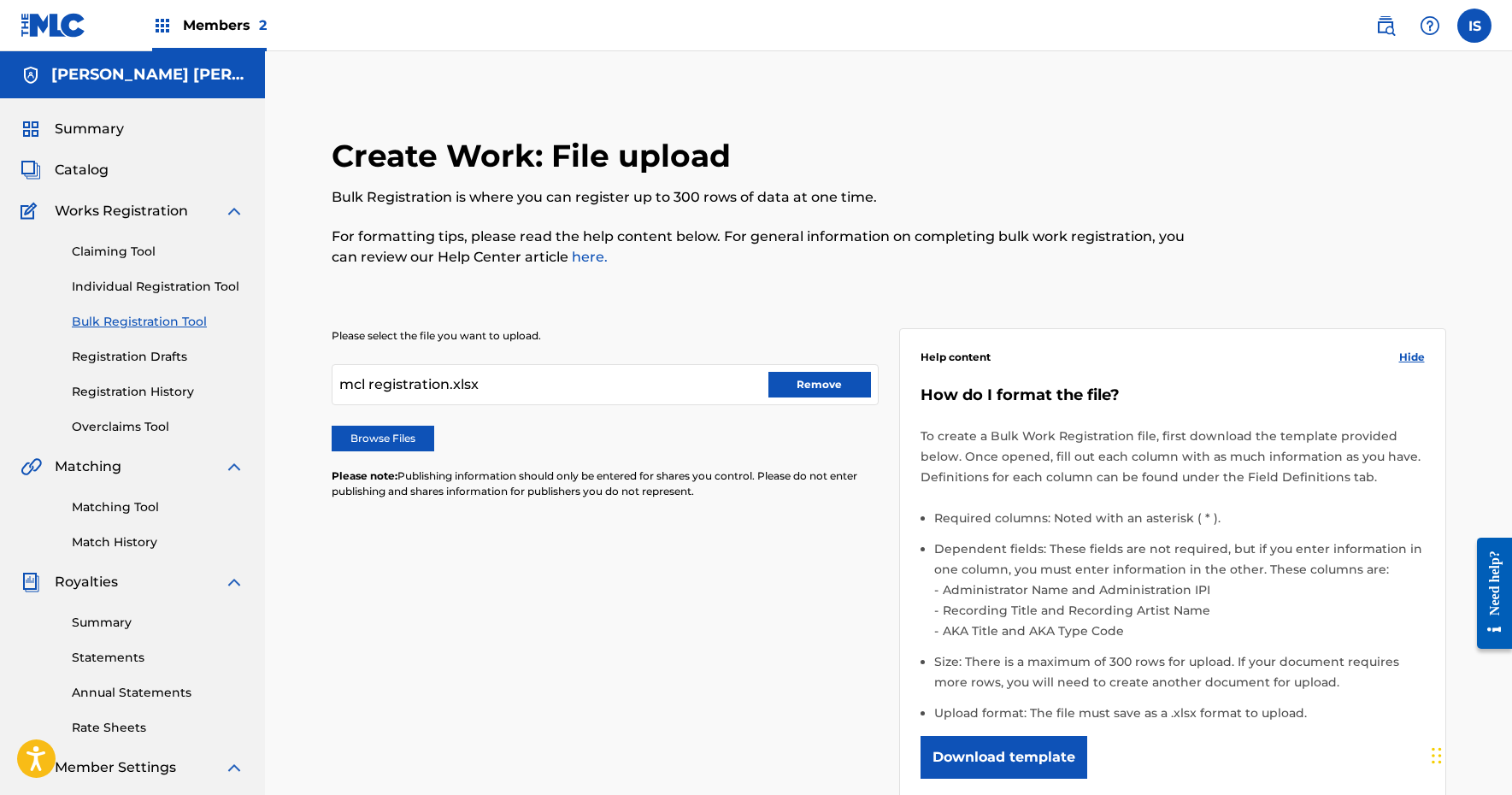
scroll to position [0, 0]
click at [589, 252] on link "here." at bounding box center [588, 257] width 40 height 16
click at [407, 435] on label "Browse Files" at bounding box center [382, 439] width 102 height 26
click at [0, 0] on input "Browse Files" at bounding box center [0, 0] width 0 height 0
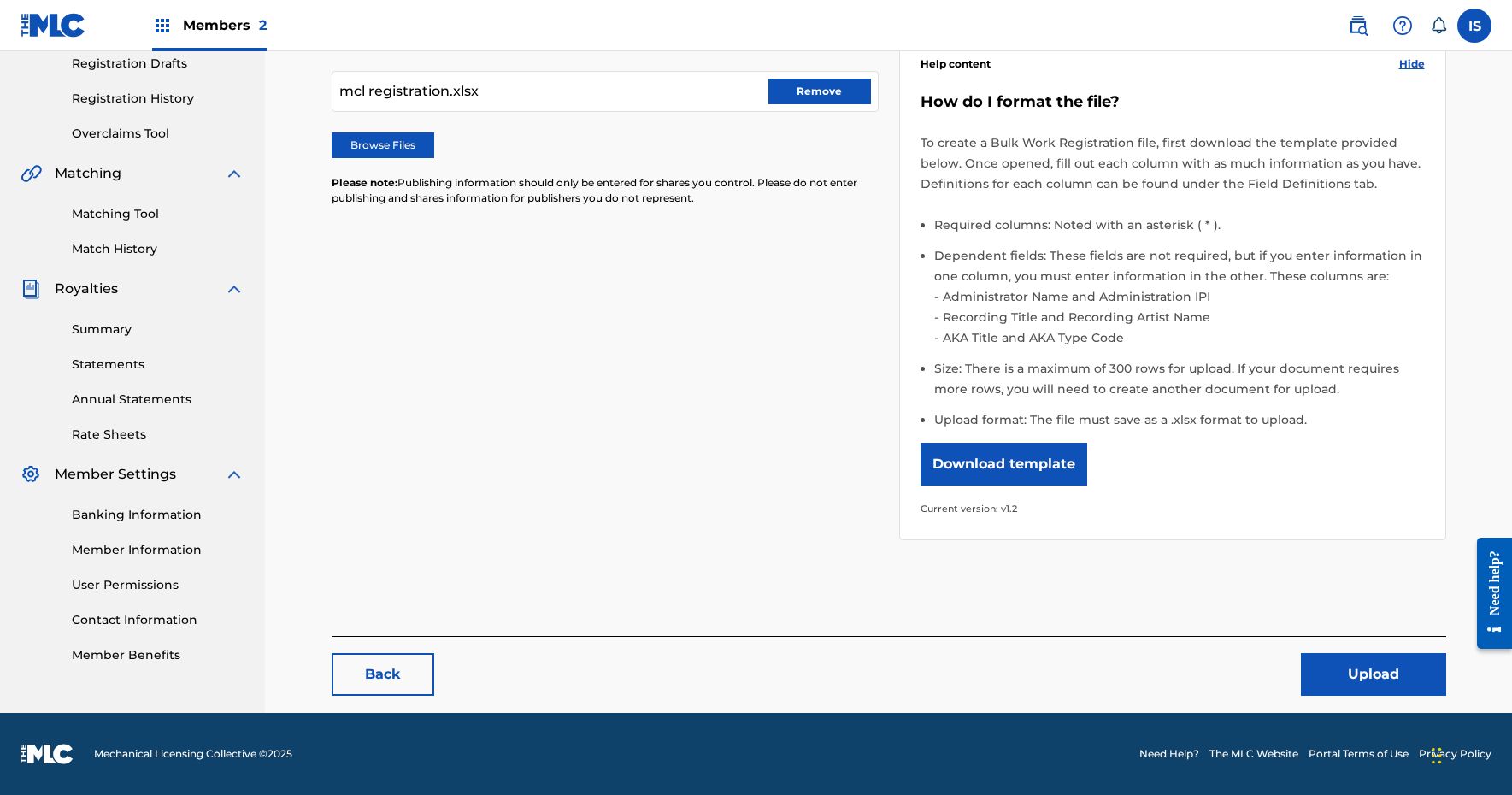
scroll to position [293, 0]
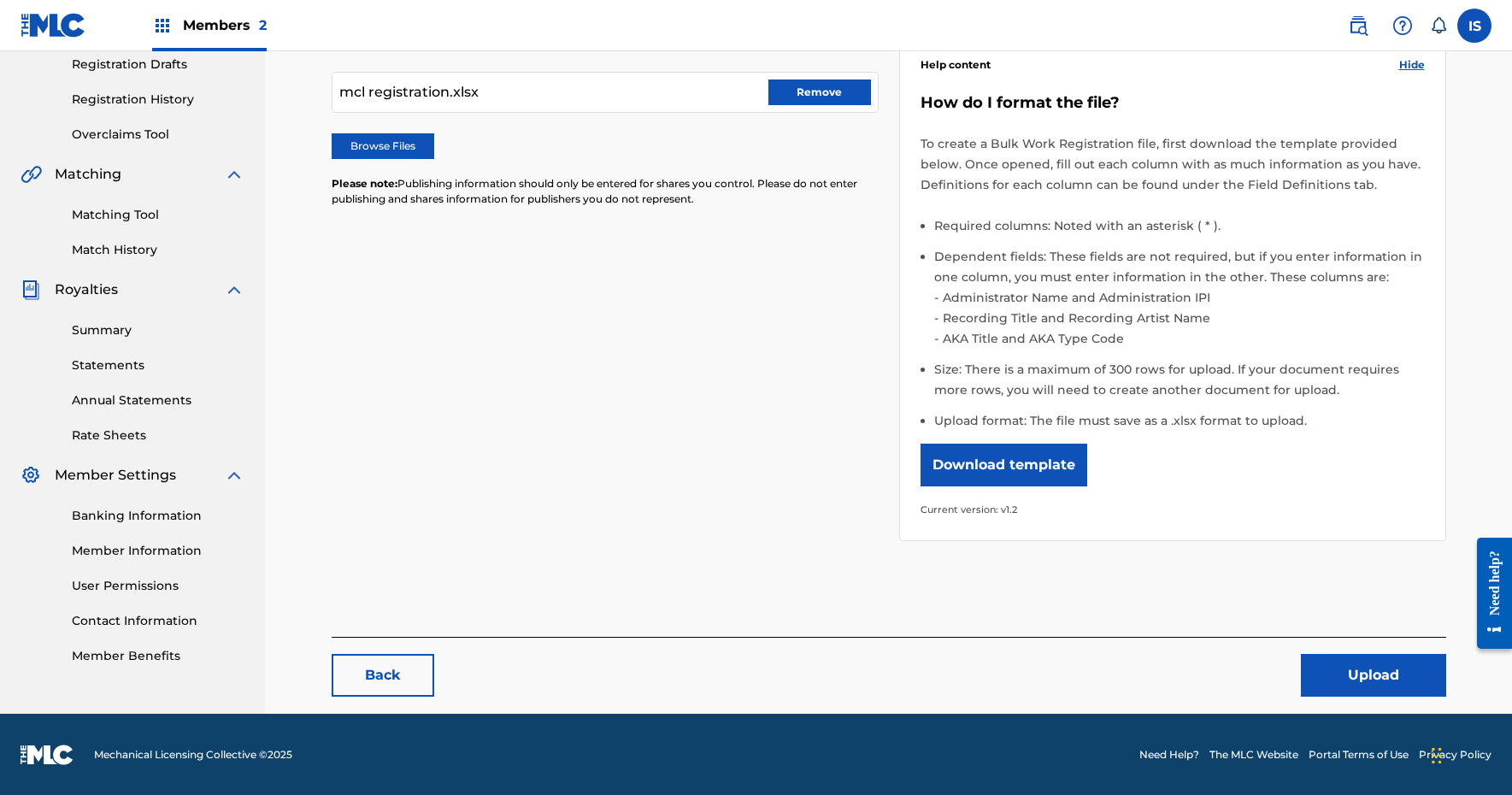
click at [1408, 676] on button "Upload" at bounding box center [1373, 675] width 145 height 43
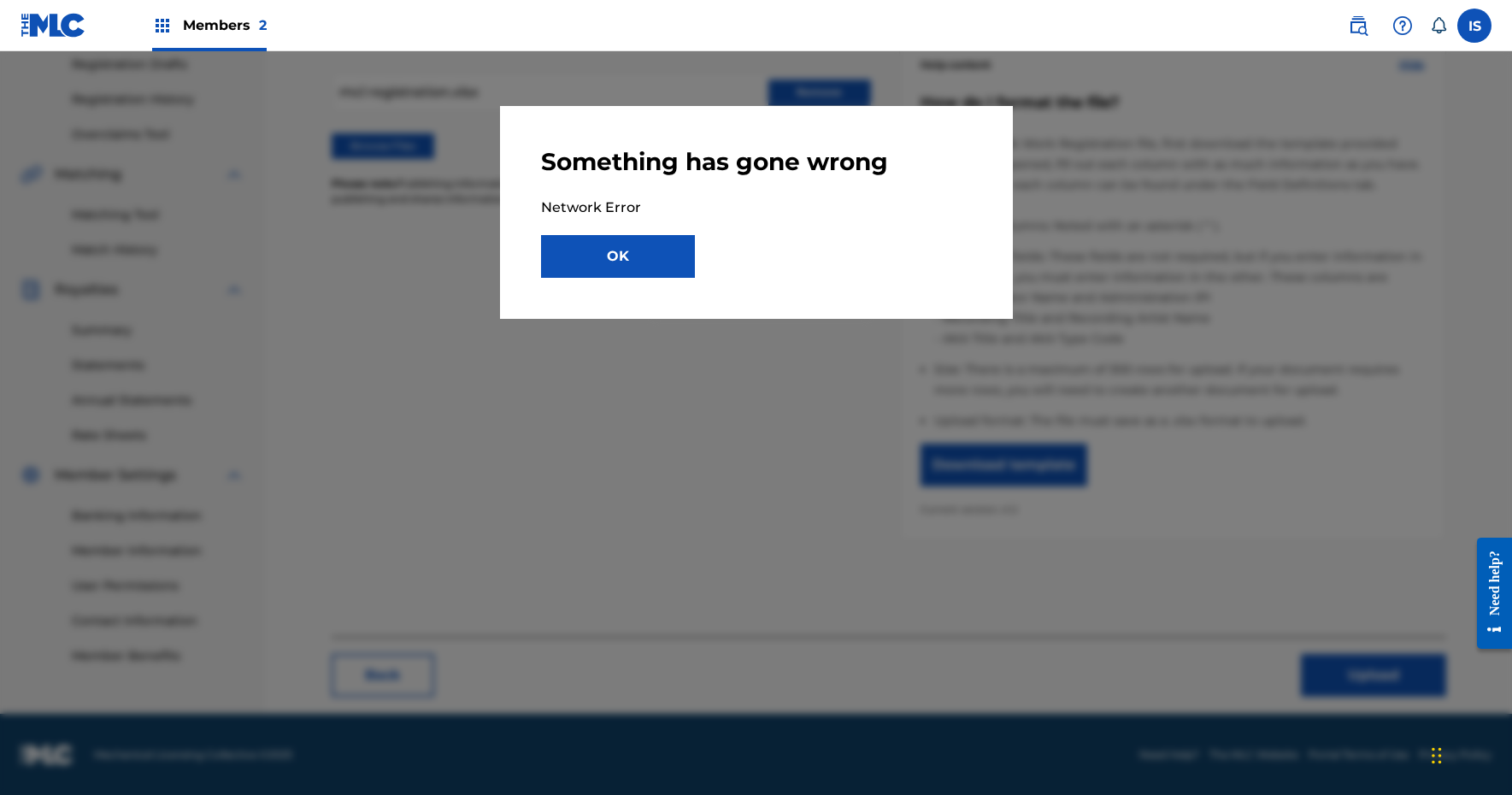
click at [651, 262] on button "OK" at bounding box center [618, 256] width 154 height 43
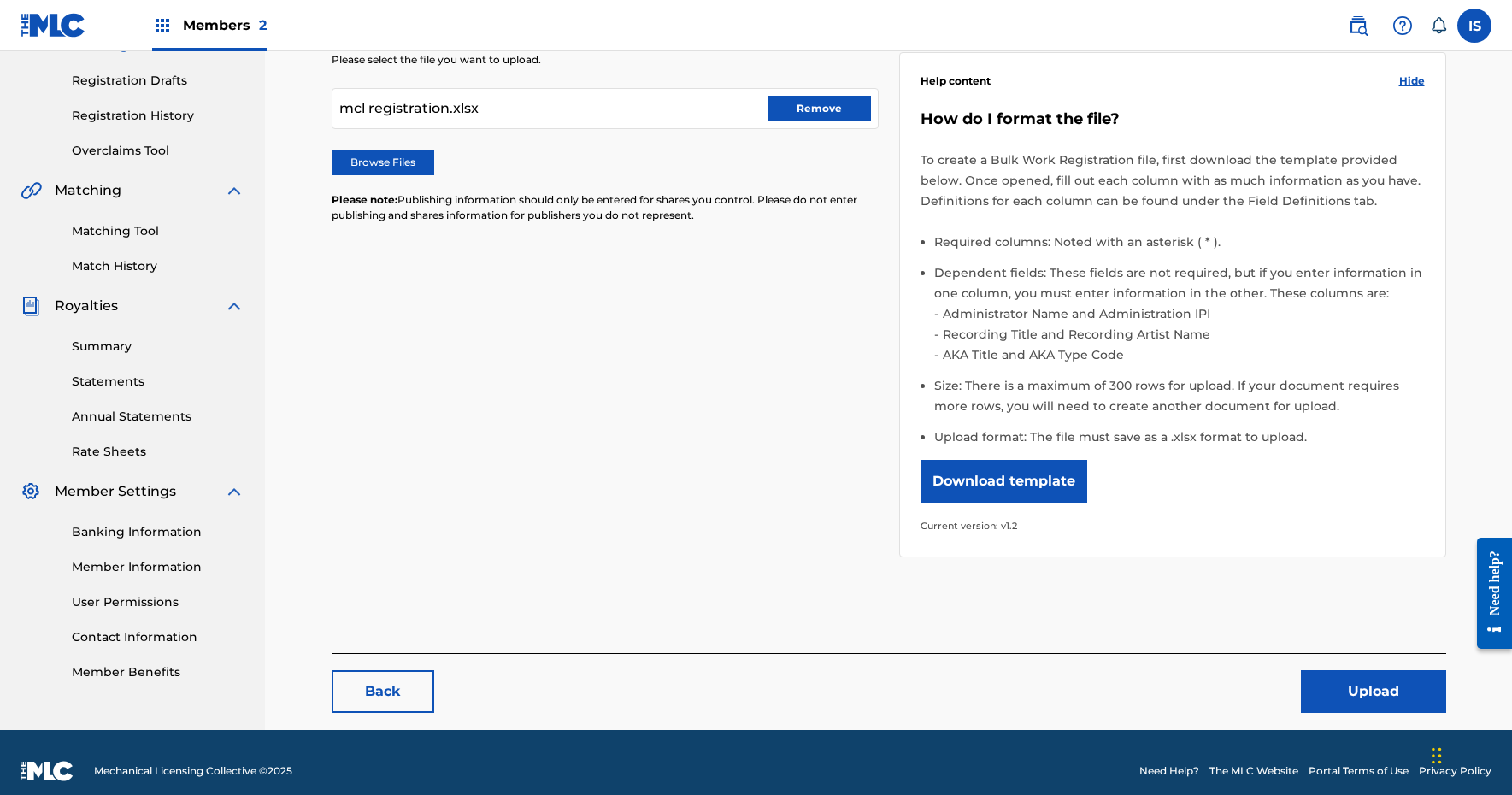
scroll to position [200, 0]
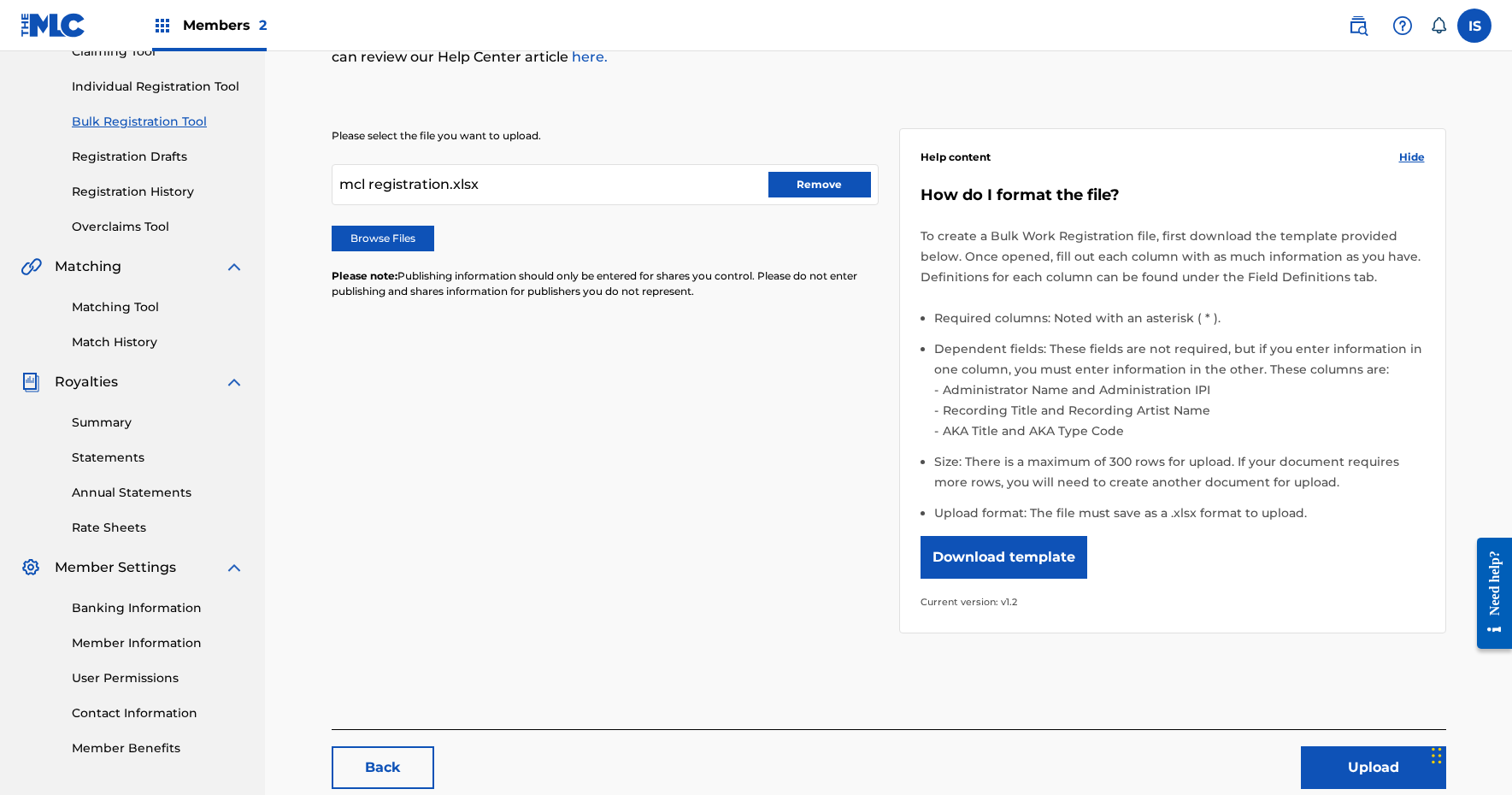
click at [1352, 767] on button "Upload" at bounding box center [1373, 767] width 145 height 43
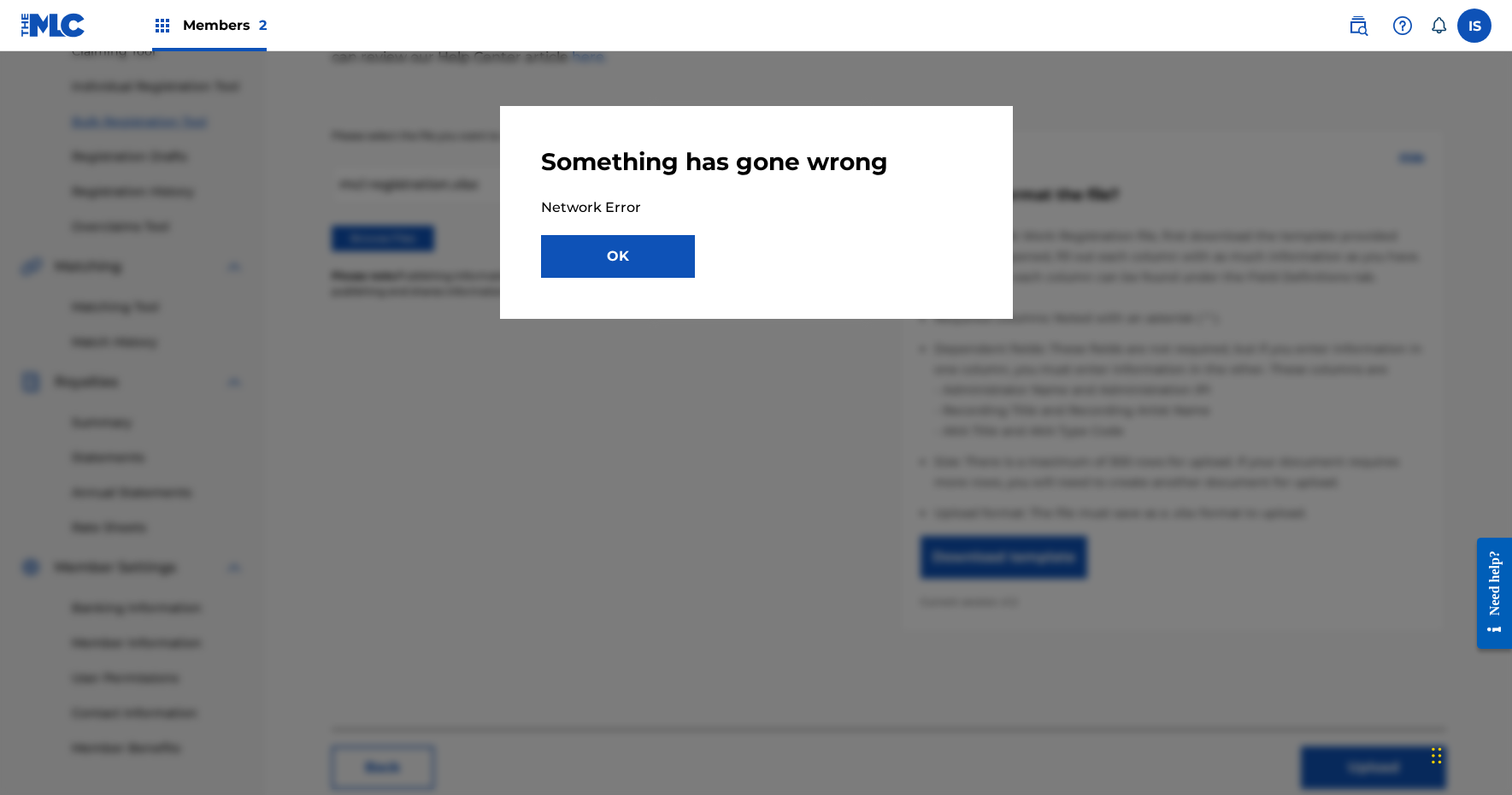
click at [664, 255] on button "OK" at bounding box center [618, 256] width 154 height 43
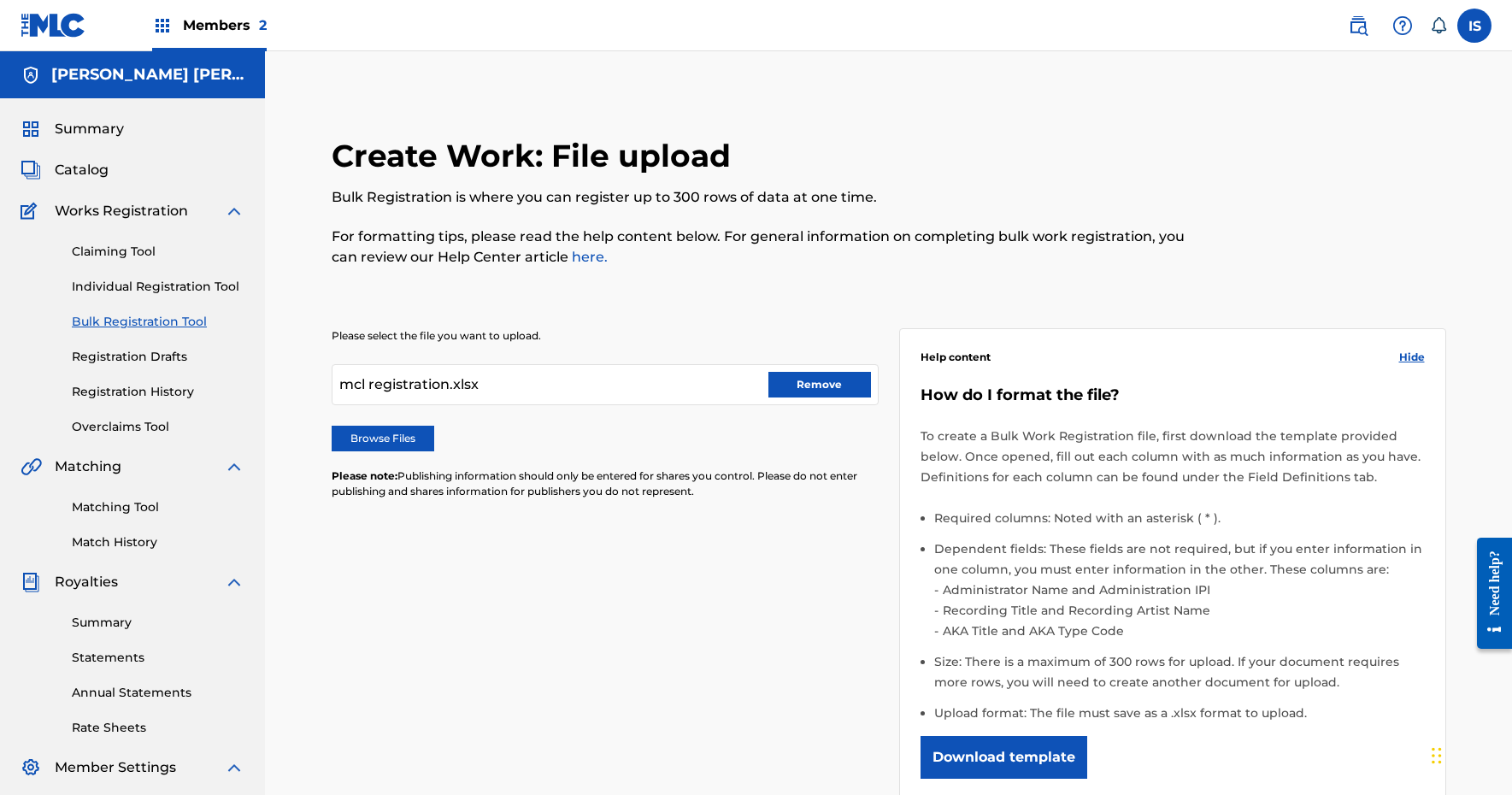
scroll to position [0, 0]
click at [396, 432] on label "Browse Files" at bounding box center [382, 439] width 102 height 26
click at [0, 0] on input "Browse Files" at bounding box center [0, 0] width 0 height 0
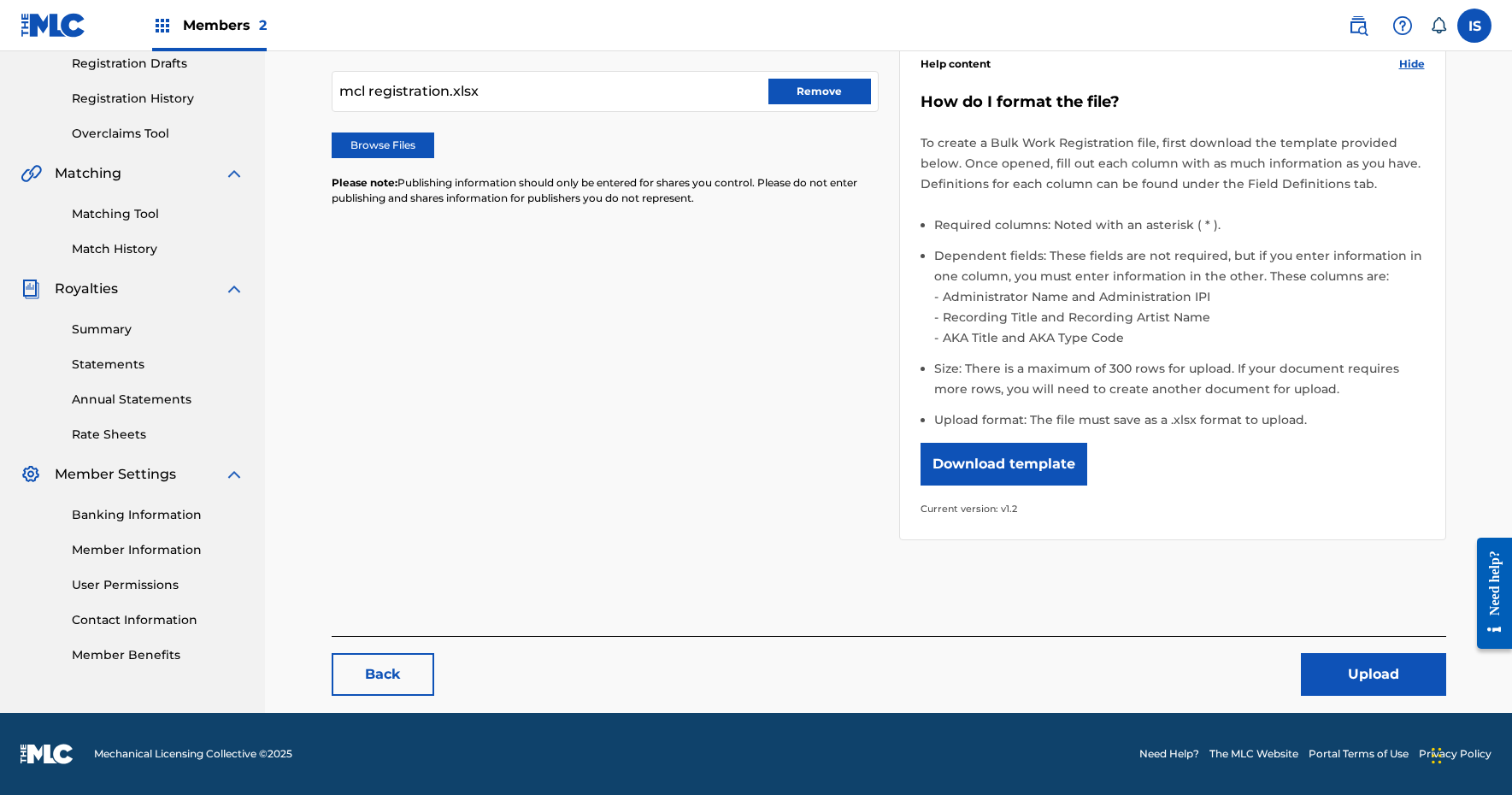
scroll to position [293, 0]
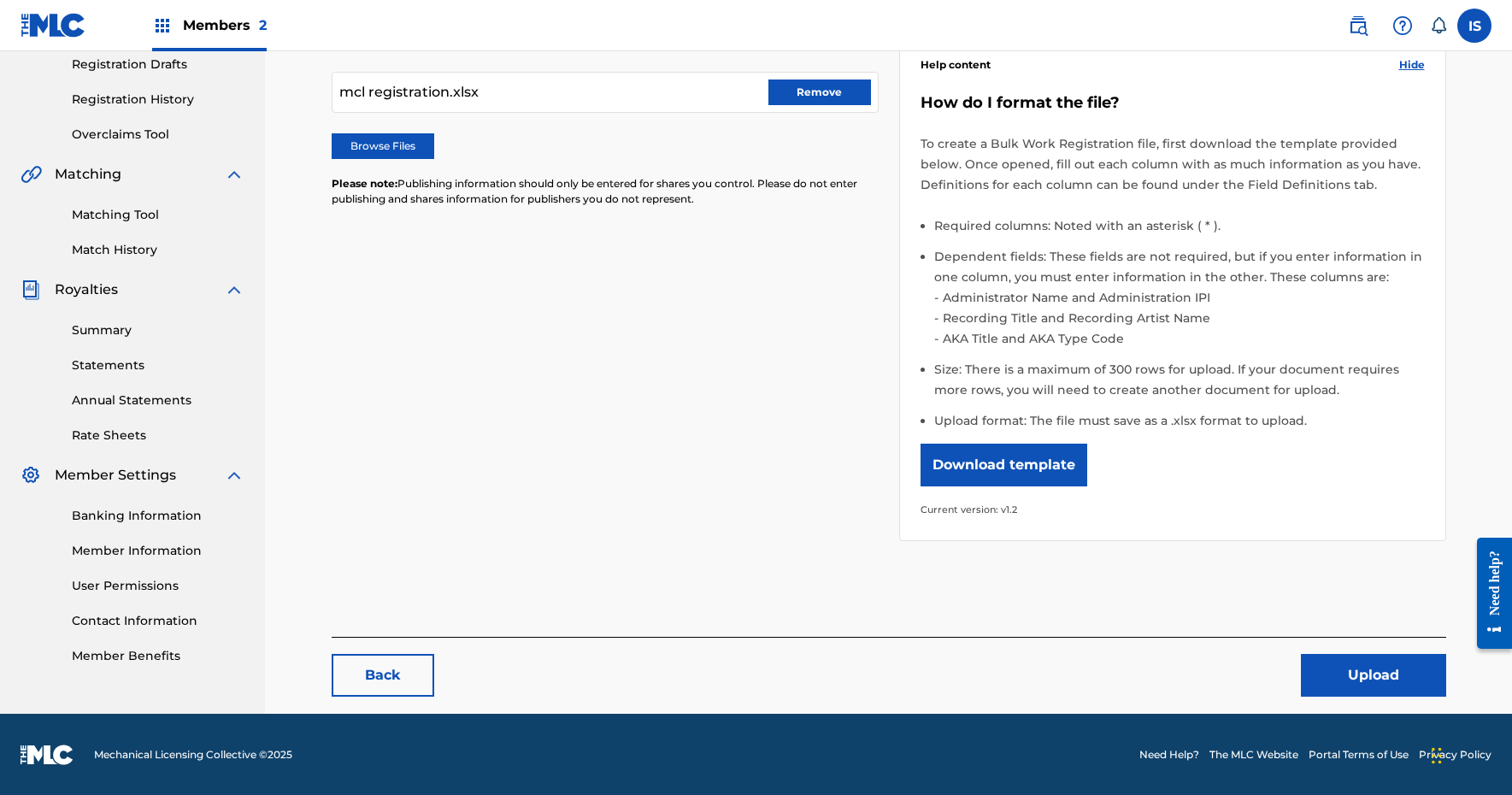
click at [1369, 662] on button "Upload" at bounding box center [1373, 675] width 145 height 43
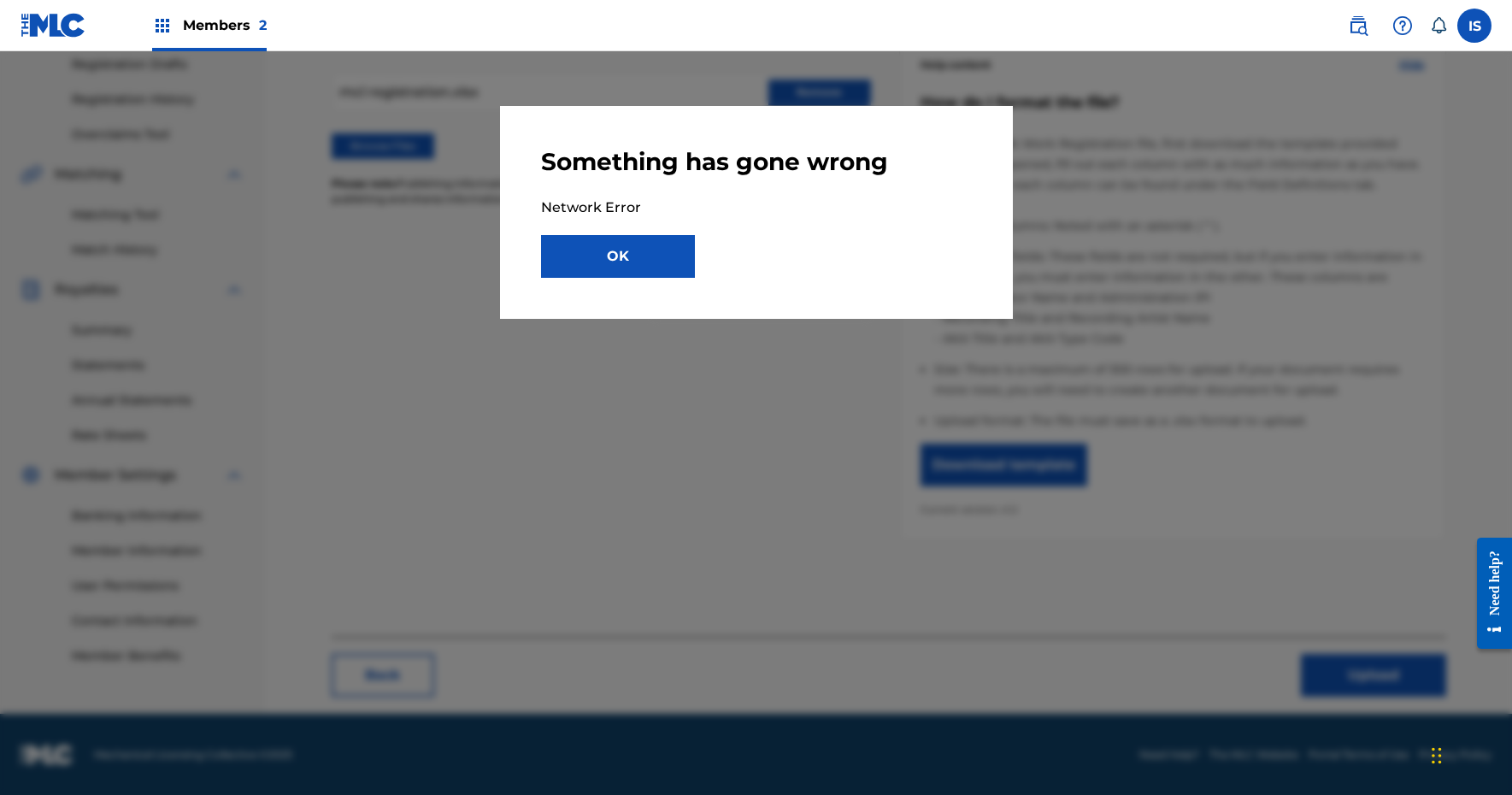
click at [665, 249] on button "OK" at bounding box center [618, 256] width 154 height 43
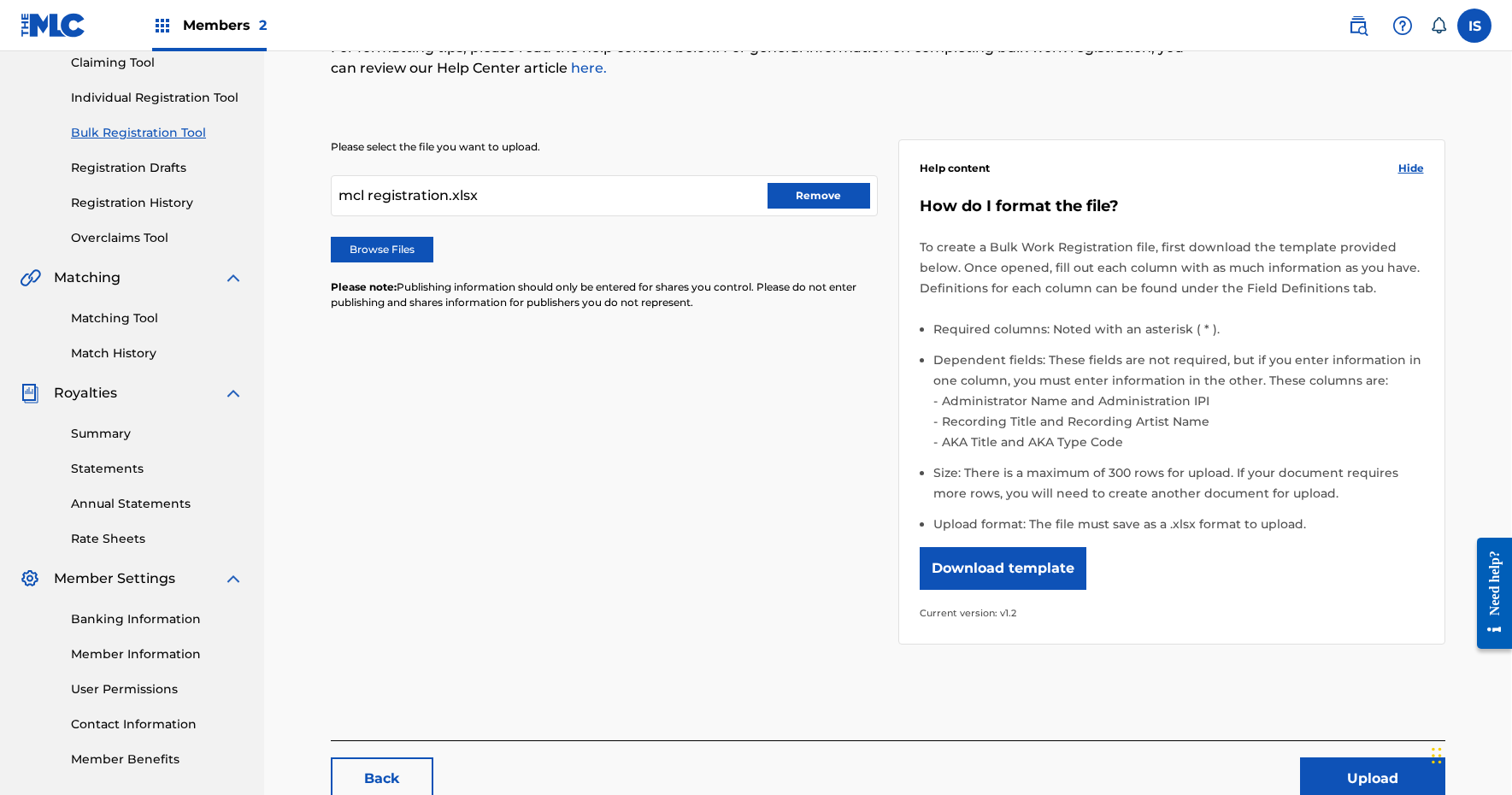
scroll to position [186, 1]
